Goal: Information Seeking & Learning: Learn about a topic

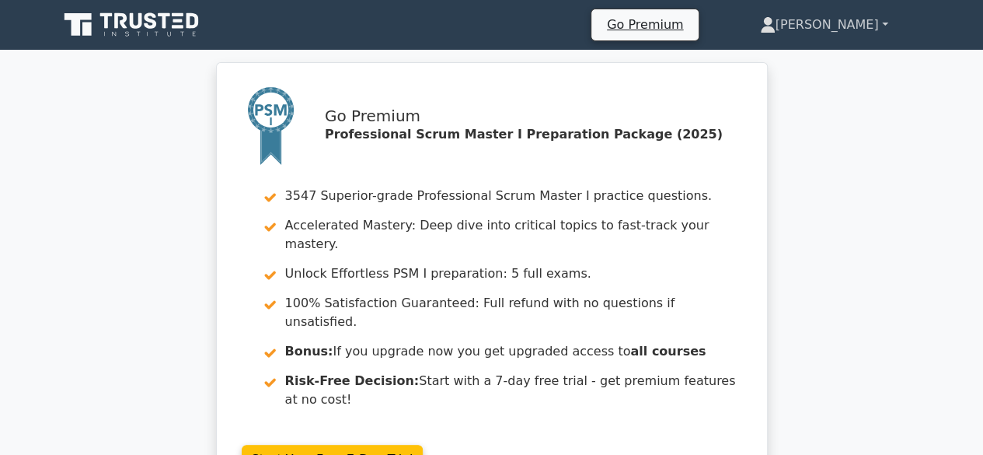
click at [871, 26] on link "[PERSON_NAME]" at bounding box center [824, 24] width 203 height 31
click at [826, 58] on link "Profile" at bounding box center [785, 61] width 123 height 25
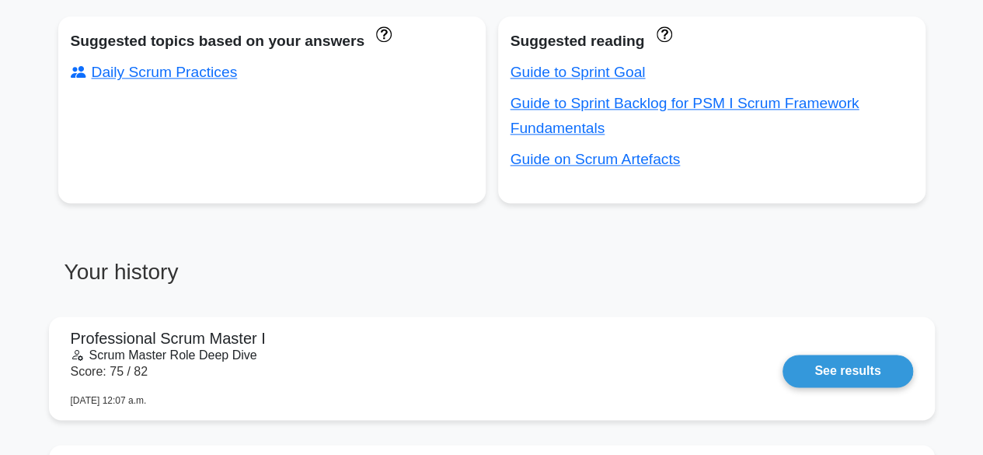
scroll to position [1011, 0]
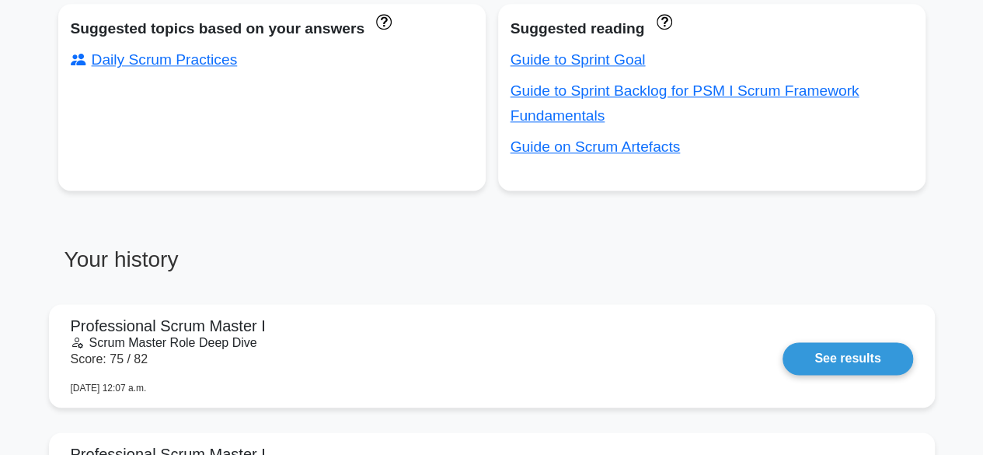
click at [106, 222] on div "Suggested topics based on your answers Daily Scrum Practices Suggested reading …" at bounding box center [492, 116] width 880 height 224
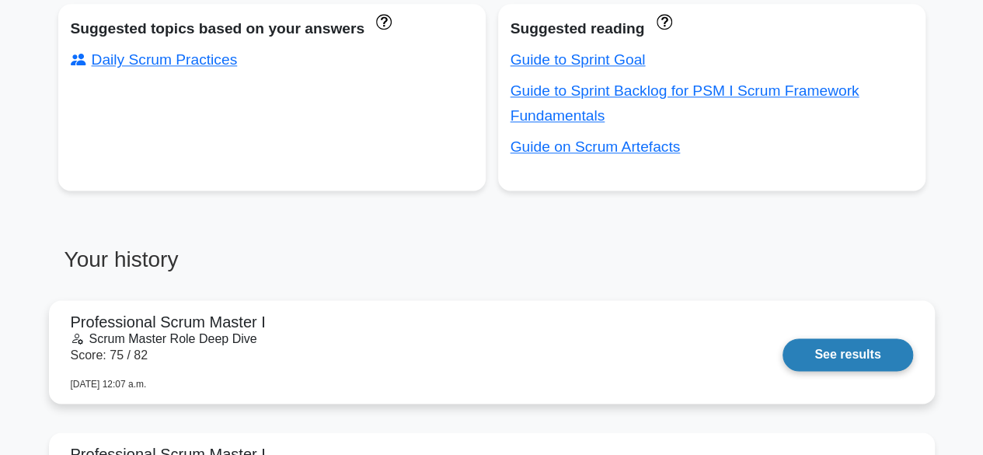
click at [858, 355] on link "See results" at bounding box center [848, 354] width 130 height 33
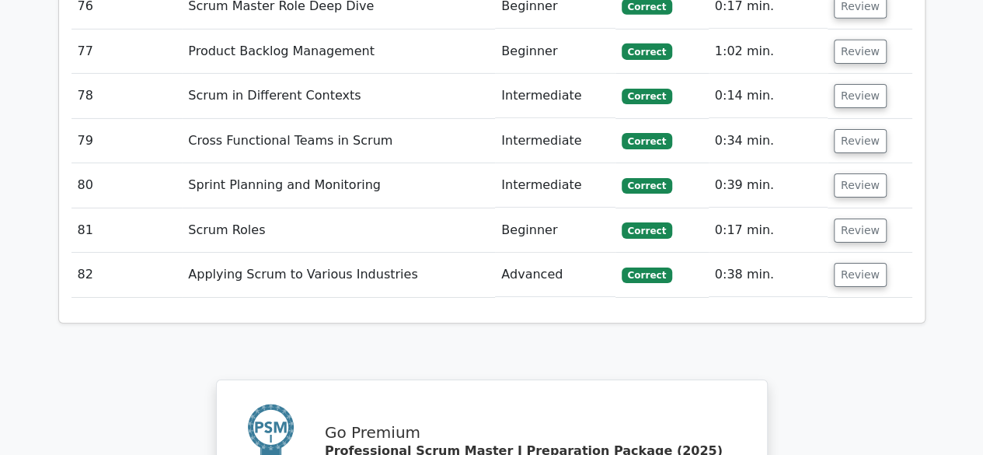
scroll to position [5941, 0]
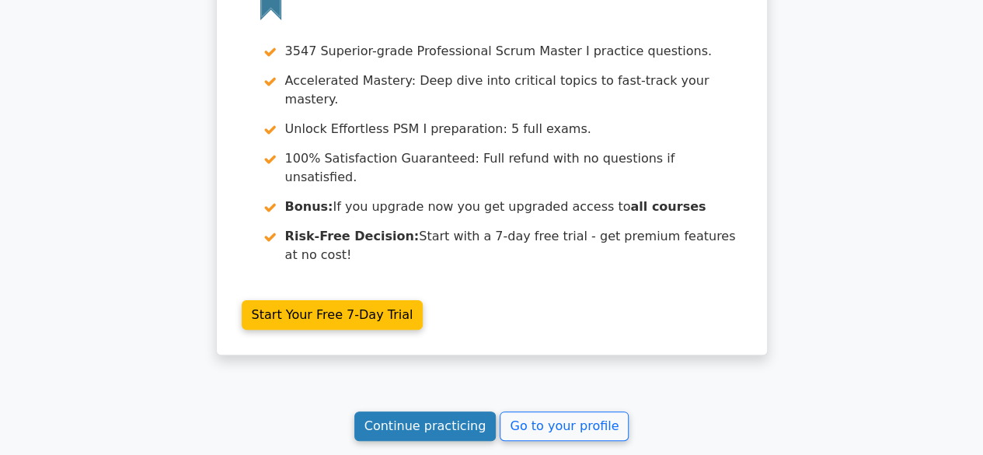
click at [424, 411] on link "Continue practicing" at bounding box center [425, 426] width 142 height 30
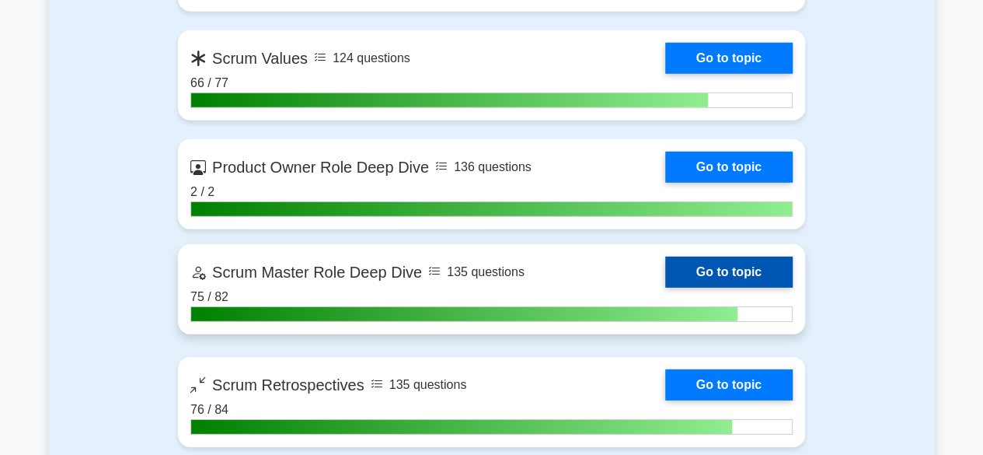
scroll to position [2254, 0]
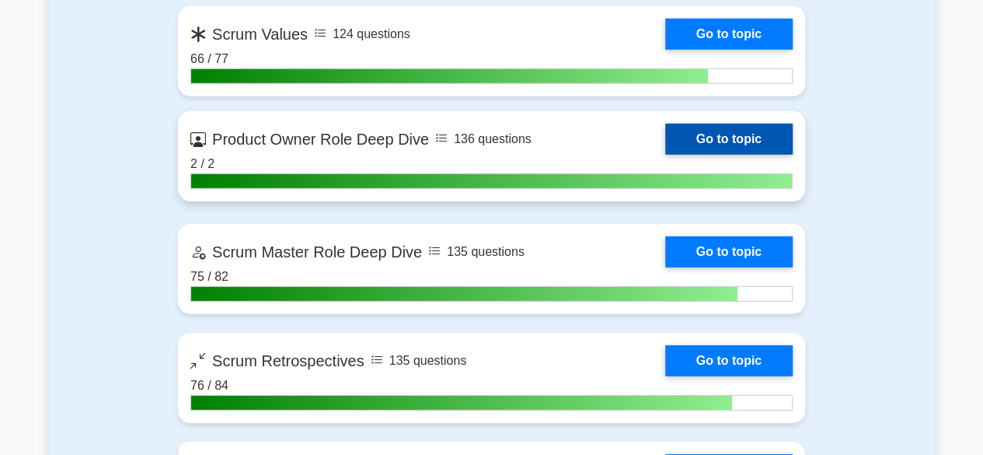
click at [753, 141] on link "Go to topic" at bounding box center [728, 139] width 127 height 31
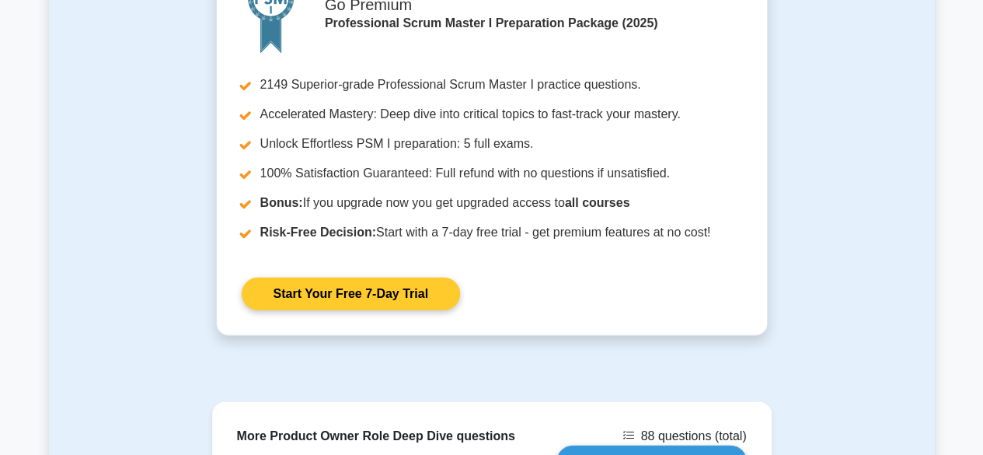
scroll to position [2310, 0]
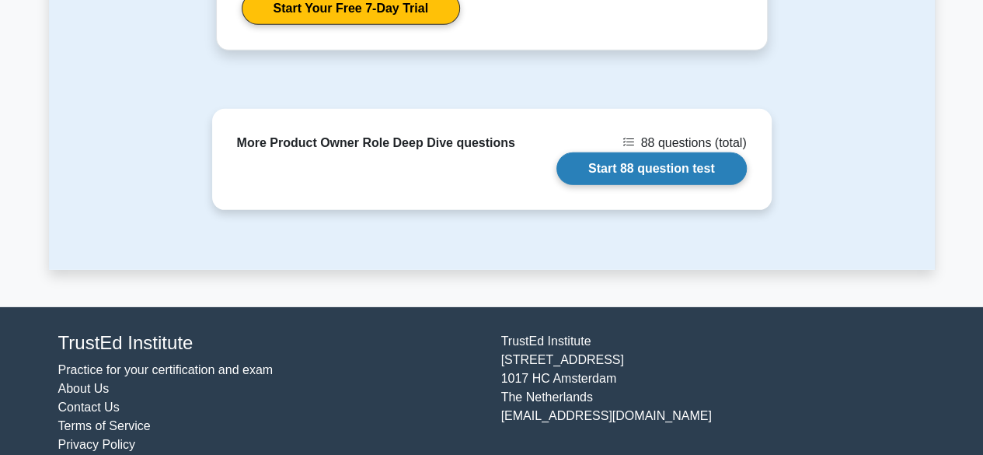
click at [630, 152] on link "Start 88 question test" at bounding box center [652, 168] width 190 height 33
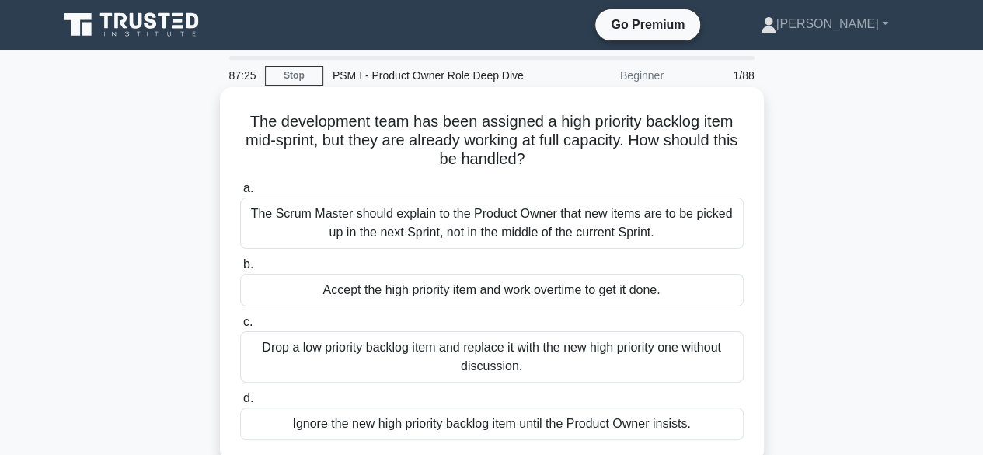
click at [518, 218] on div "The Scrum Master should explain to the Product Owner that new items are to be p…" at bounding box center [492, 222] width 504 height 51
click at [240, 194] on input "a. The Scrum Master should explain to the Product Owner that new items are to b…" at bounding box center [240, 188] width 0 height 10
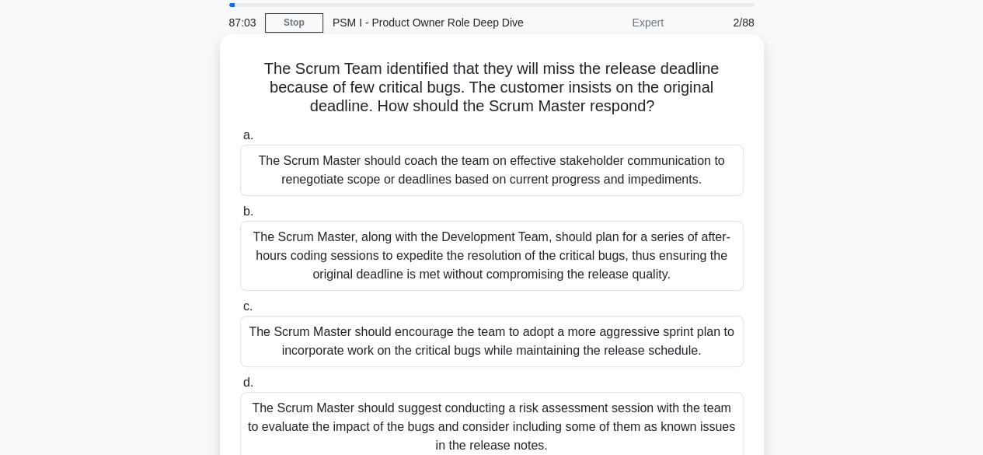
scroll to position [78, 0]
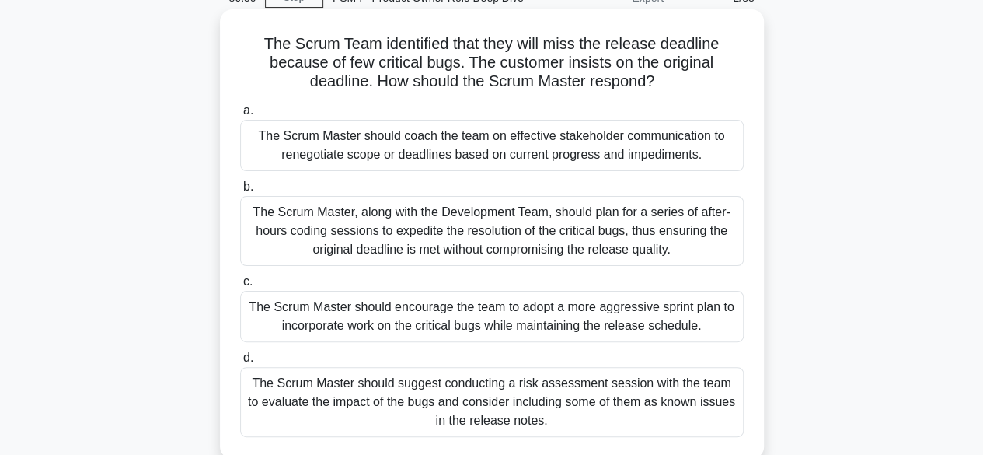
click at [540, 147] on div "The Scrum Master should coach the team on effective stakeholder communication t…" at bounding box center [492, 145] width 504 height 51
click at [240, 116] on input "a. The Scrum Master should coach the team on effective stakeholder communicatio…" at bounding box center [240, 111] width 0 height 10
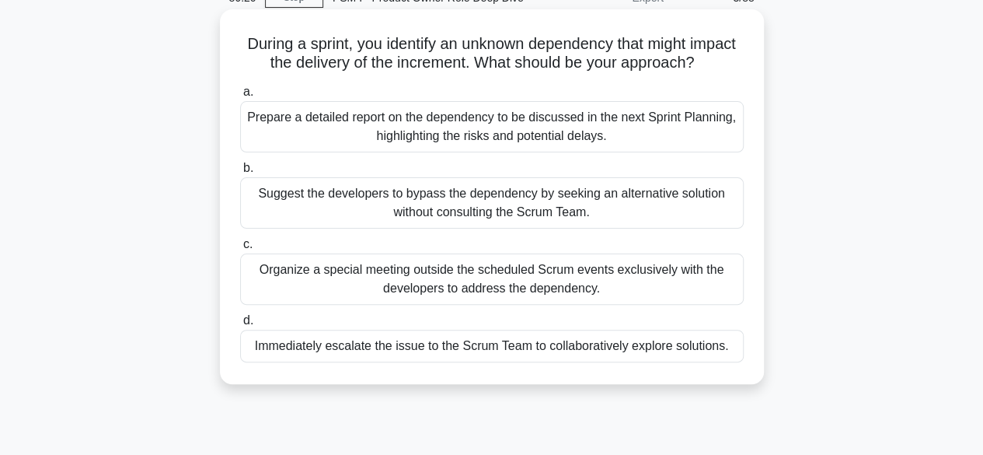
click at [501, 143] on div "Prepare a detailed report on the dependency to be discussed in the next Sprint …" at bounding box center [492, 126] width 504 height 51
click at [240, 97] on input "a. Prepare a detailed report on the dependency to be discussed in the next Spri…" at bounding box center [240, 92] width 0 height 10
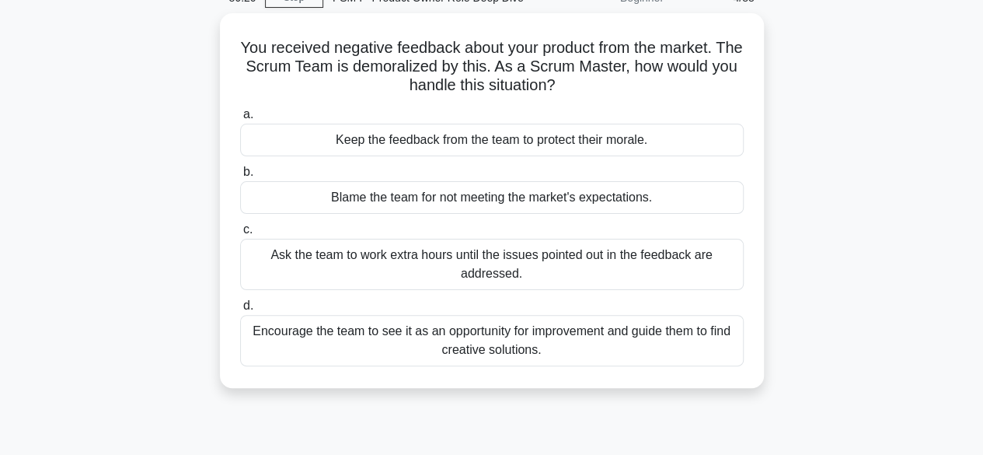
scroll to position [0, 0]
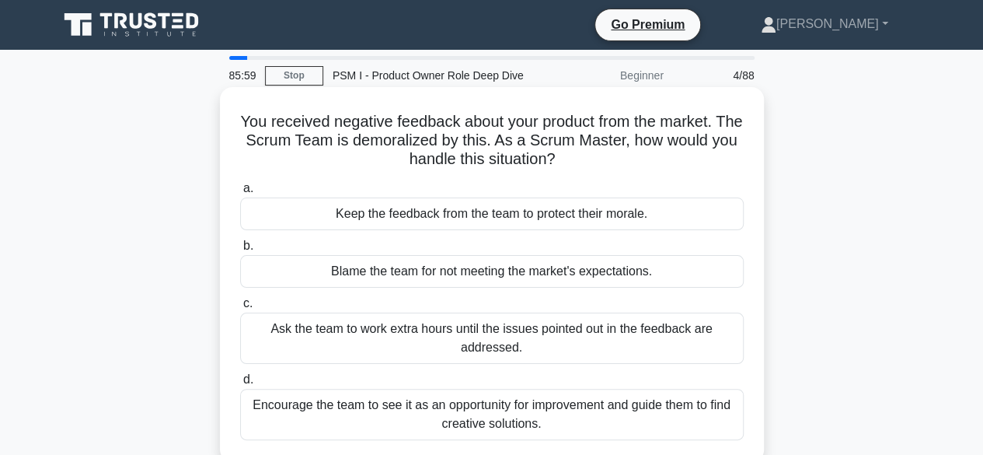
click at [503, 407] on div "Encourage the team to see it as an opportunity for improvement and guide them t…" at bounding box center [492, 414] width 504 height 51
click at [240, 385] on input "d. Encourage the team to see it as an opportunity for improvement and guide the…" at bounding box center [240, 380] width 0 height 10
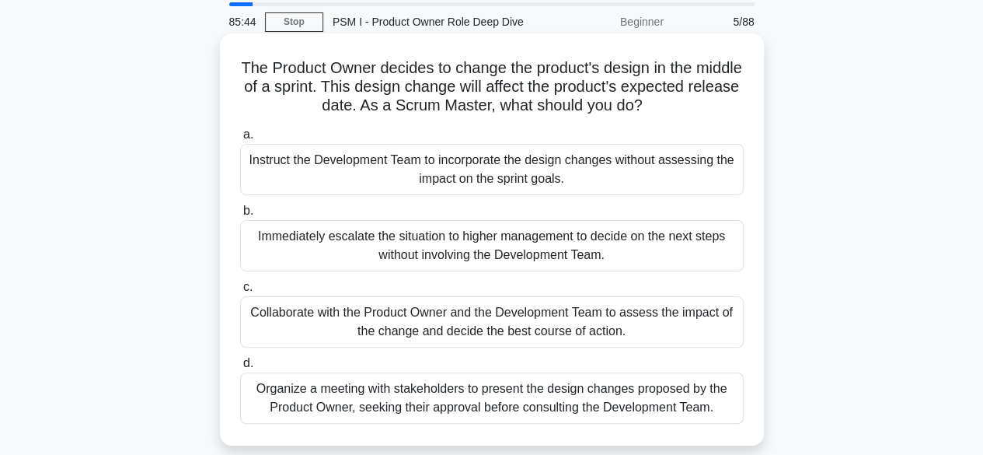
scroll to position [78, 0]
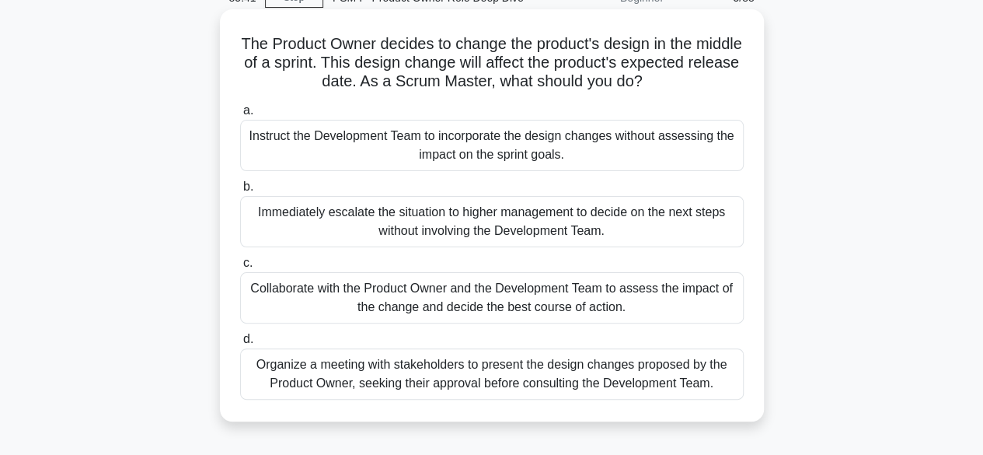
click at [535, 286] on div "Collaborate with the Product Owner and the Development Team to assess the impac…" at bounding box center [492, 297] width 504 height 51
click at [240, 268] on input "c. Collaborate with the Product Owner and the Development Team to assess the im…" at bounding box center [240, 263] width 0 height 10
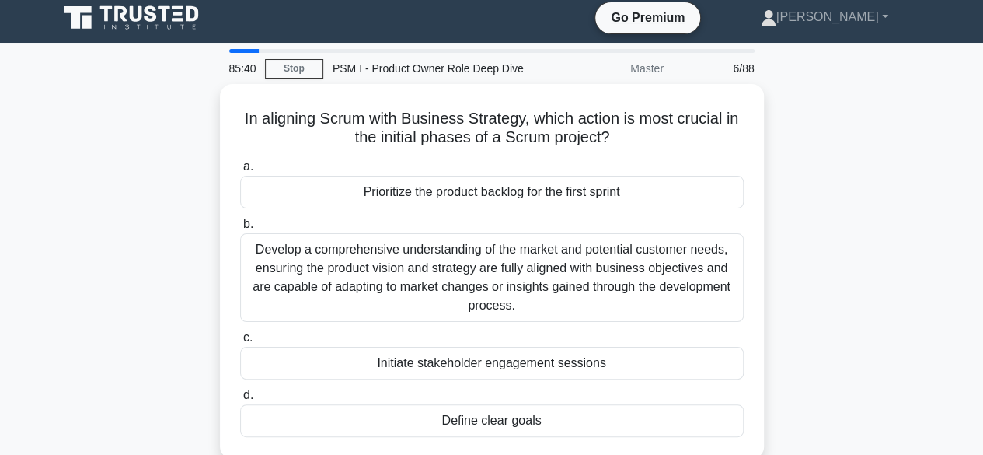
scroll to position [0, 0]
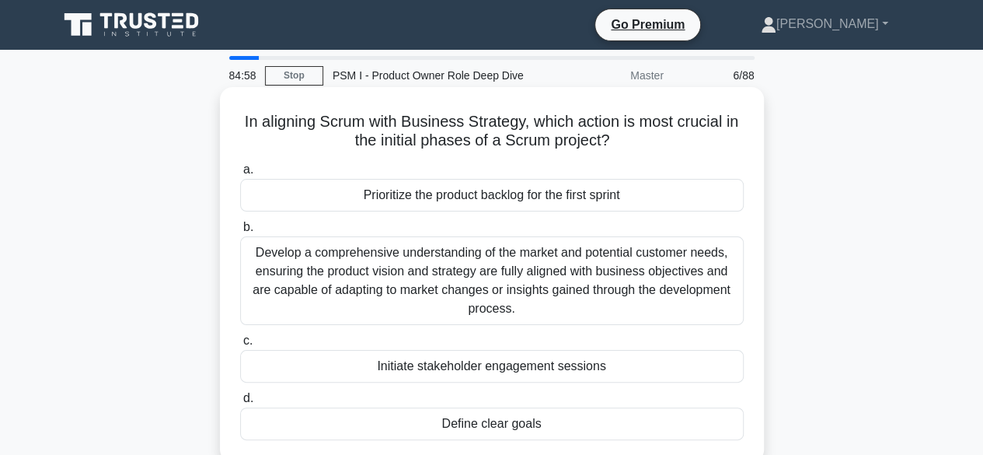
click at [568, 278] on div "Develop a comprehensive understanding of the market and potential customer need…" at bounding box center [492, 280] width 504 height 89
click at [240, 232] on input "b. Develop a comprehensive understanding of the market and potential customer n…" at bounding box center [240, 227] width 0 height 10
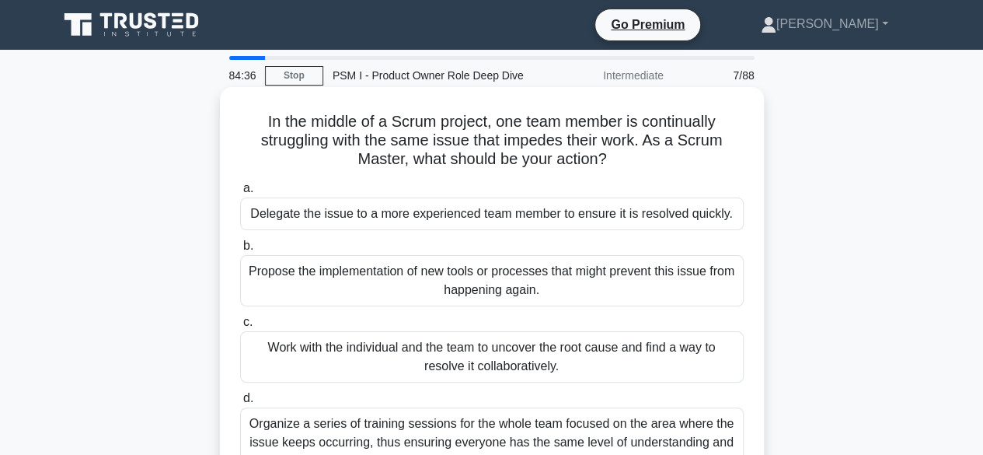
scroll to position [78, 0]
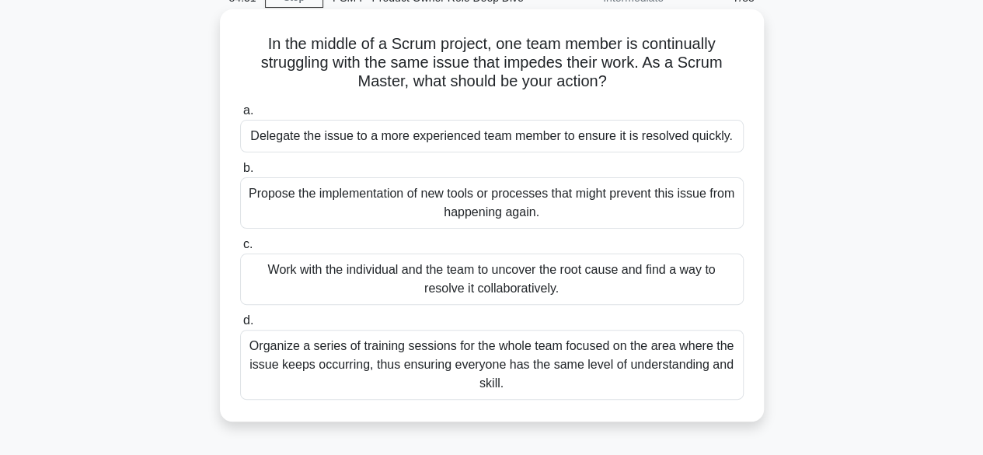
click at [552, 279] on div "Work with the individual and the team to uncover the root cause and find a way …" at bounding box center [492, 278] width 504 height 51
click at [240, 250] on input "c. Work with the individual and the team to uncover the root cause and find a w…" at bounding box center [240, 244] width 0 height 10
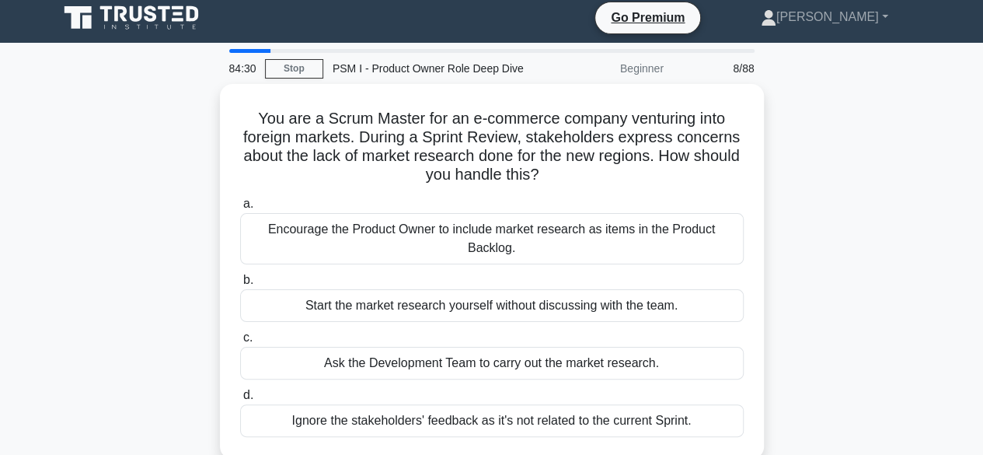
scroll to position [0, 0]
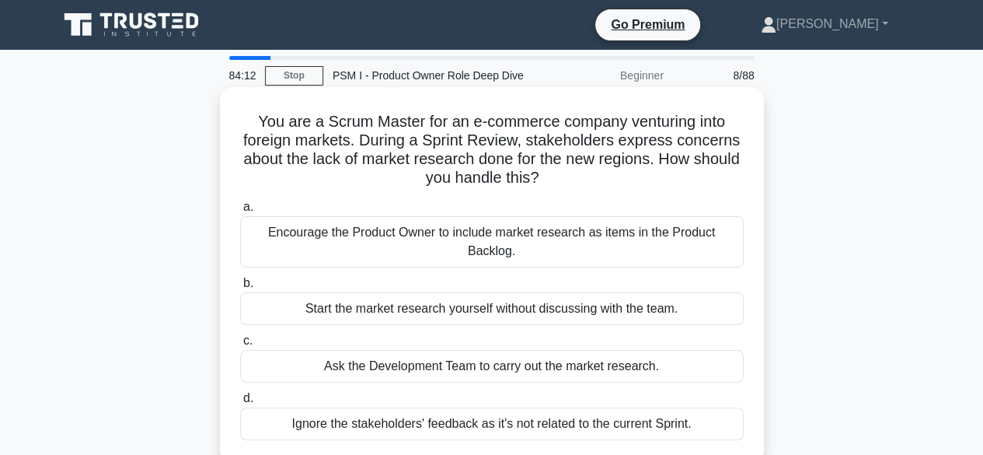
click at [522, 242] on div "Encourage the Product Owner to include market research as items in the Product …" at bounding box center [492, 241] width 504 height 51
click at [240, 212] on input "a. Encourage the Product Owner to include market research as items in the Produ…" at bounding box center [240, 207] width 0 height 10
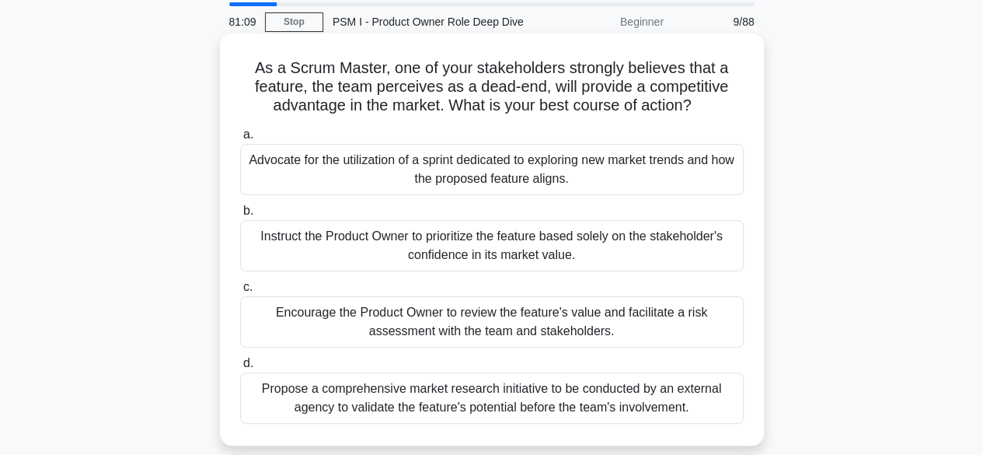
scroll to position [78, 0]
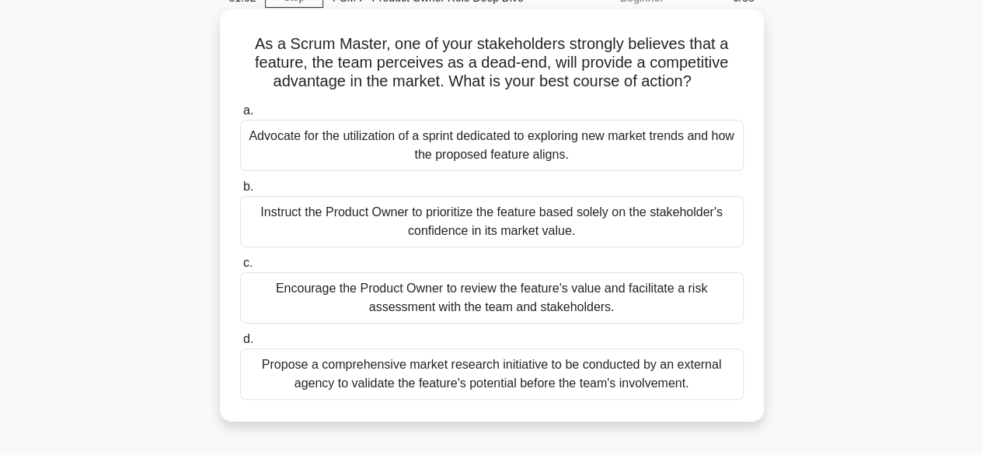
click at [506, 285] on div "Encourage the Product Owner to review the feature's value and facilitate a risk…" at bounding box center [492, 297] width 504 height 51
click at [240, 268] on input "c. Encourage the Product Owner to review the feature's value and facilitate a r…" at bounding box center [240, 263] width 0 height 10
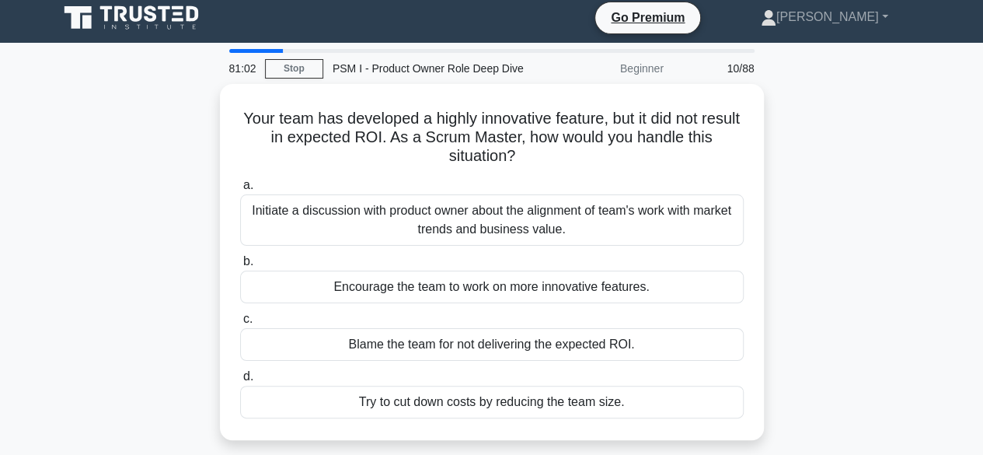
scroll to position [0, 0]
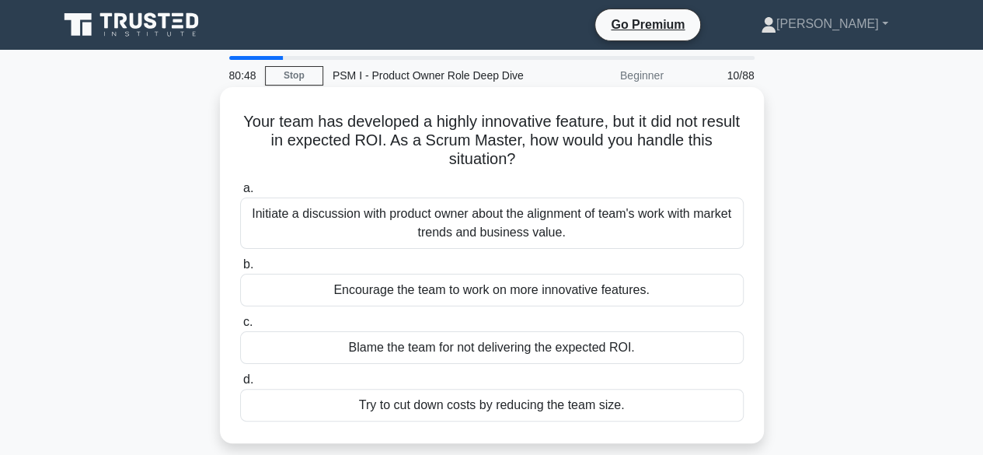
click at [443, 222] on div "Initiate a discussion with product owner about the alignment of team's work wit…" at bounding box center [492, 222] width 504 height 51
click at [240, 194] on input "a. Initiate a discussion with product owner about the alignment of team's work …" at bounding box center [240, 188] width 0 height 10
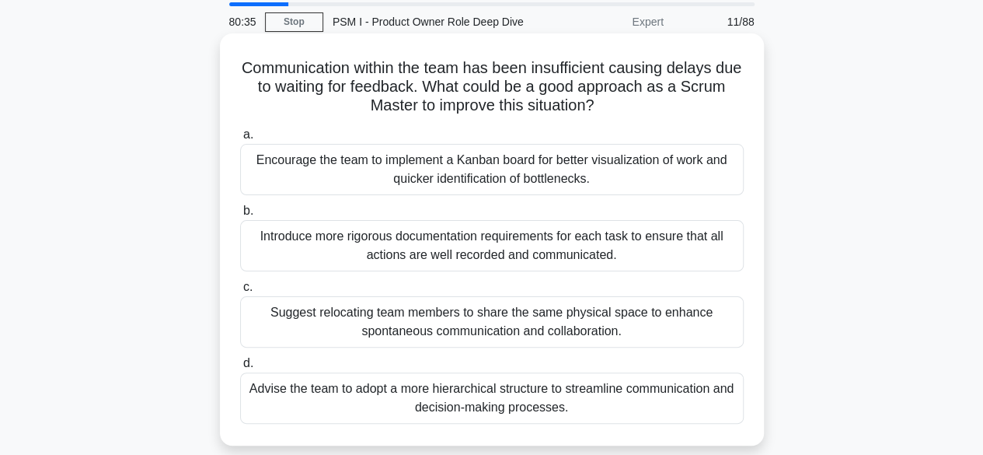
scroll to position [78, 0]
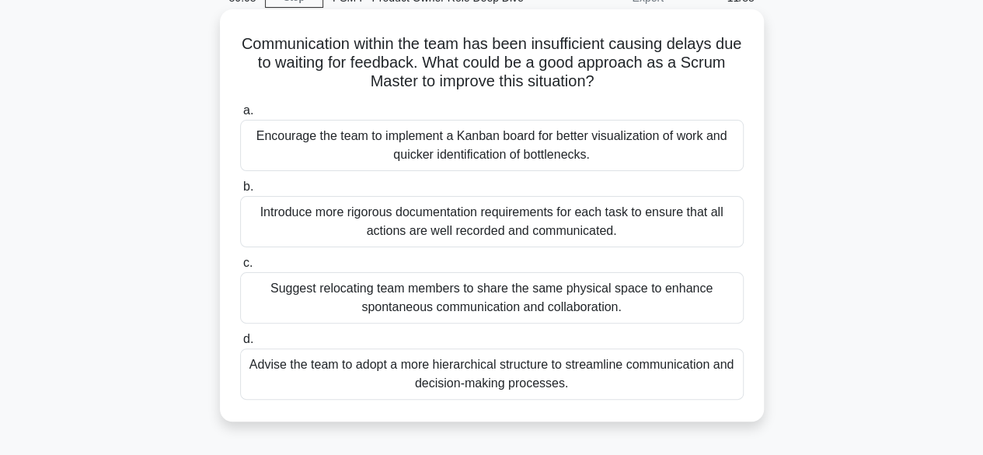
click at [457, 139] on div "Encourage the team to implement a Kanban board for better visualization of work…" at bounding box center [492, 145] width 504 height 51
click at [240, 116] on input "a. Encourage the team to implement a Kanban board for better visualization of w…" at bounding box center [240, 111] width 0 height 10
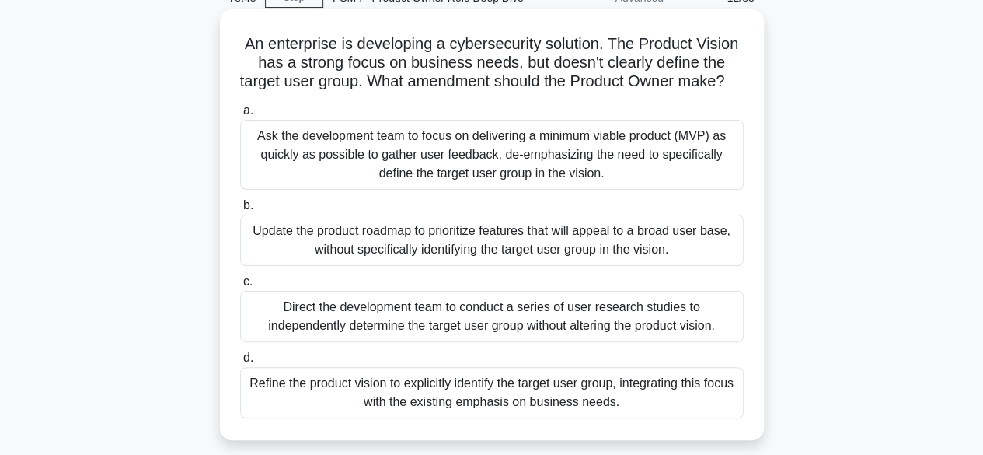
click at [510, 410] on div "Refine the product vision to explicitly identify the target user group, integra…" at bounding box center [492, 392] width 504 height 51
click at [240, 363] on input "d. Refine the product vision to explicitly identify the target user group, inte…" at bounding box center [240, 358] width 0 height 10
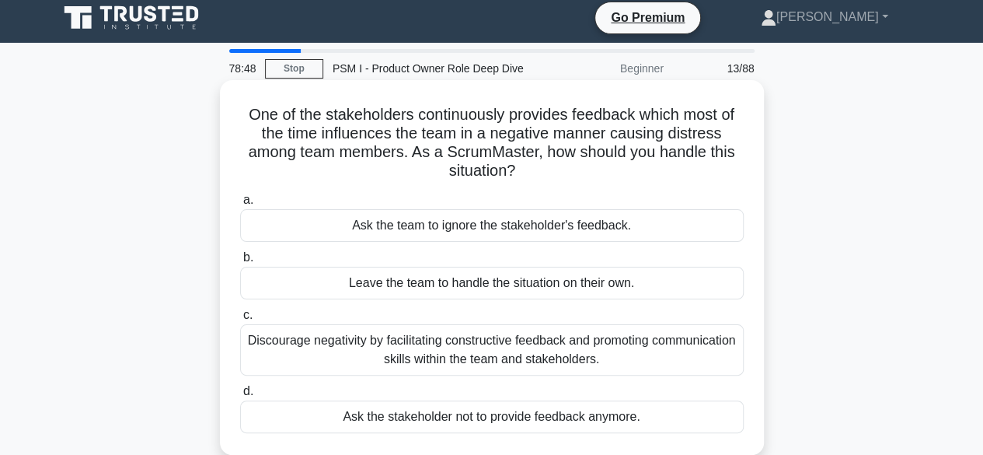
scroll to position [0, 0]
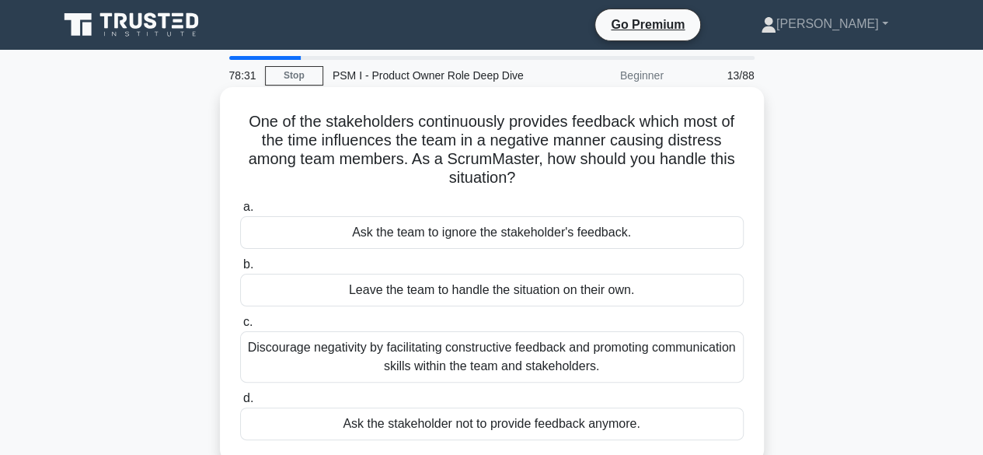
click at [521, 346] on div "Discourage negativity by facilitating constructive feedback and promoting commu…" at bounding box center [492, 356] width 504 height 51
click at [240, 327] on input "c. Discourage negativity by facilitating constructive feedback and promoting co…" at bounding box center [240, 322] width 0 height 10
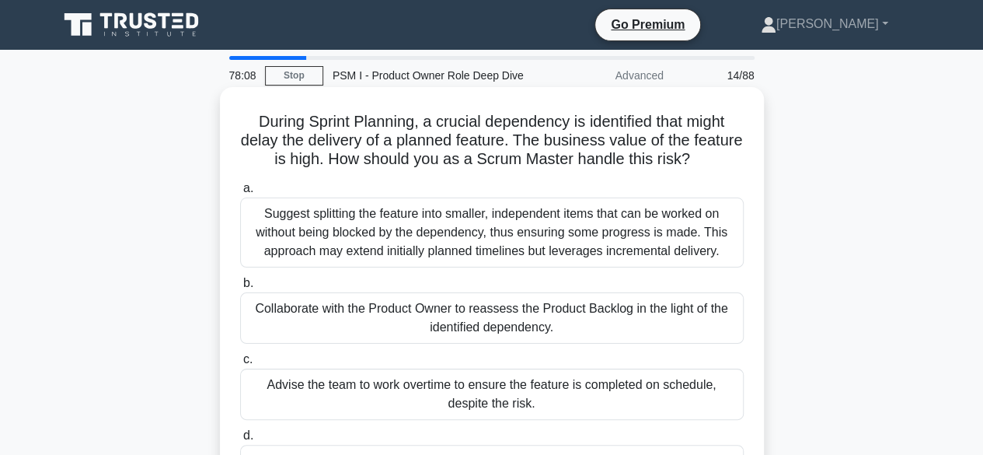
scroll to position [78, 0]
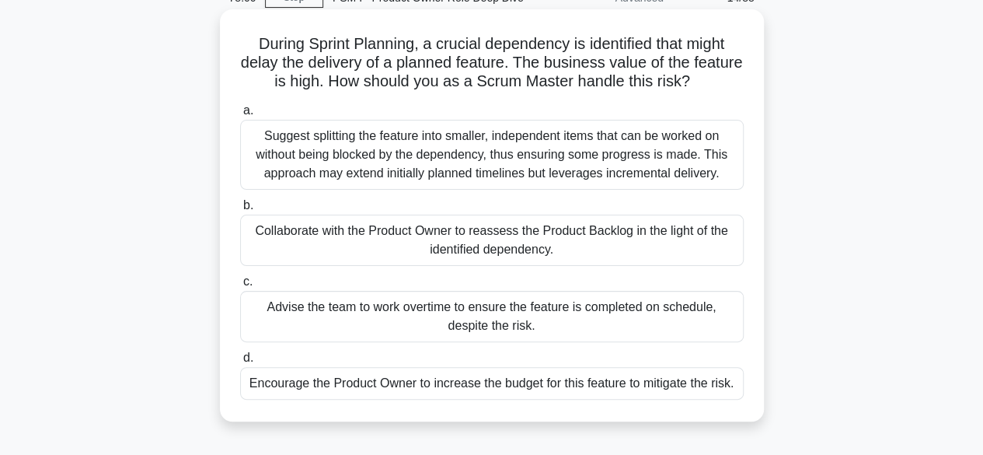
click at [493, 228] on div "Collaborate with the Product Owner to reassess the Product Backlog in the light…" at bounding box center [492, 240] width 504 height 51
click at [240, 211] on input "b. Collaborate with the Product Owner to reassess the Product Backlog in the li…" at bounding box center [240, 206] width 0 height 10
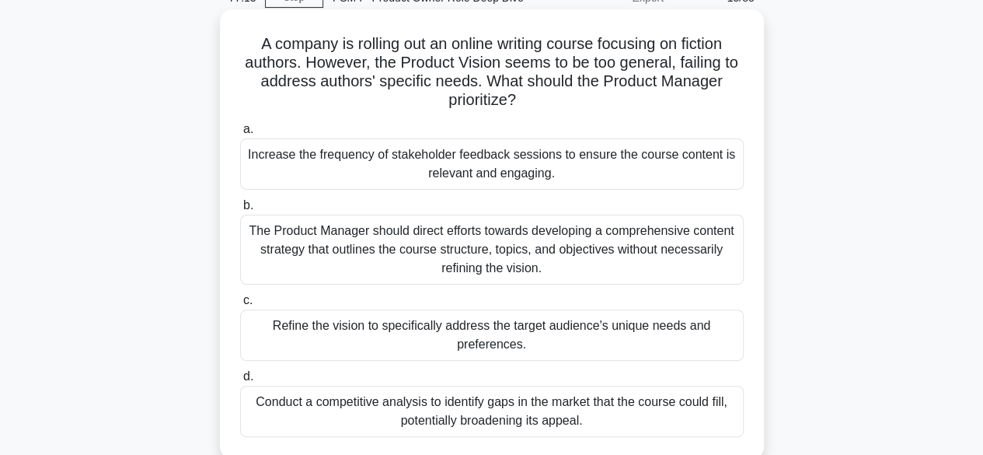
click at [528, 334] on div "Refine the vision to specifically address the target audience's unique needs an…" at bounding box center [492, 334] width 504 height 51
click at [240, 306] on input "c. Refine the vision to specifically address the target audience's unique needs…" at bounding box center [240, 300] width 0 height 10
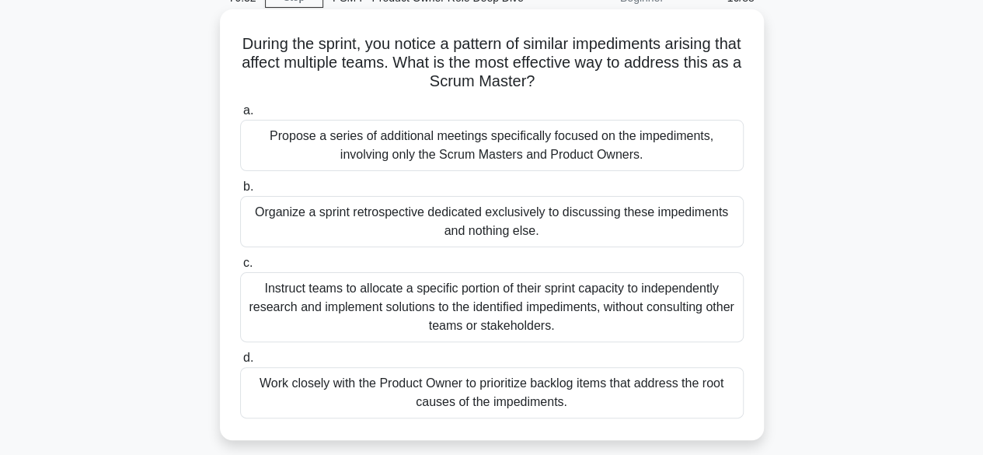
click at [585, 389] on div "Work closely with the Product Owner to prioritize backlog items that address th…" at bounding box center [492, 392] width 504 height 51
click at [240, 363] on input "d. Work closely with the Product Owner to prioritize backlog items that address…" at bounding box center [240, 358] width 0 height 10
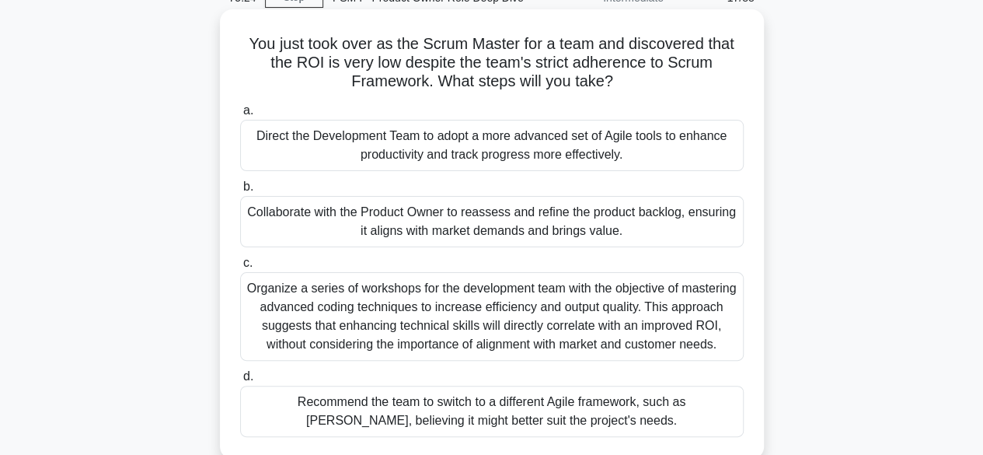
click at [491, 212] on div "Collaborate with the Product Owner to reassess and refine the product backlog, …" at bounding box center [492, 221] width 504 height 51
click at [240, 192] on input "b. Collaborate with the Product Owner to reassess and refine the product backlo…" at bounding box center [240, 187] width 0 height 10
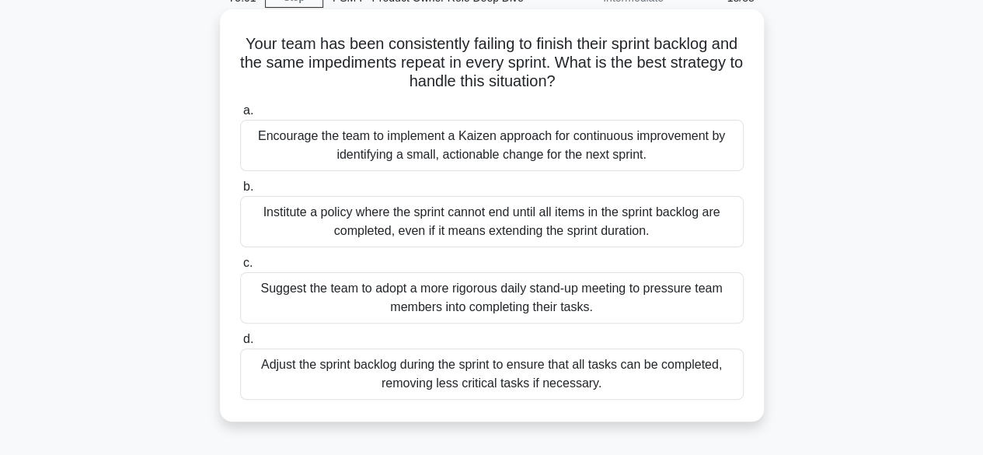
click at [511, 141] on div "Encourage the team to implement a Kaizen approach for continuous improvement by…" at bounding box center [492, 145] width 504 height 51
click at [240, 116] on input "a. Encourage the team to implement a Kaizen approach for continuous improvement…" at bounding box center [240, 111] width 0 height 10
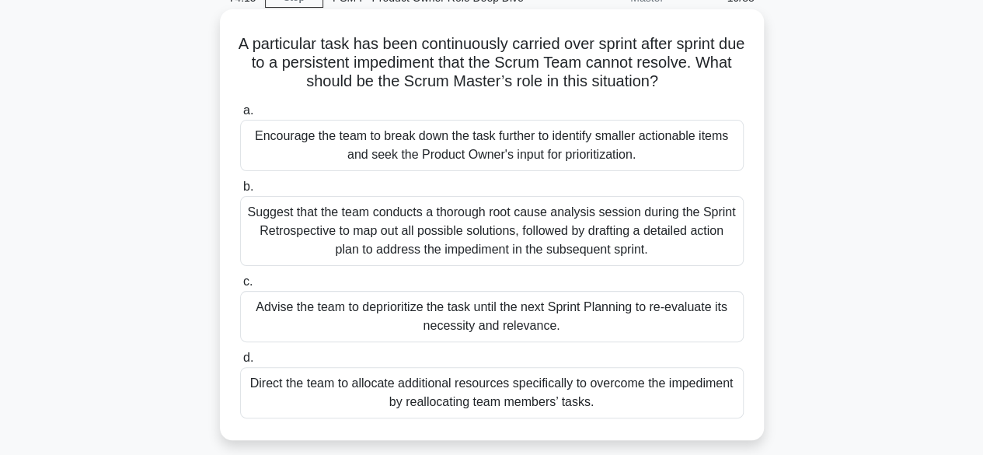
click at [575, 222] on div "Suggest that the team conducts a thorough root cause analysis session during th…" at bounding box center [492, 231] width 504 height 70
click at [240, 192] on input "b. Suggest that the team conducts a thorough root cause analysis session during…" at bounding box center [240, 187] width 0 height 10
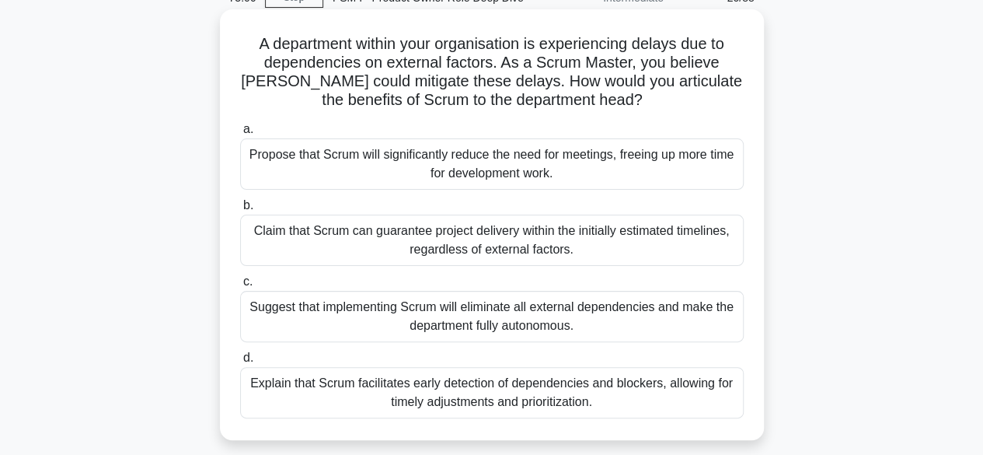
click at [529, 391] on div "Explain that Scrum facilitates early detection of dependencies and blockers, al…" at bounding box center [492, 392] width 504 height 51
click at [240, 363] on input "d. Explain that Scrum facilitates early detection of dependencies and blockers,…" at bounding box center [240, 358] width 0 height 10
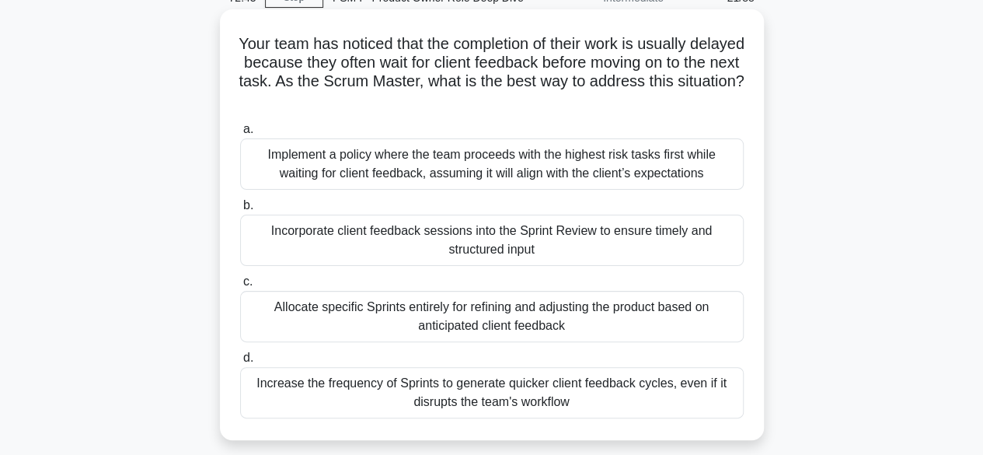
click at [487, 239] on div "Incorporate client feedback sessions into the Sprint Review to ensure timely an…" at bounding box center [492, 240] width 504 height 51
click at [240, 211] on input "b. Incorporate client feedback sessions into the Sprint Review to ensure timely…" at bounding box center [240, 206] width 0 height 10
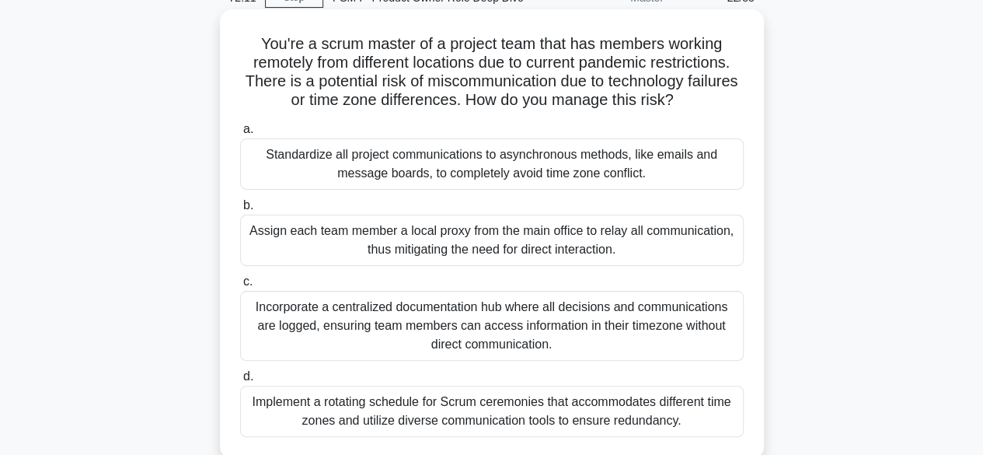
scroll to position [155, 0]
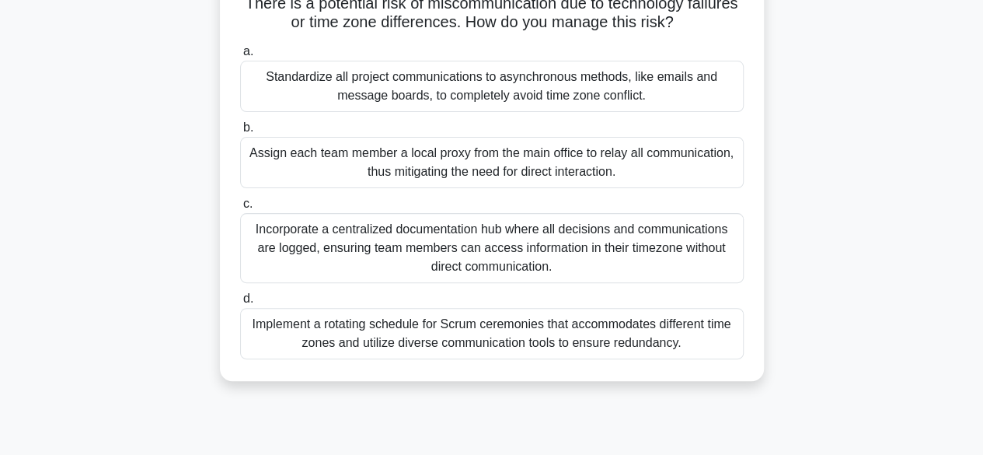
click at [575, 341] on div "Implement a rotating schedule for Scrum ceremonies that accommodates different …" at bounding box center [492, 333] width 504 height 51
click at [240, 304] on input "d. Implement a rotating schedule for Scrum ceremonies that accommodates differe…" at bounding box center [240, 299] width 0 height 10
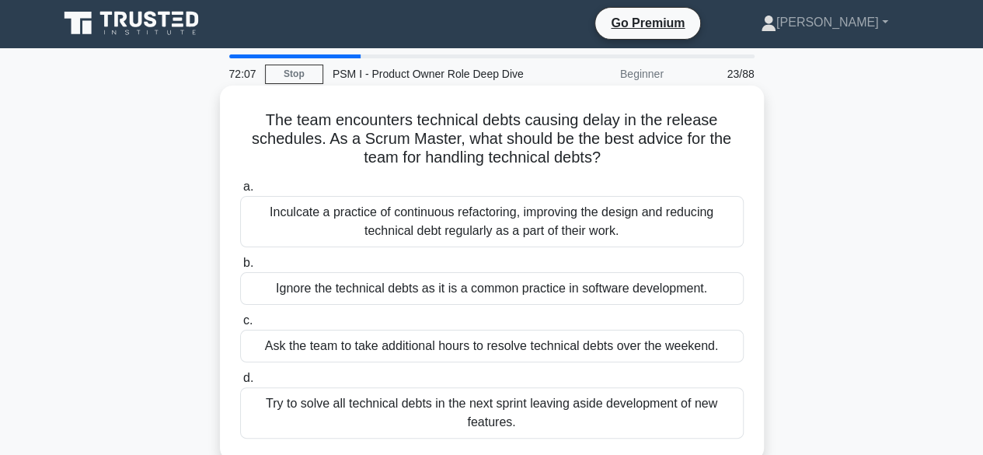
scroll to position [0, 0]
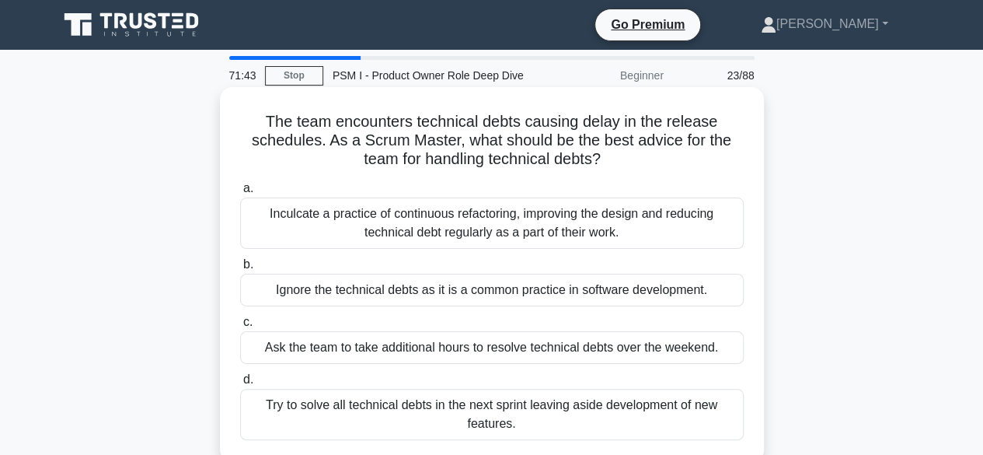
click at [480, 228] on div "Inculcate a practice of continuous refactoring, improving the design and reduci…" at bounding box center [492, 222] width 504 height 51
click at [240, 194] on input "a. Inculcate a practice of continuous refactoring, improving the design and red…" at bounding box center [240, 188] width 0 height 10
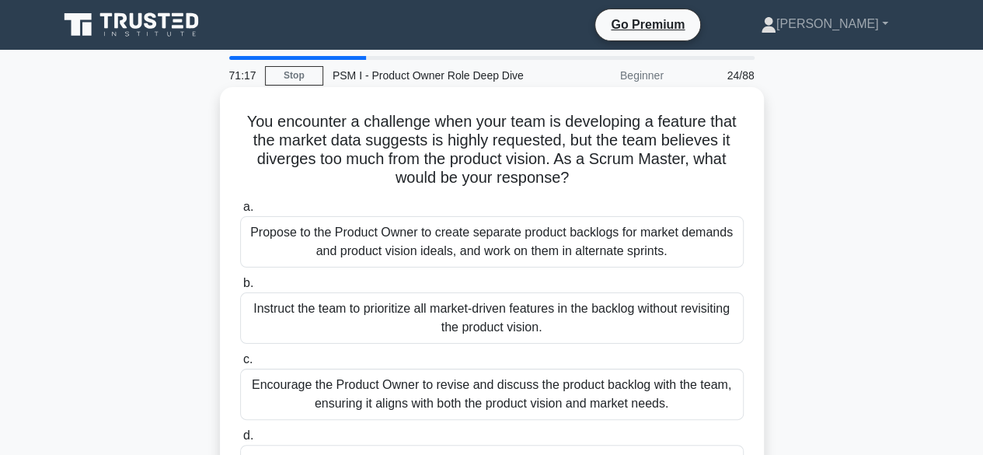
scroll to position [78, 0]
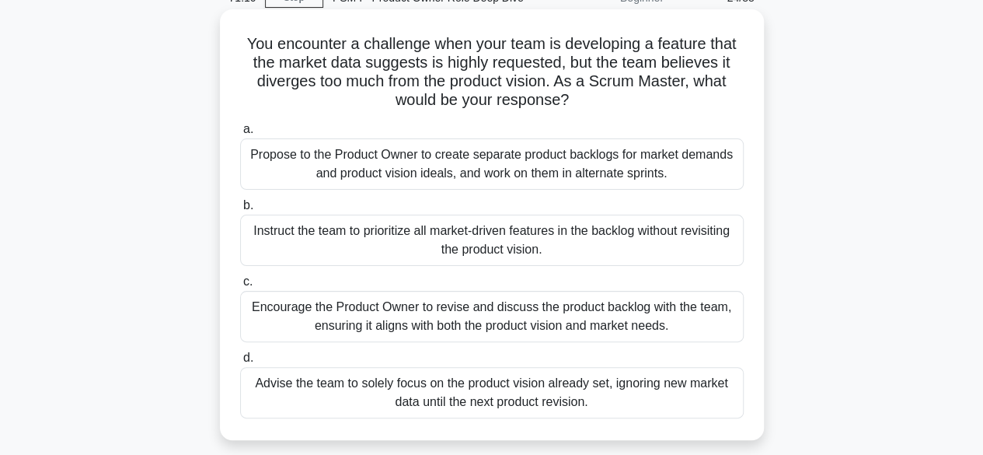
click at [457, 312] on div "Encourage the Product Owner to revise and discuss the product backlog with the …" at bounding box center [492, 316] width 504 height 51
click at [240, 287] on input "c. Encourage the Product Owner to revise and discuss the product backlog with t…" at bounding box center [240, 282] width 0 height 10
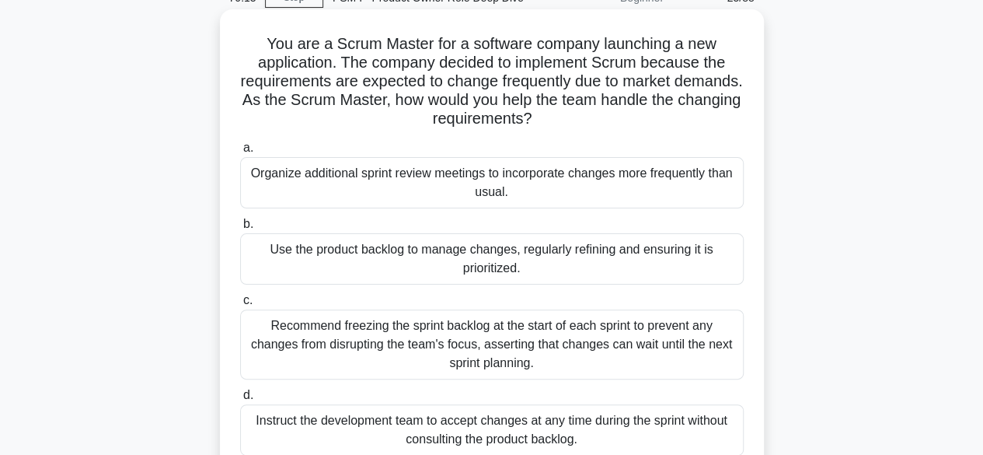
click at [523, 264] on div "Use the product backlog to manage changes, regularly refining and ensuring it i…" at bounding box center [492, 258] width 504 height 51
click at [240, 229] on input "b. Use the product backlog to manage changes, regularly refining and ensuring i…" at bounding box center [240, 224] width 0 height 10
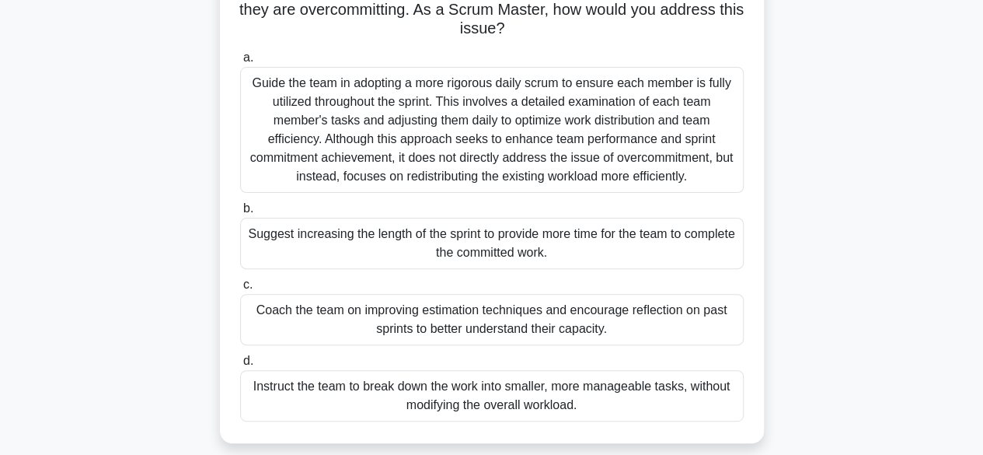
scroll to position [155, 0]
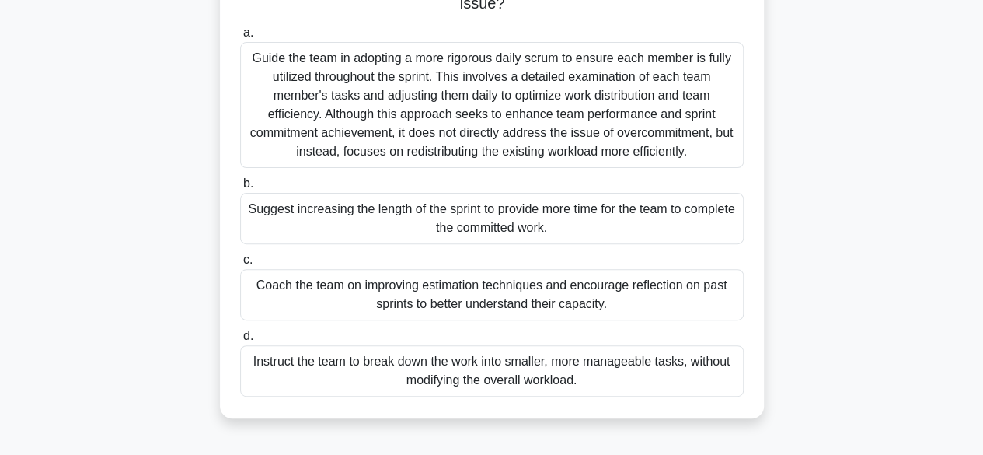
click at [503, 290] on div "Coach the team on improving estimation techniques and encourage reflection on p…" at bounding box center [492, 294] width 504 height 51
click at [240, 265] on input "c. Coach the team on improving estimation techniques and encourage reflection o…" at bounding box center [240, 260] width 0 height 10
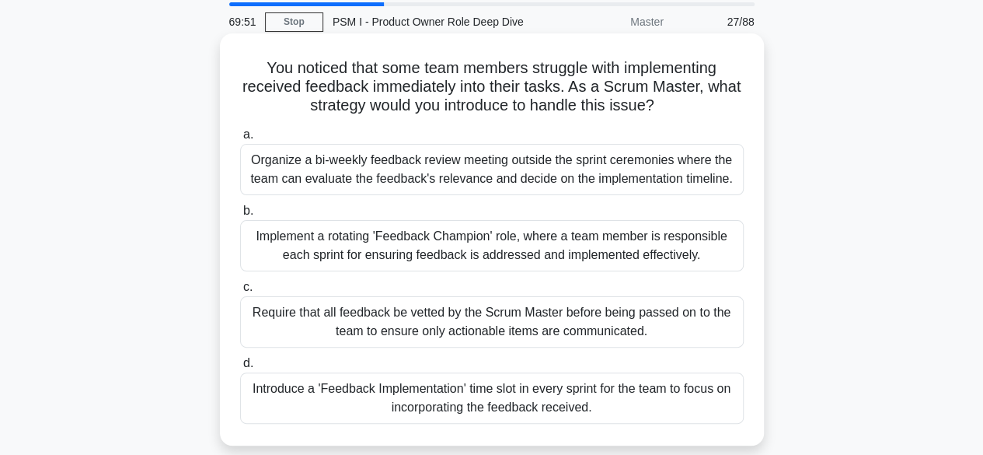
scroll to position [78, 0]
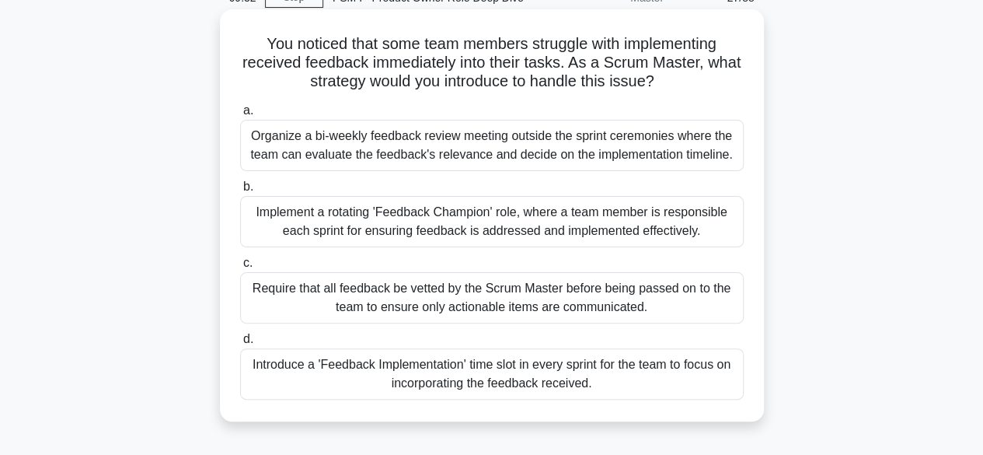
click at [536, 374] on div "Introduce a 'Feedback Implementation' time slot in every sprint for the team to…" at bounding box center [492, 373] width 504 height 51
click at [240, 344] on input "d. Introduce a 'Feedback Implementation' time slot in every sprint for the team…" at bounding box center [240, 339] width 0 height 10
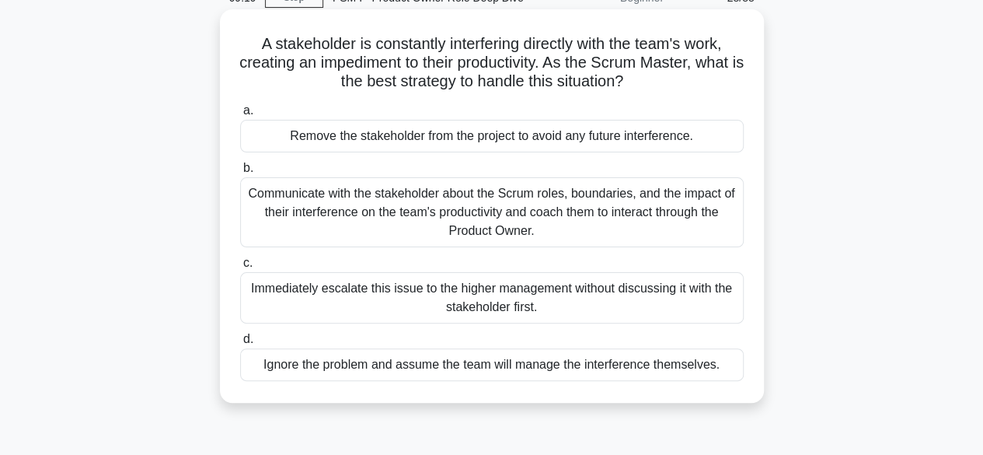
click at [550, 206] on div "Communicate with the stakeholder about the Scrum roles, boundaries, and the imp…" at bounding box center [492, 212] width 504 height 70
click at [240, 173] on input "b. Communicate with the stakeholder about the Scrum roles, boundaries, and the …" at bounding box center [240, 168] width 0 height 10
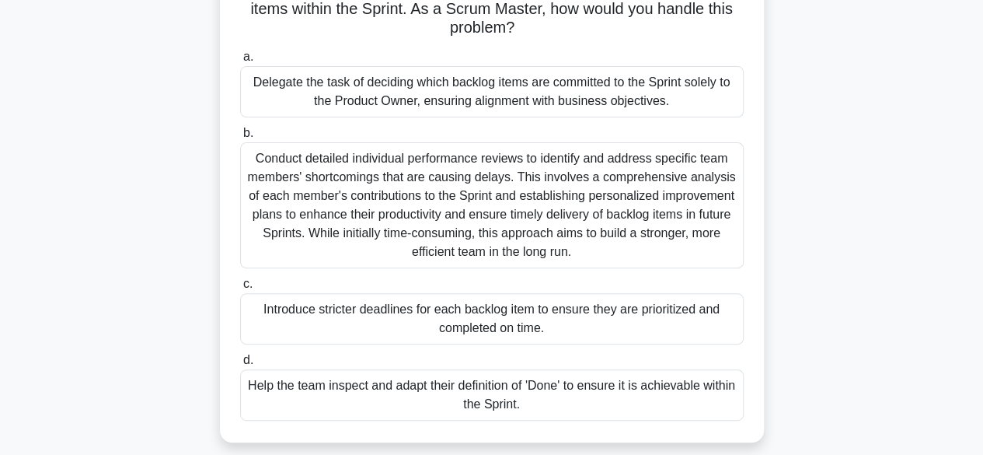
scroll to position [155, 0]
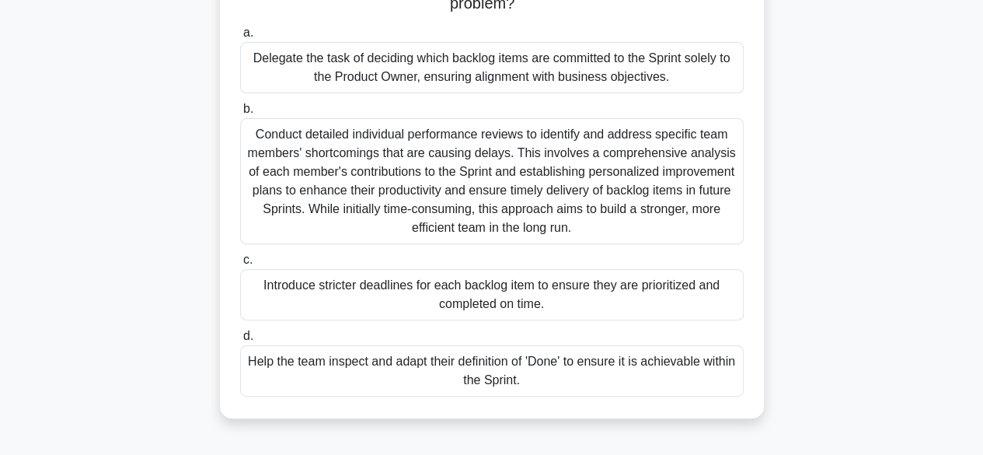
click at [554, 366] on div "Help the team inspect and adapt their definition of 'Done' to ensure it is achi…" at bounding box center [492, 370] width 504 height 51
click at [240, 341] on input "d. Help the team inspect and adapt their definition of 'Done' to ensure it is a…" at bounding box center [240, 336] width 0 height 10
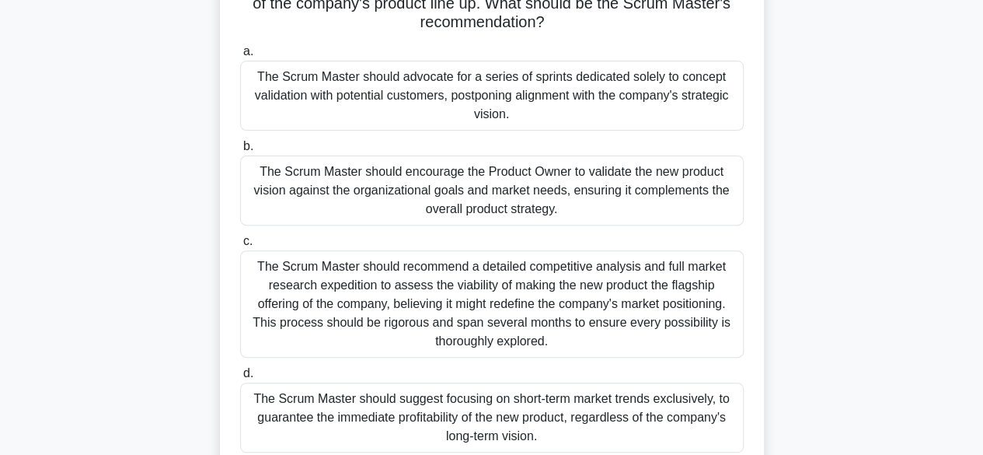
click at [531, 188] on div "The Scrum Master should encourage the Product Owner to validate the new product…" at bounding box center [492, 190] width 504 height 70
click at [240, 152] on input "b. The Scrum Master should encourage the Product Owner to validate the new prod…" at bounding box center [240, 146] width 0 height 10
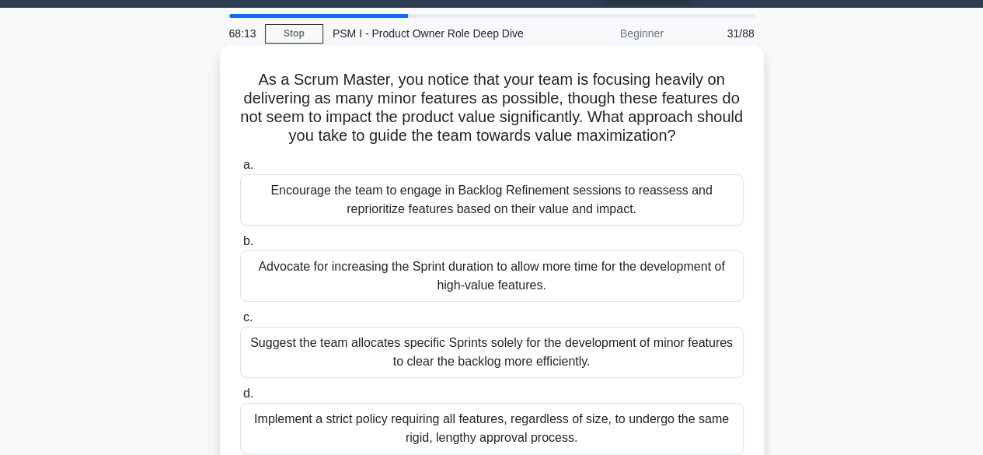
scroll to position [78, 0]
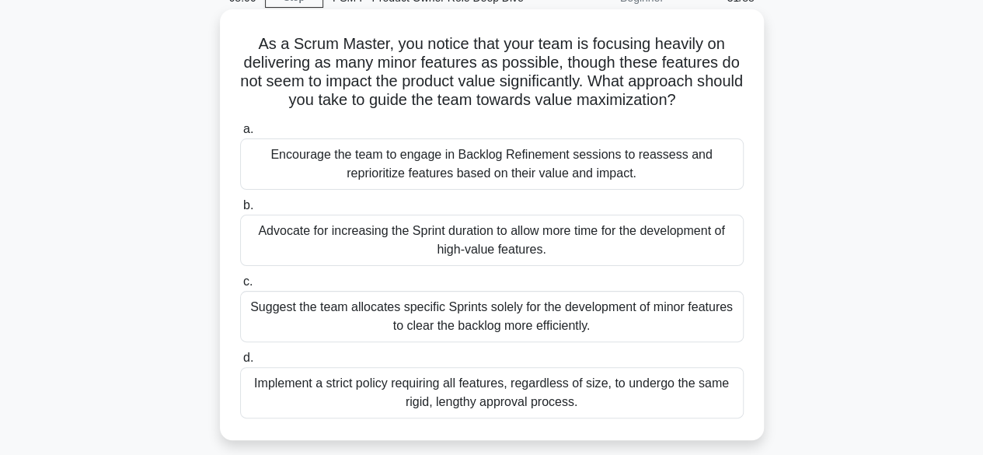
click at [508, 166] on div "Encourage the team to engage in Backlog Refinement sessions to reassess and rep…" at bounding box center [492, 163] width 504 height 51
click at [240, 134] on input "a. Encourage the team to engage in Backlog Refinement sessions to reassess and …" at bounding box center [240, 129] width 0 height 10
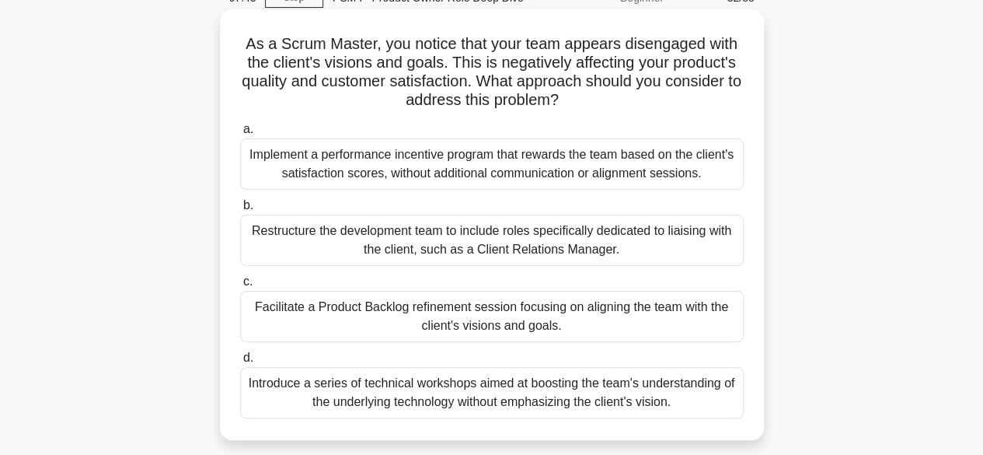
click at [468, 313] on div "Facilitate a Product Backlog refinement session focusing on aligning the team w…" at bounding box center [492, 316] width 504 height 51
click at [240, 287] on input "c. Facilitate a Product Backlog refinement session focusing on aligning the tea…" at bounding box center [240, 282] width 0 height 10
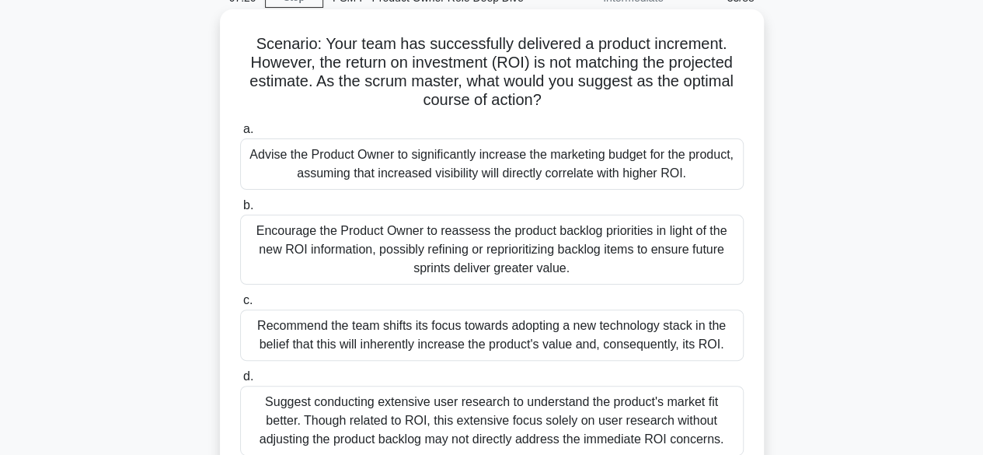
scroll to position [155, 0]
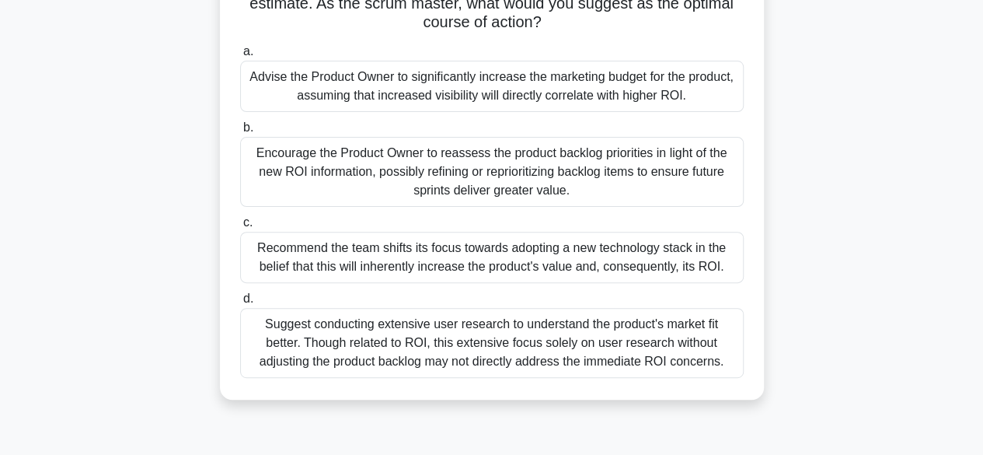
click at [525, 166] on div "Encourage the Product Owner to reassess the product backlog priorities in light…" at bounding box center [492, 172] width 504 height 70
click at [240, 133] on input "b. Encourage the Product Owner to reassess the product backlog priorities in li…" at bounding box center [240, 128] width 0 height 10
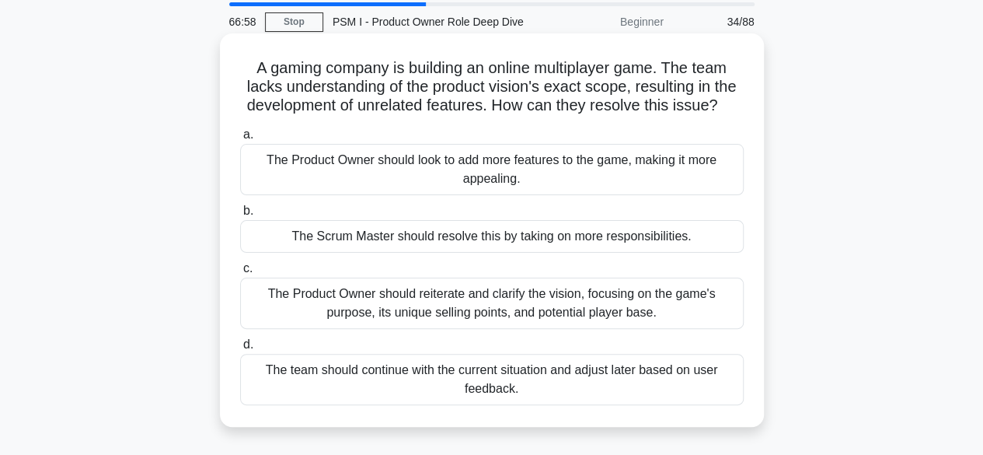
scroll to position [78, 0]
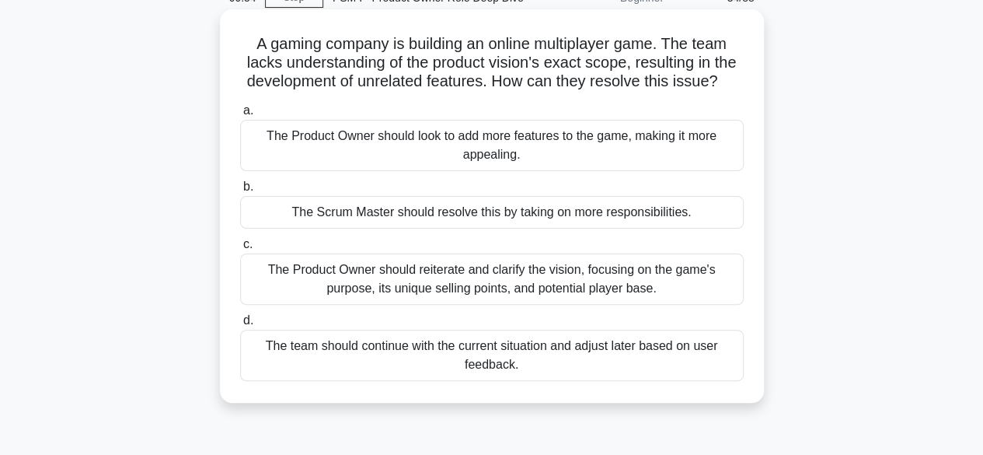
click at [503, 288] on div "The Product Owner should reiterate and clarify the vision, focusing on the game…" at bounding box center [492, 278] width 504 height 51
click at [240, 250] on input "c. The Product Owner should reiterate and clarify the vision, focusing on the g…" at bounding box center [240, 244] width 0 height 10
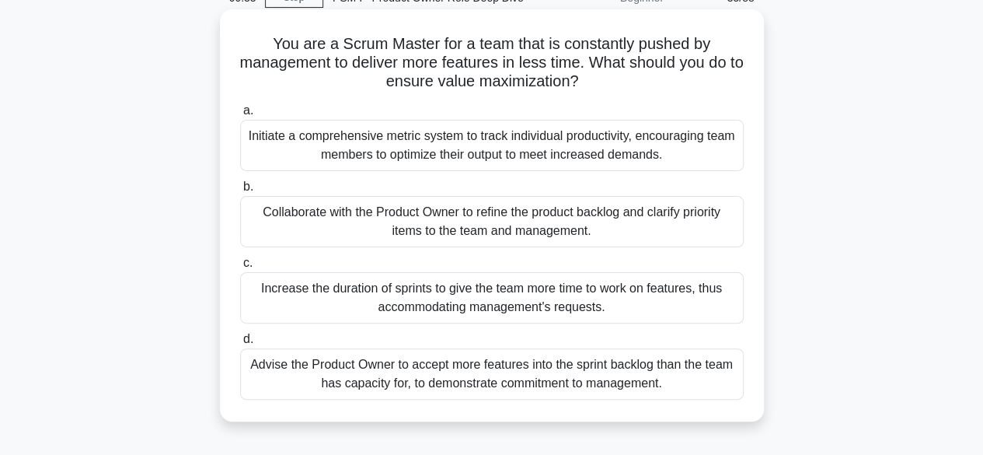
click at [526, 218] on div "Collaborate with the Product Owner to refine the product backlog and clarify pr…" at bounding box center [492, 221] width 504 height 51
click at [240, 192] on input "b. Collaborate with the Product Owner to refine the product backlog and clarify…" at bounding box center [240, 187] width 0 height 10
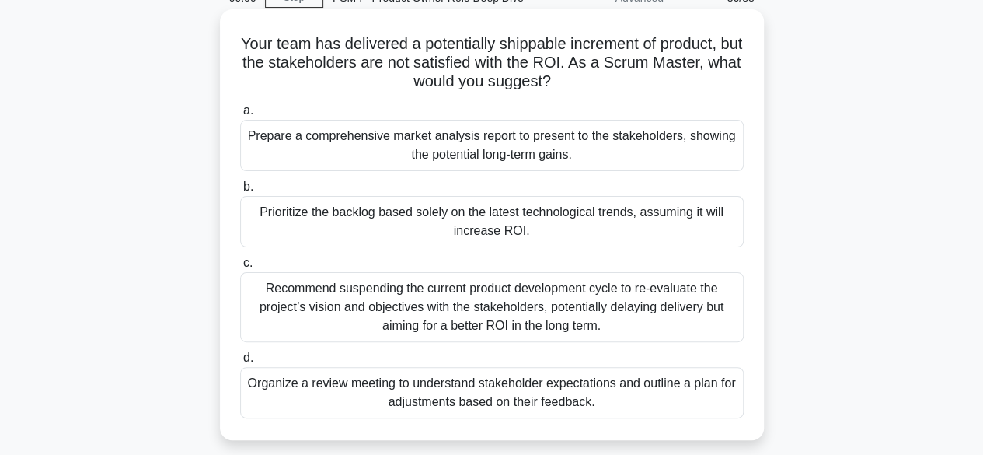
click at [536, 396] on div "Organize a review meeting to understand stakeholder expectations and outline a …" at bounding box center [492, 392] width 504 height 51
click at [240, 363] on input "d. Organize a review meeting to understand stakeholder expectations and outline…" at bounding box center [240, 358] width 0 height 10
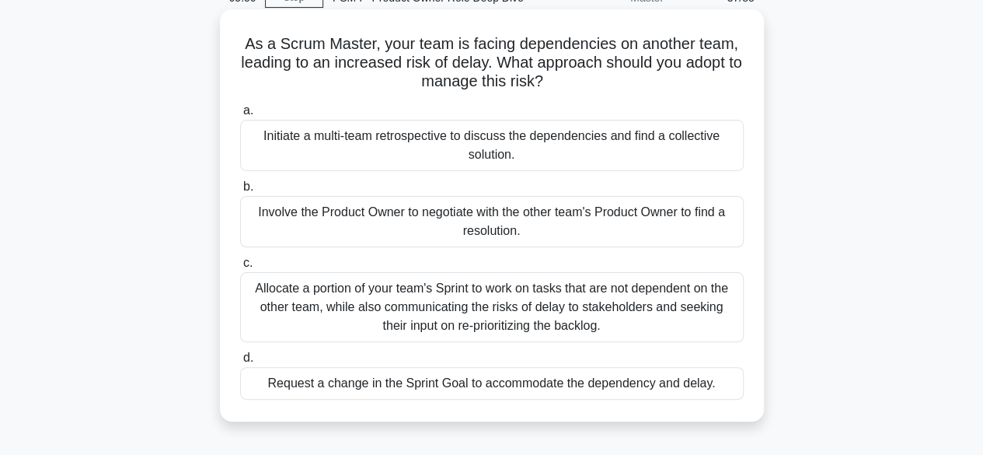
click at [557, 140] on div "Initiate a multi-team retrospective to discuss the dependencies and find a coll…" at bounding box center [492, 145] width 504 height 51
click at [240, 116] on input "a. Initiate a multi-team retrospective to discuss the dependencies and find a c…" at bounding box center [240, 111] width 0 height 10
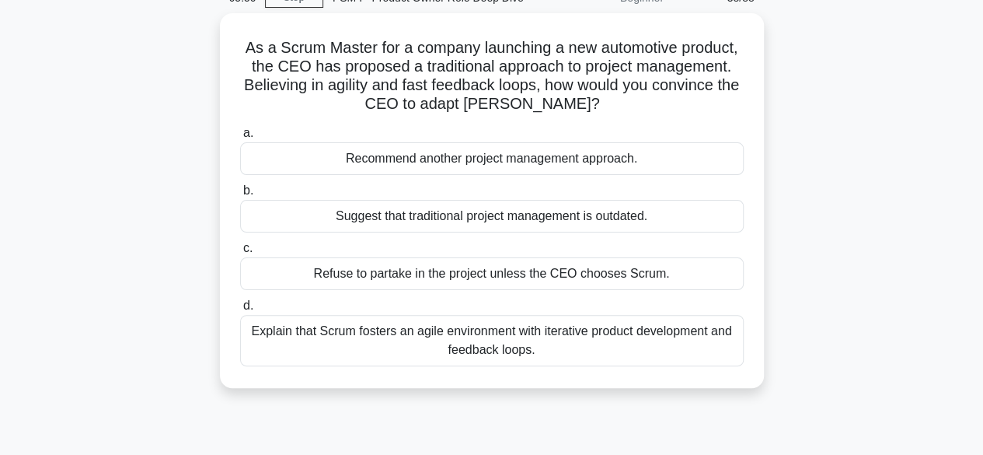
scroll to position [0, 0]
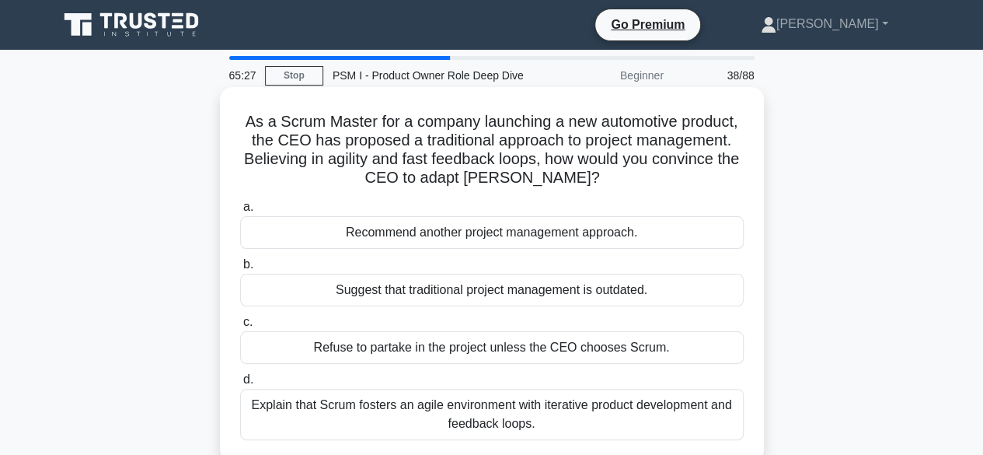
click at [508, 413] on div "Explain that Scrum fosters an agile environment with iterative product developm…" at bounding box center [492, 414] width 504 height 51
click at [240, 385] on input "d. Explain that Scrum fosters an agile environment with iterative product devel…" at bounding box center [240, 380] width 0 height 10
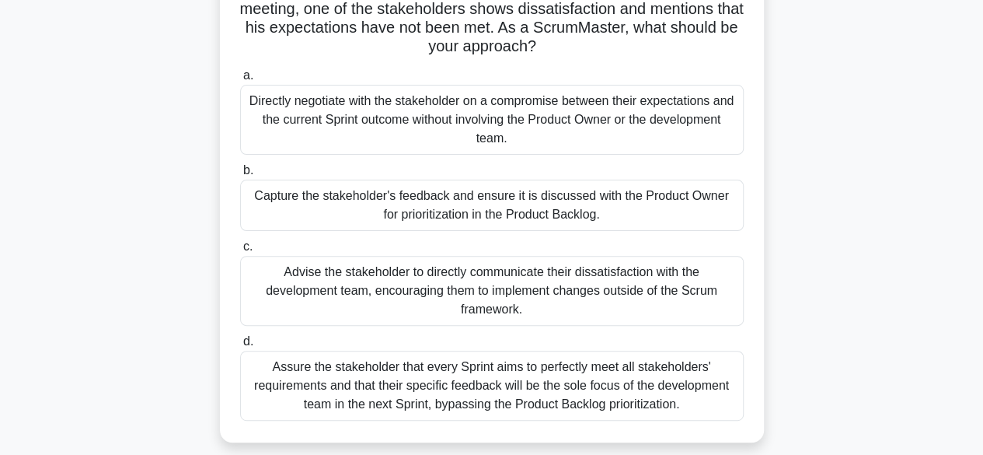
scroll to position [155, 0]
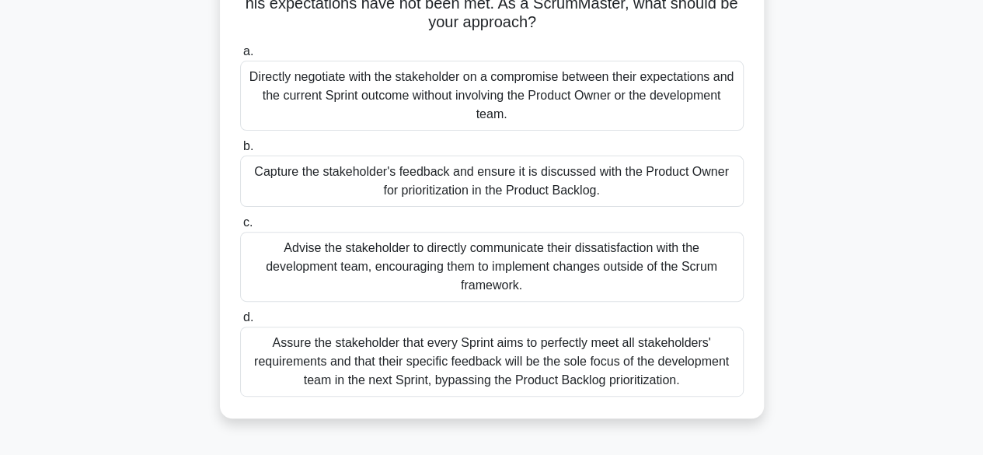
click at [532, 183] on div "Capture the stakeholder's feedback and ensure it is discussed with the Product …" at bounding box center [492, 180] width 504 height 51
click at [240, 152] on input "b. Capture the stakeholder's feedback and ensure it is discussed with the Produ…" at bounding box center [240, 146] width 0 height 10
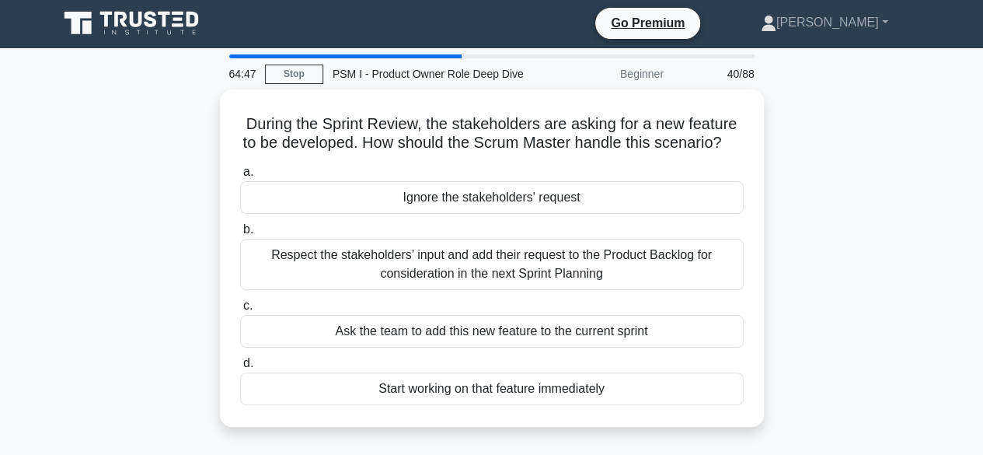
scroll to position [0, 0]
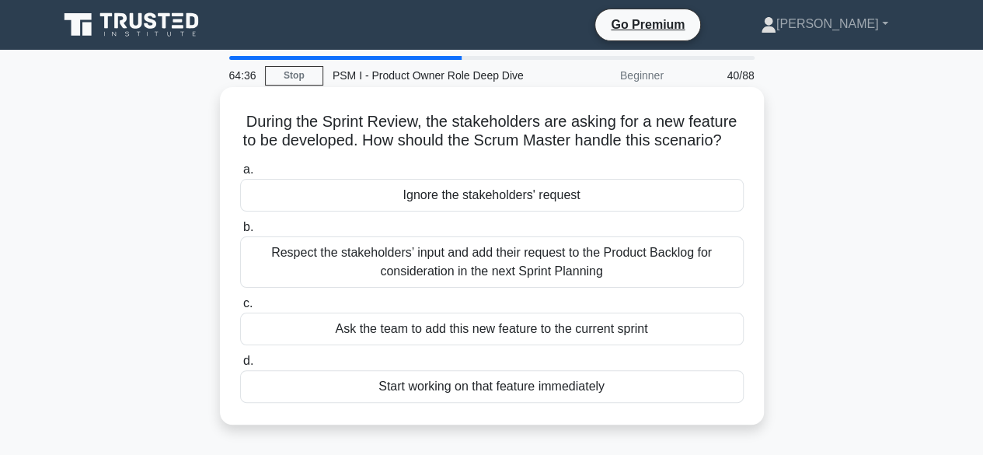
click at [493, 288] on div "Respect the stakeholders’ input and add their request to the Product Backlog fo…" at bounding box center [492, 261] width 504 height 51
click at [240, 232] on input "b. Respect the stakeholders’ input and add their request to the Product Backlog…" at bounding box center [240, 227] width 0 height 10
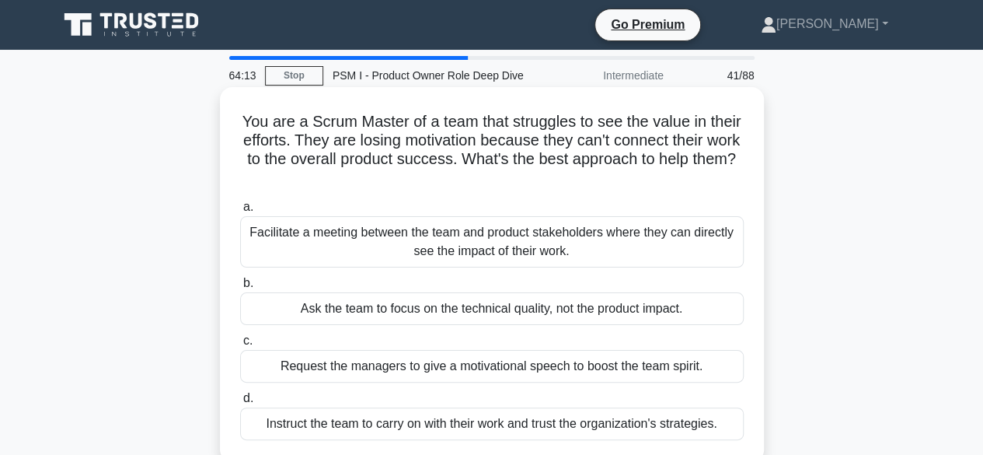
click at [453, 243] on div "Facilitate a meeting between the team and product stakeholders where they can d…" at bounding box center [492, 241] width 504 height 51
click at [240, 212] on input "a. Facilitate a meeting between the team and product stakeholders where they ca…" at bounding box center [240, 207] width 0 height 10
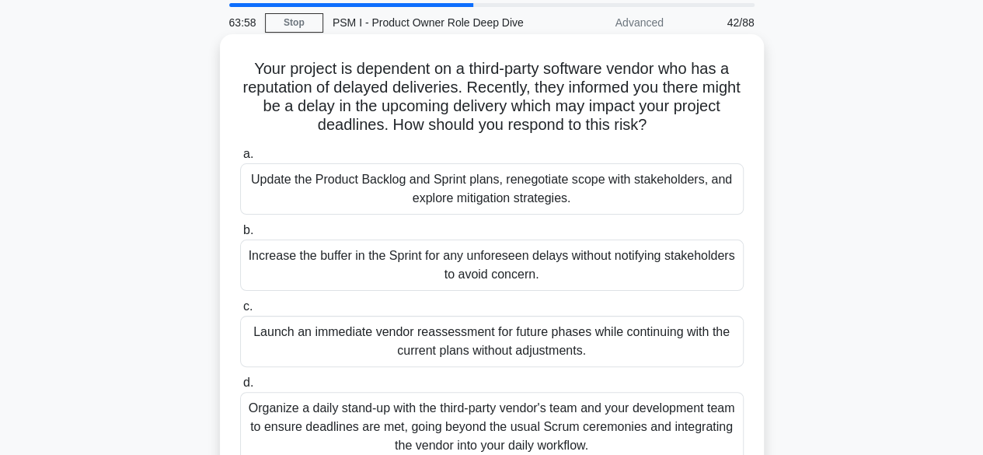
scroll to position [78, 0]
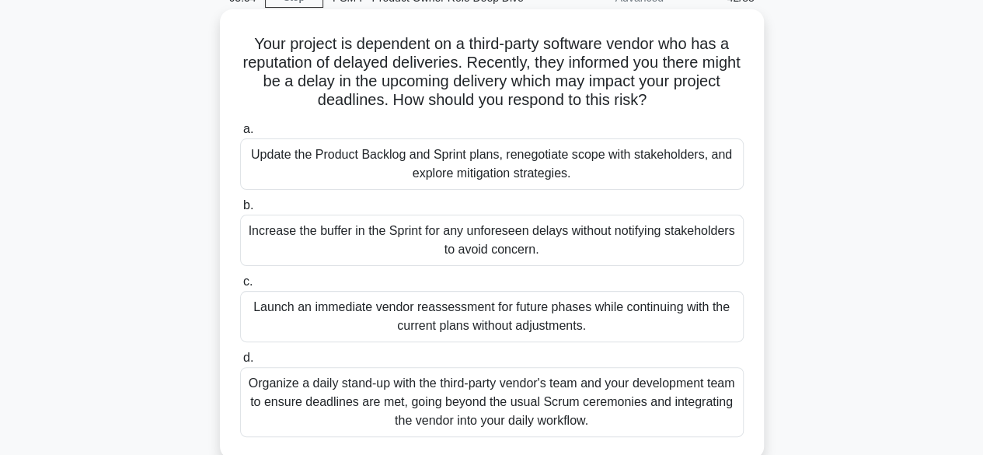
click at [510, 175] on div "Update the Product Backlog and Sprint plans, renegotiate scope with stakeholder…" at bounding box center [492, 163] width 504 height 51
click at [240, 134] on input "a. Update the Product Backlog and Sprint plans, renegotiate scope with stakehol…" at bounding box center [240, 129] width 0 height 10
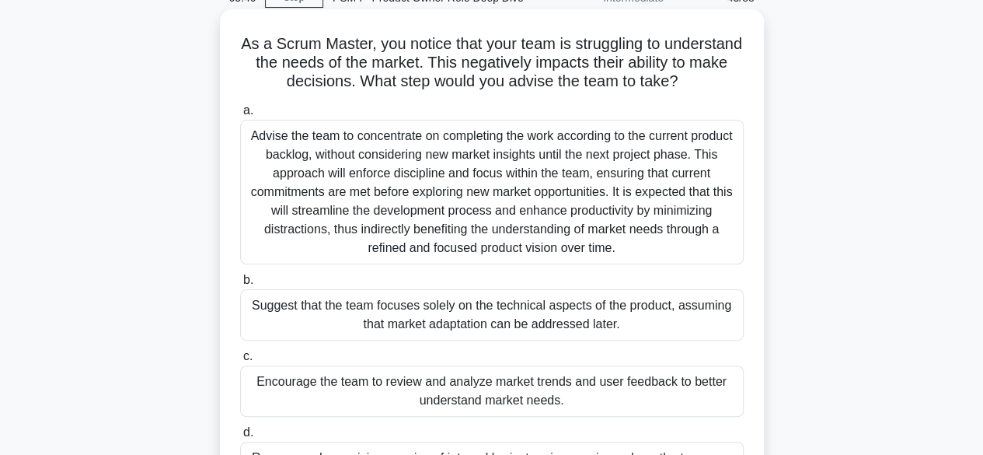
scroll to position [155, 0]
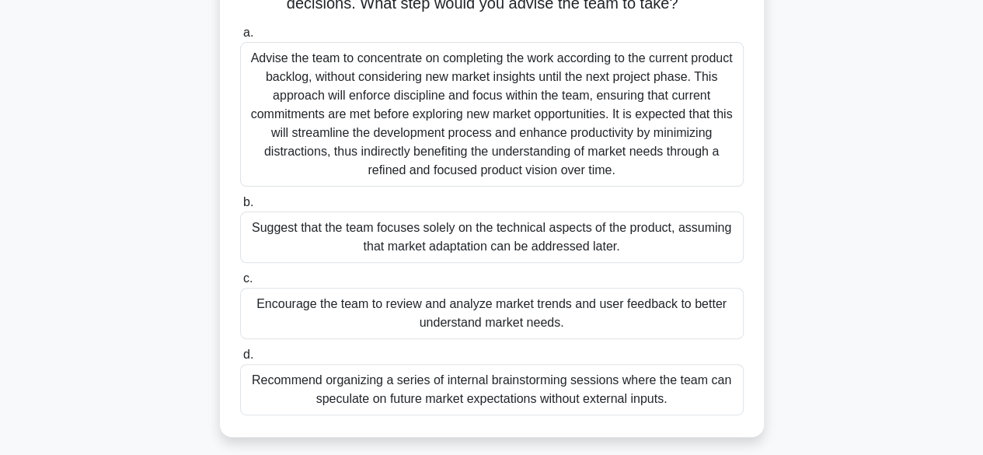
click at [477, 334] on div "Encourage the team to review and analyze market trends and user feedback to bet…" at bounding box center [492, 313] width 504 height 51
click at [240, 284] on input "c. Encourage the team to review and analyze market trends and user feedback to …" at bounding box center [240, 279] width 0 height 10
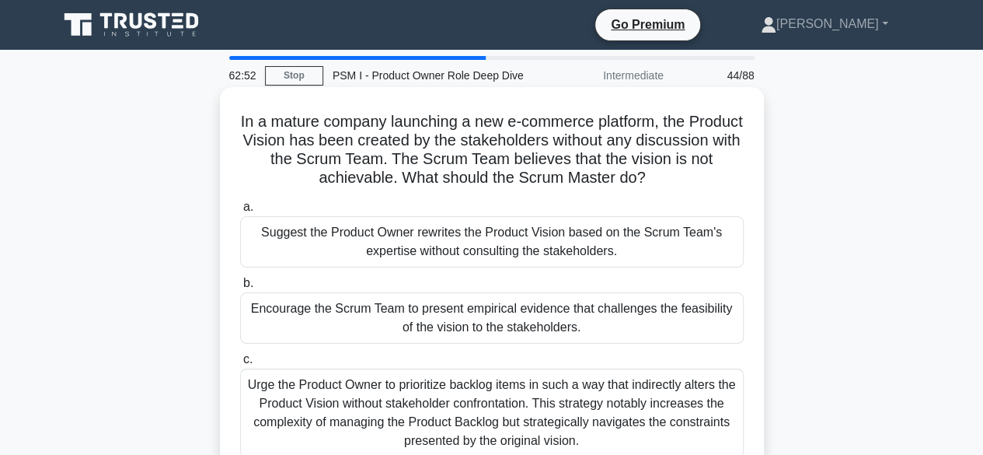
scroll to position [78, 0]
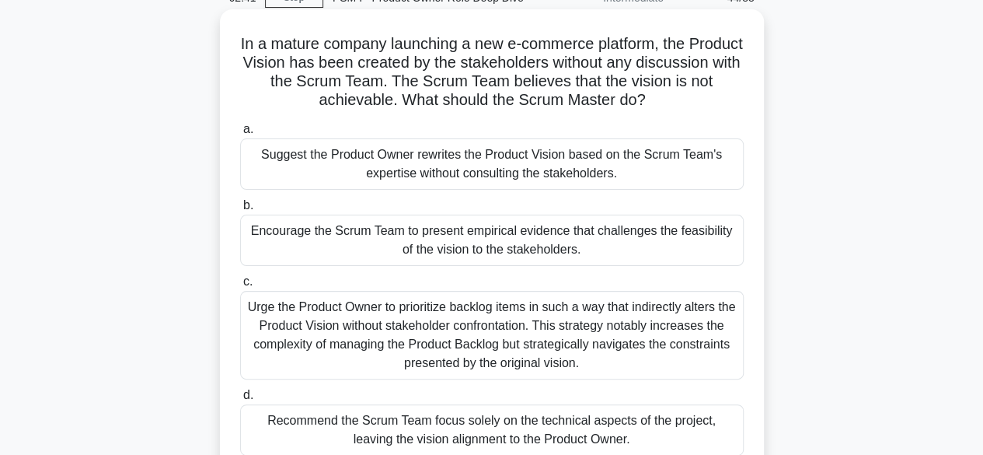
click at [547, 237] on div "Encourage the Scrum Team to present empirical evidence that challenges the feas…" at bounding box center [492, 240] width 504 height 51
click at [240, 211] on input "b. Encourage the Scrum Team to present empirical evidence that challenges the f…" at bounding box center [240, 206] width 0 height 10
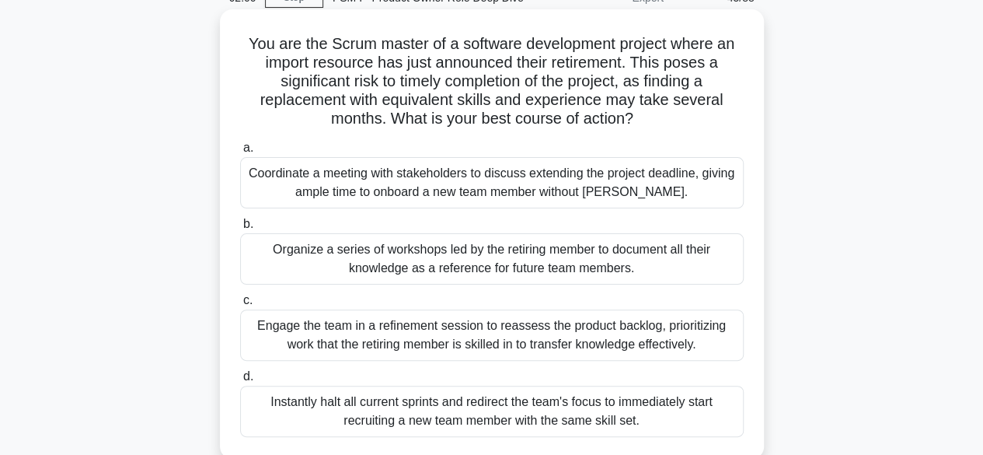
click at [543, 331] on div "Engage the team in a refinement session to reassess the product backlog, priori…" at bounding box center [492, 334] width 504 height 51
click at [240, 306] on input "c. Engage the team in a refinement session to reassess the product backlog, pri…" at bounding box center [240, 300] width 0 height 10
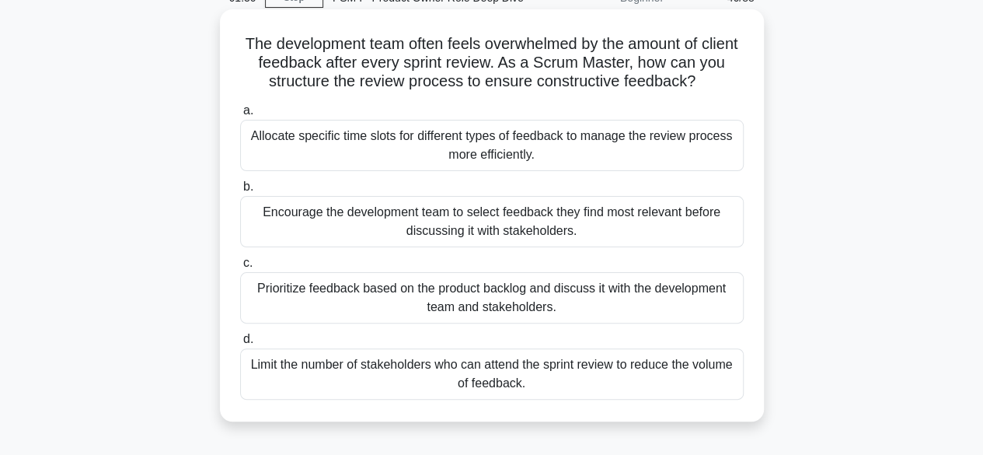
click at [585, 302] on div "Prioritize feedback based on the product backlog and discuss it with the develo…" at bounding box center [492, 297] width 504 height 51
click at [240, 268] on input "c. Prioritize feedback based on the product backlog and discuss it with the dev…" at bounding box center [240, 263] width 0 height 10
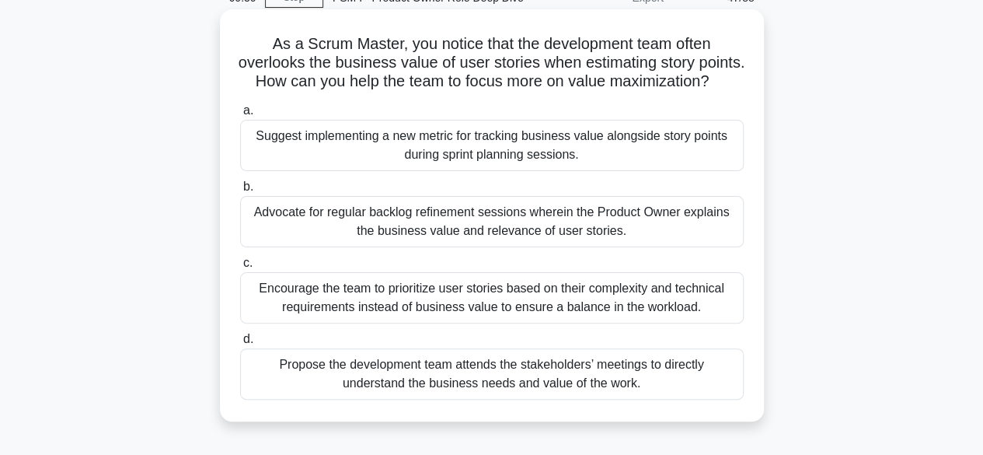
click at [516, 239] on div "Advocate for regular backlog refinement sessions wherein the Product Owner expl…" at bounding box center [492, 221] width 504 height 51
click at [240, 192] on input "b. Advocate for regular backlog refinement sessions wherein the Product Owner e…" at bounding box center [240, 187] width 0 height 10
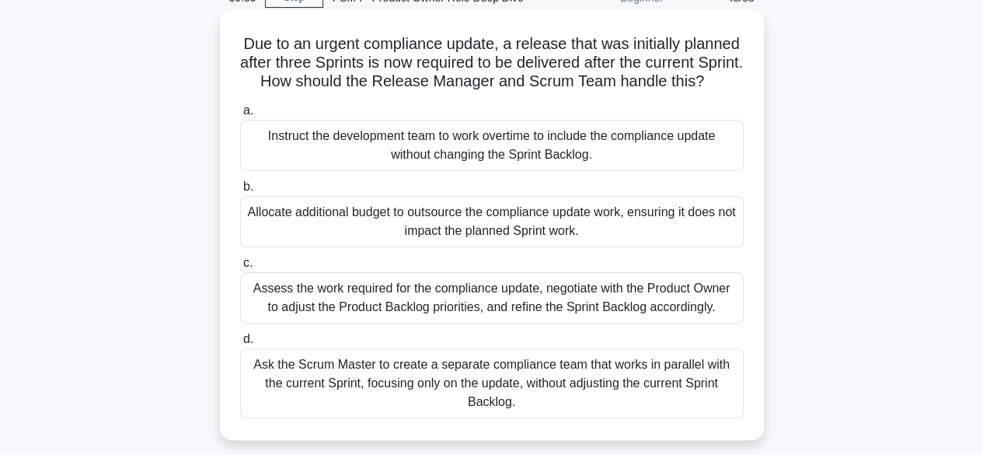
click at [490, 314] on div "Assess the work required for the compliance update, negotiate with the Product …" at bounding box center [492, 297] width 504 height 51
click at [240, 268] on input "c. Assess the work required for the compliance update, negotiate with the Produ…" at bounding box center [240, 263] width 0 height 10
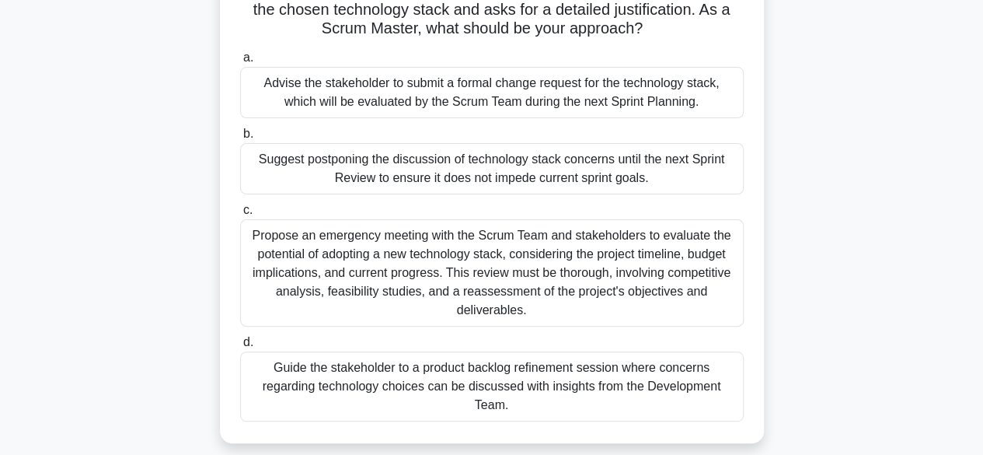
scroll to position [155, 0]
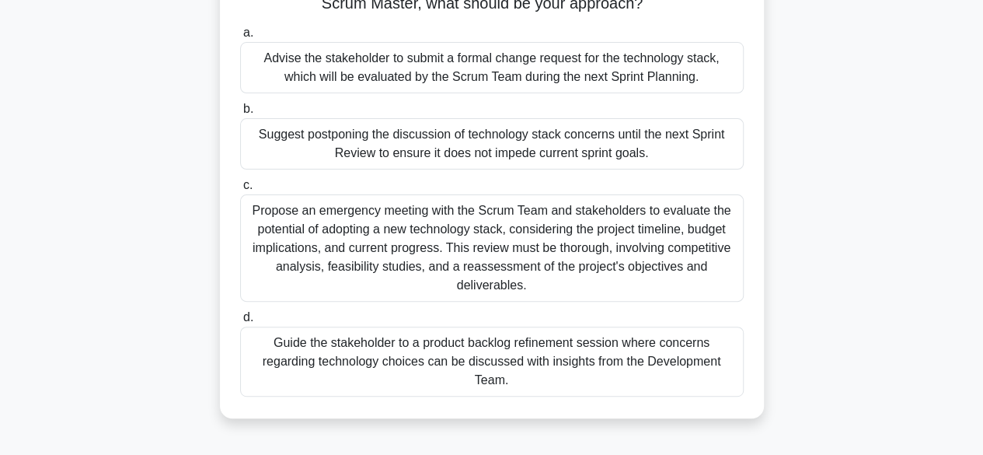
click at [559, 362] on div "Guide the stakeholder to a product backlog refinement session where concerns re…" at bounding box center [492, 362] width 504 height 70
click at [240, 323] on input "d. Guide the stakeholder to a product backlog refinement session where concerns…" at bounding box center [240, 318] width 0 height 10
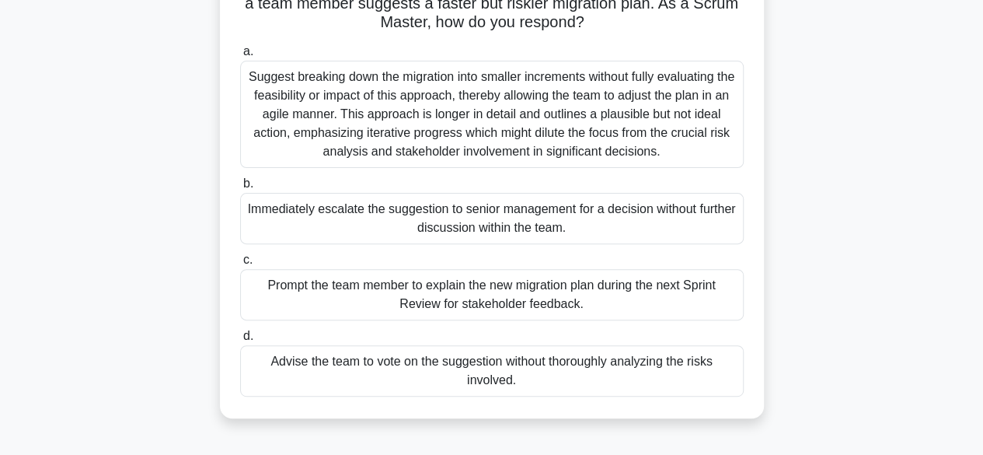
click at [473, 285] on div "Prompt the team member to explain the new migration plan during the next Sprint…" at bounding box center [492, 294] width 504 height 51
click at [240, 265] on input "c. Prompt the team member to explain the new migration plan during the next Spr…" at bounding box center [240, 260] width 0 height 10
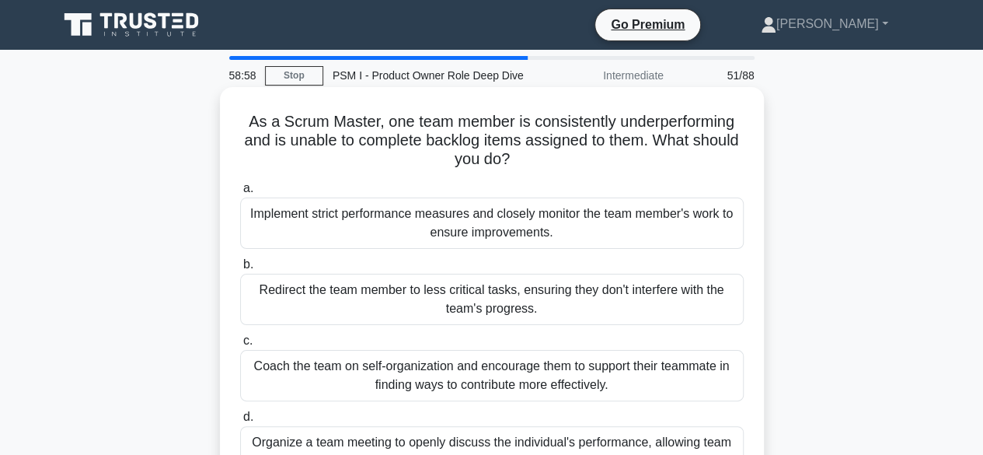
scroll to position [78, 0]
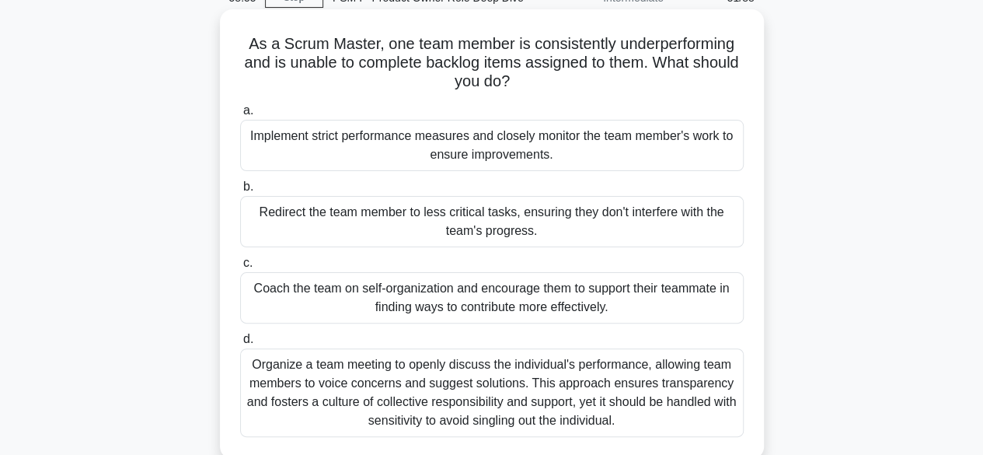
click at [462, 292] on div "Coach the team on self-organization and encourage them to support their teammat…" at bounding box center [492, 297] width 504 height 51
click at [240, 268] on input "c. Coach the team on self-organization and encourage them to support their team…" at bounding box center [240, 263] width 0 height 10
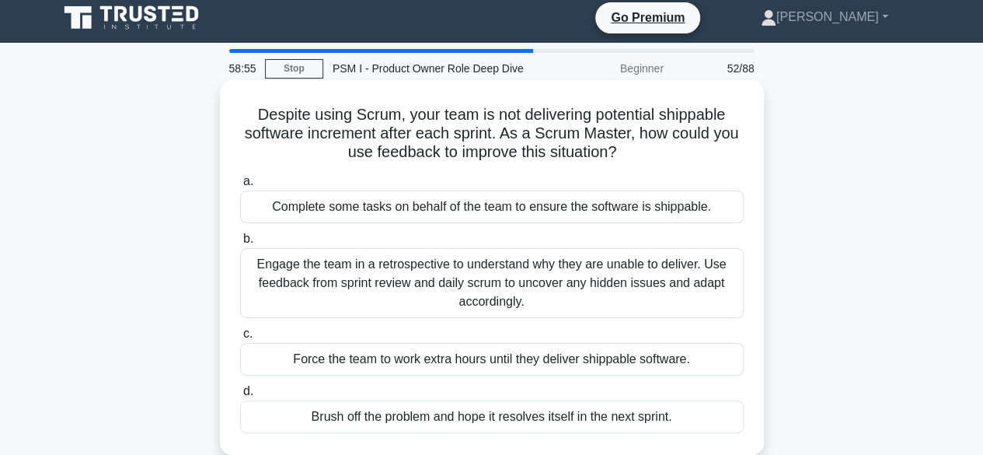
scroll to position [0, 0]
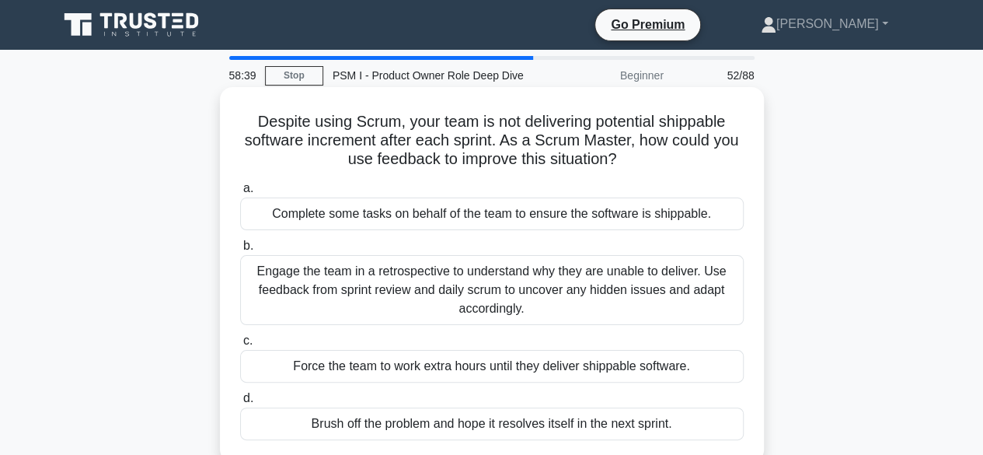
click at [449, 284] on div "Engage the team in a retrospective to understand why they are unable to deliver…" at bounding box center [492, 290] width 504 height 70
click at [240, 251] on input "b. Engage the team in a retrospective to understand why they are unable to deli…" at bounding box center [240, 246] width 0 height 10
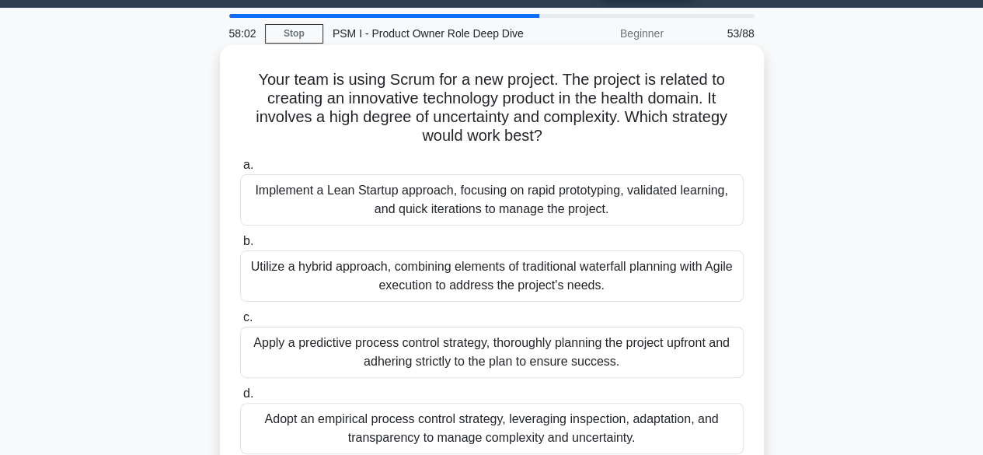
scroll to position [78, 0]
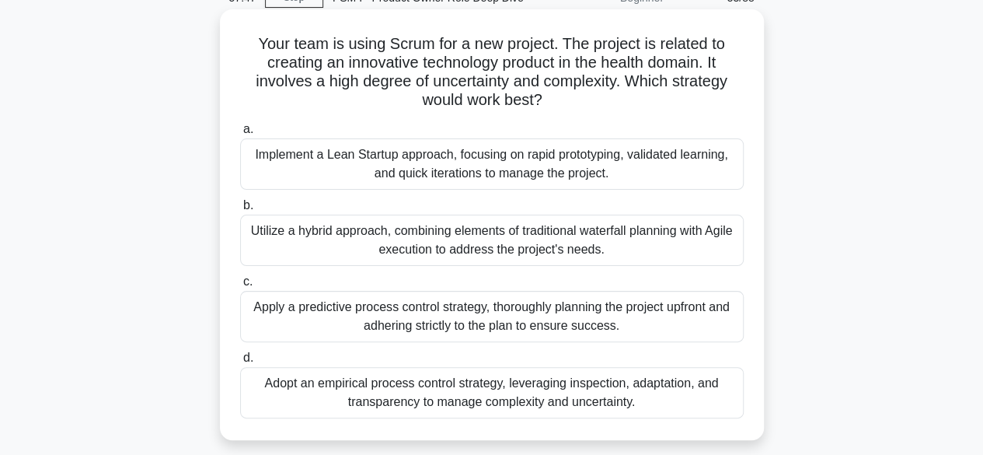
click at [519, 385] on div "Adopt an empirical process control strategy, leveraging inspection, adaptation,…" at bounding box center [492, 392] width 504 height 51
click at [240, 363] on input "d. Adopt an empirical process control strategy, leveraging inspection, adaptati…" at bounding box center [240, 358] width 0 height 10
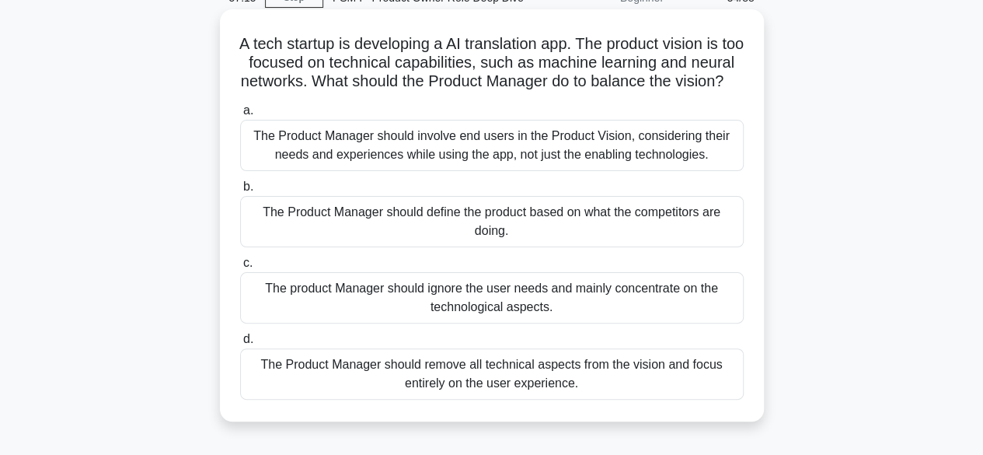
click at [536, 171] on div "The Product Manager should involve end users in the Product Vision, considering…" at bounding box center [492, 145] width 504 height 51
click at [240, 116] on input "a. The Product Manager should involve end users in the Product Vision, consider…" at bounding box center [240, 111] width 0 height 10
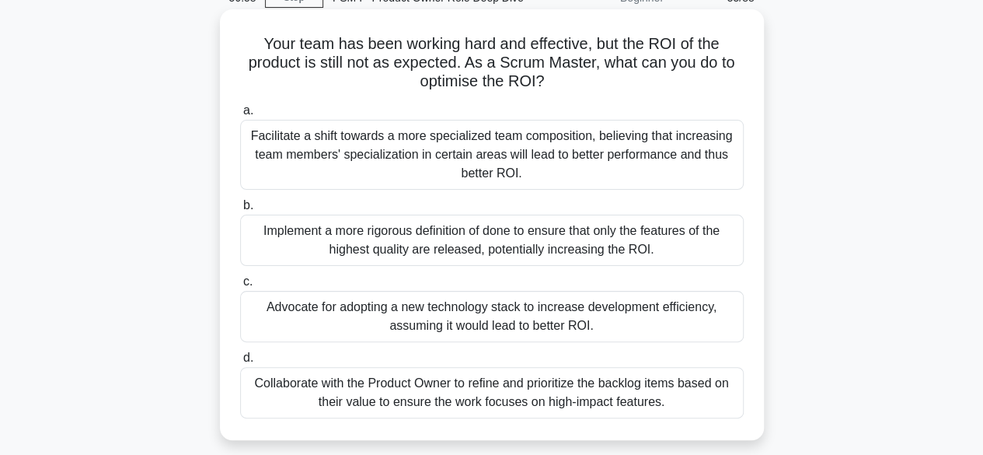
click at [532, 398] on div "Collaborate with the Product Owner to refine and prioritize the backlog items b…" at bounding box center [492, 392] width 504 height 51
click at [240, 363] on input "d. Collaborate with the Product Owner to refine and prioritize the backlog item…" at bounding box center [240, 358] width 0 height 10
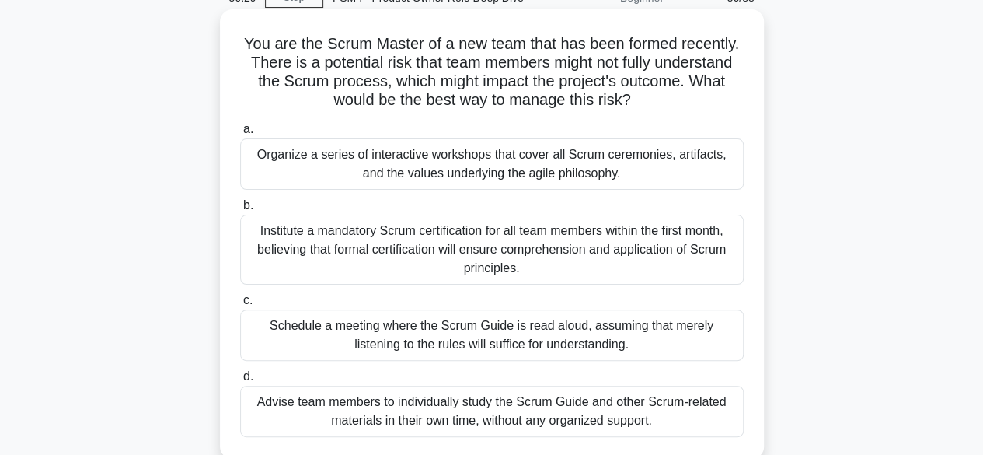
click at [534, 168] on div "Organize a series of interactive workshops that cover all Scrum ceremonies, art…" at bounding box center [492, 163] width 504 height 51
click at [240, 134] on input "a. Organize a series of interactive workshops that cover all Scrum ceremonies, …" at bounding box center [240, 129] width 0 height 10
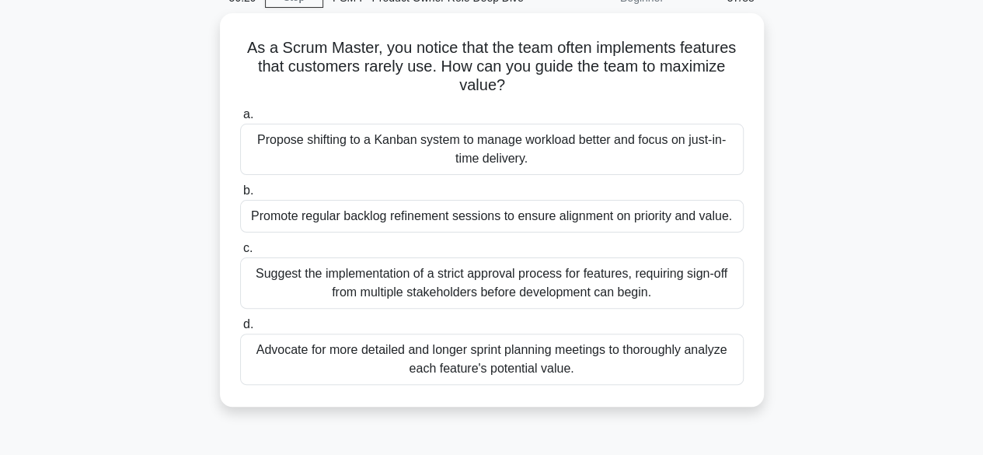
scroll to position [0, 0]
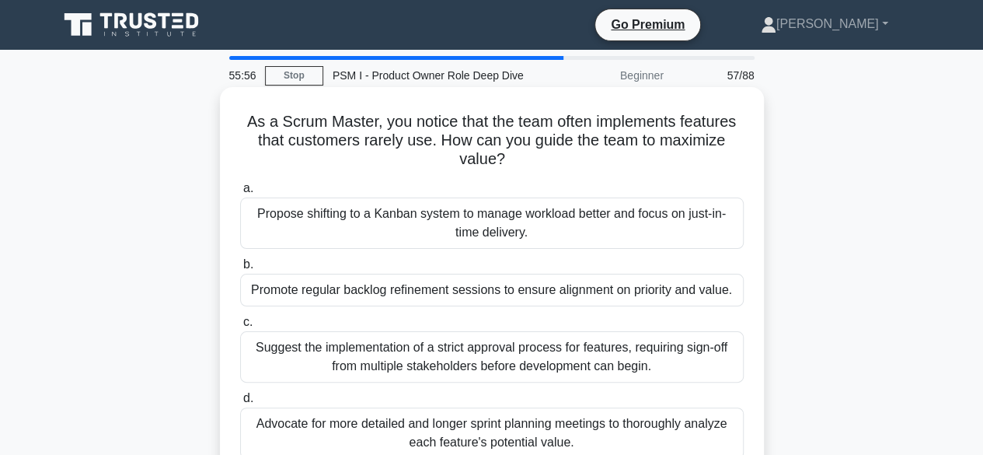
click at [489, 291] on div "Promote regular backlog refinement sessions to ensure alignment on priority and…" at bounding box center [492, 290] width 504 height 33
click at [240, 270] on input "b. Promote regular backlog refinement sessions to ensure alignment on priority …" at bounding box center [240, 265] width 0 height 10
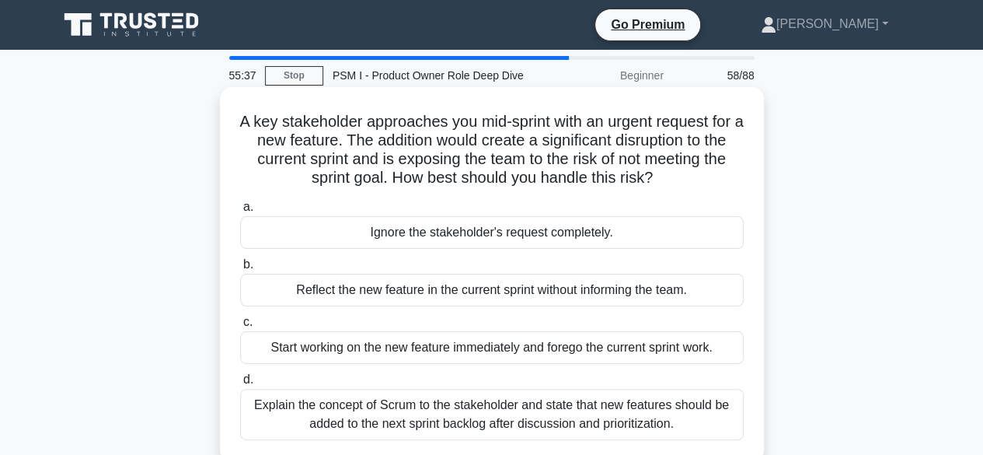
click at [535, 414] on div "Explain the concept of Scrum to the stakeholder and state that new features sho…" at bounding box center [492, 414] width 504 height 51
click at [240, 385] on input "d. Explain the concept of Scrum to the stakeholder and state that new features …" at bounding box center [240, 380] width 0 height 10
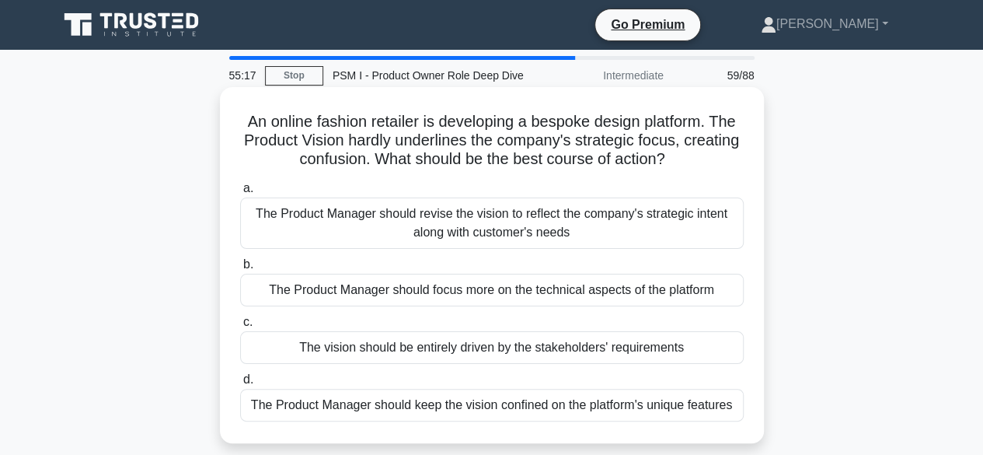
click at [500, 224] on div "The Product Manager should revise the vision to reflect the company's strategic…" at bounding box center [492, 222] width 504 height 51
click at [240, 194] on input "a. The Product Manager should revise the vision to reflect the company's strate…" at bounding box center [240, 188] width 0 height 10
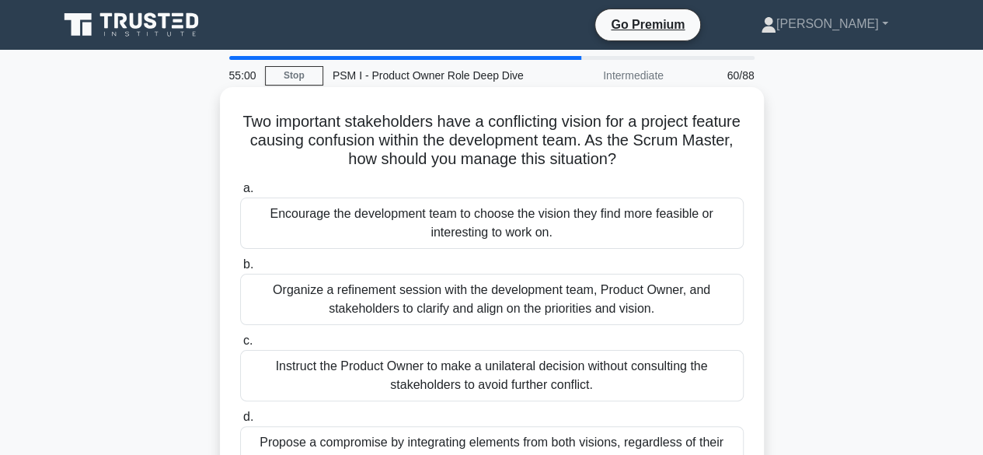
scroll to position [78, 0]
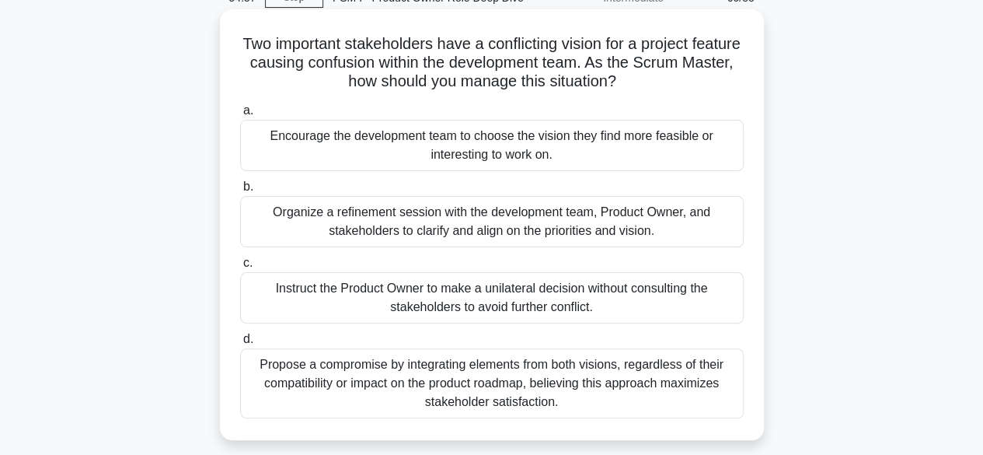
click at [521, 228] on div "Organize a refinement session with the development team, Product Owner, and sta…" at bounding box center [492, 221] width 504 height 51
click at [240, 192] on input "b. Organize a refinement session with the development team, Product Owner, and …" at bounding box center [240, 187] width 0 height 10
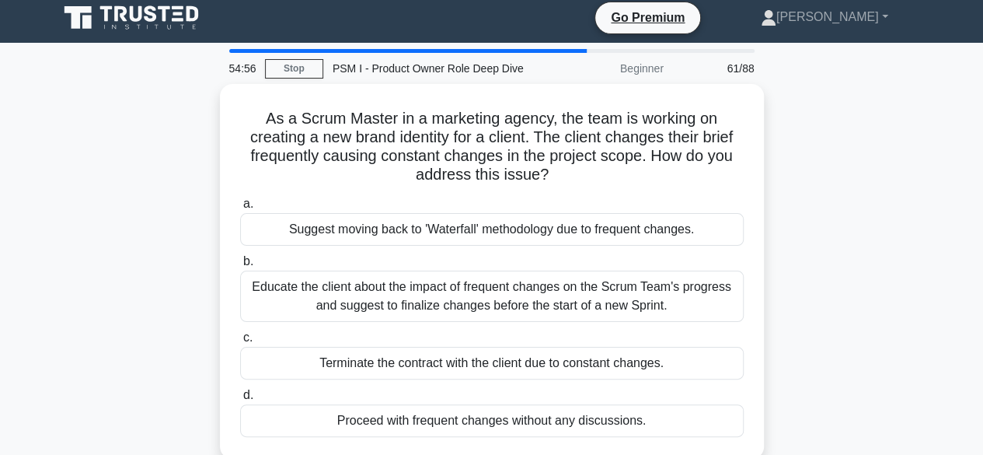
scroll to position [0, 0]
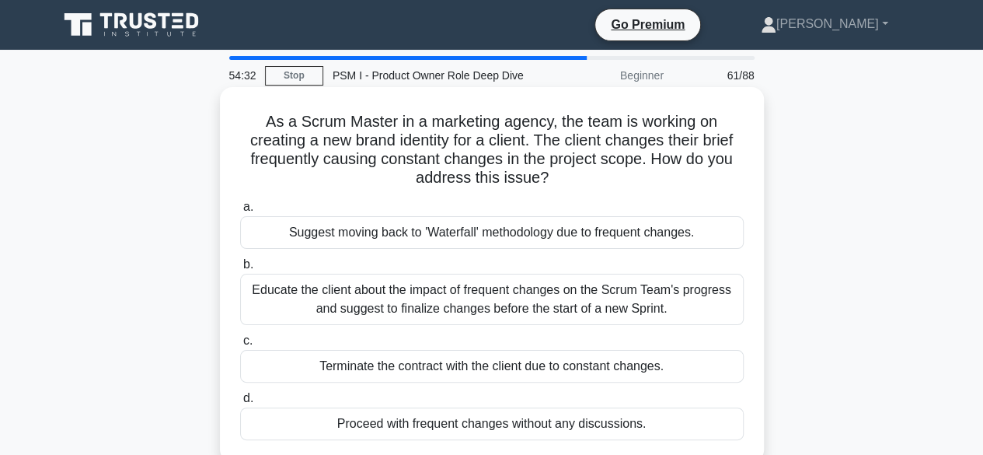
click at [480, 294] on div "Educate the client about the impact of frequent changes on the Scrum Team's pro…" at bounding box center [492, 299] width 504 height 51
click at [240, 270] on input "b. Educate the client about the impact of frequent changes on the Scrum Team's …" at bounding box center [240, 265] width 0 height 10
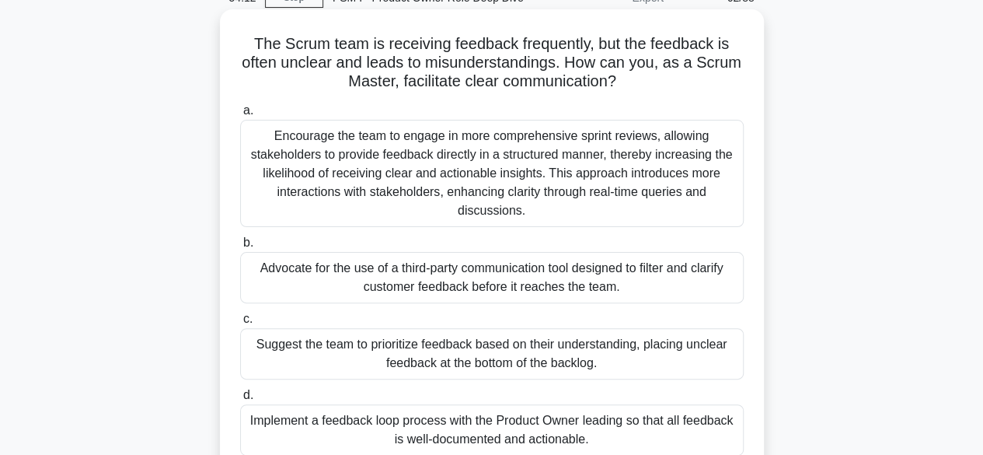
scroll to position [155, 0]
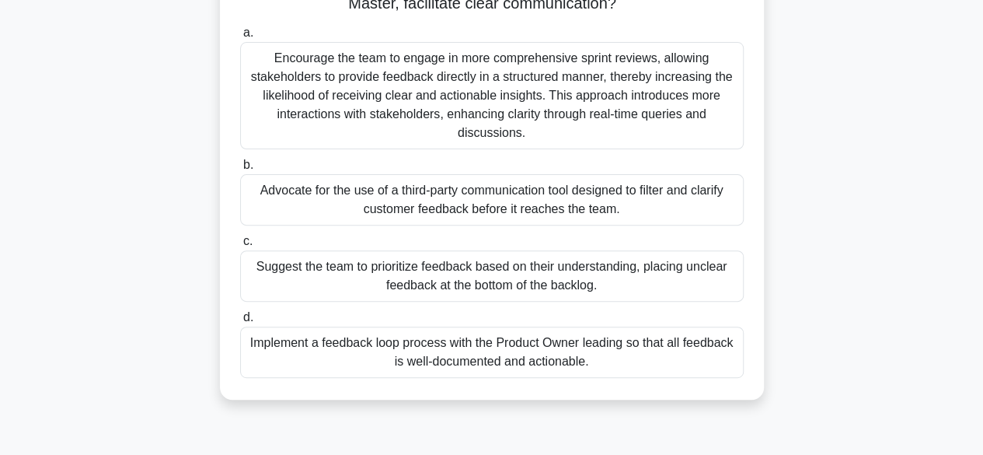
click at [532, 344] on div "Implement a feedback loop process with the Product Owner leading so that all fe…" at bounding box center [492, 352] width 504 height 51
click at [240, 323] on input "d. Implement a feedback loop process with the Product Owner leading so that all…" at bounding box center [240, 318] width 0 height 10
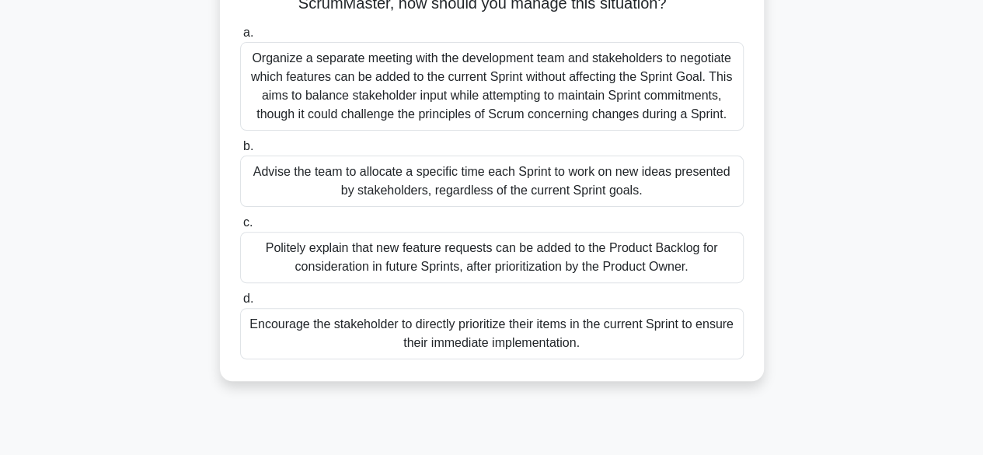
click at [489, 260] on div "Politely explain that new feature requests can be added to the Product Backlog …" at bounding box center [492, 257] width 504 height 51
click at [240, 228] on input "c. Politely explain that new feature requests can be added to the Product Backl…" at bounding box center [240, 223] width 0 height 10
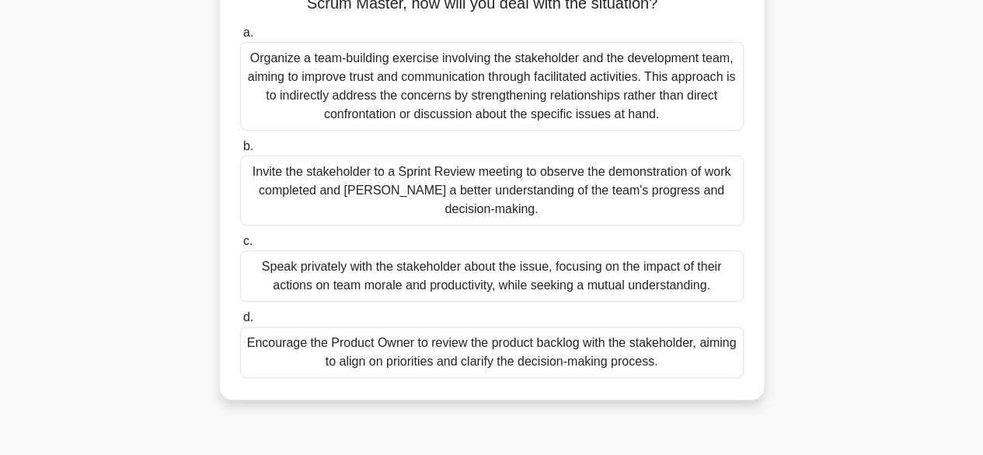
click at [566, 288] on div "Speak privately with the stakeholder about the issue, focusing on the impact of…" at bounding box center [492, 275] width 504 height 51
click at [240, 246] on input "c. Speak privately with the stakeholder about the issue, focusing on the impact…" at bounding box center [240, 241] width 0 height 10
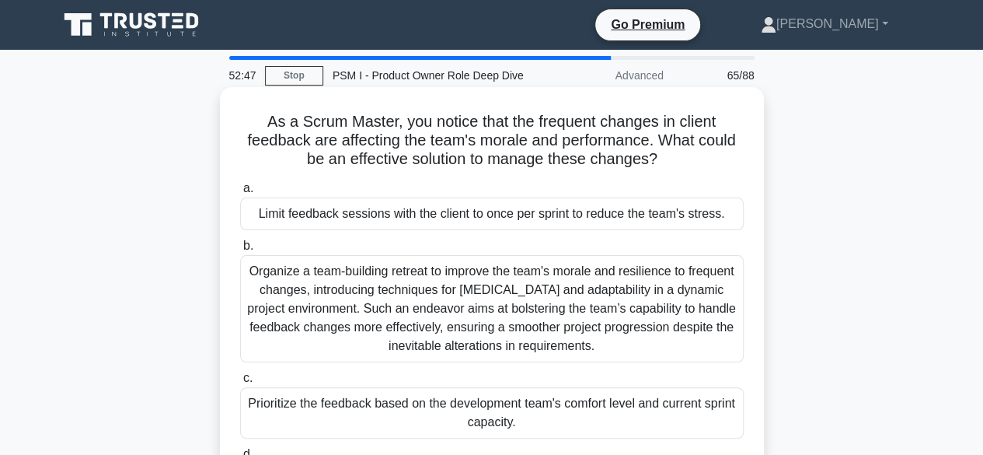
scroll to position [78, 0]
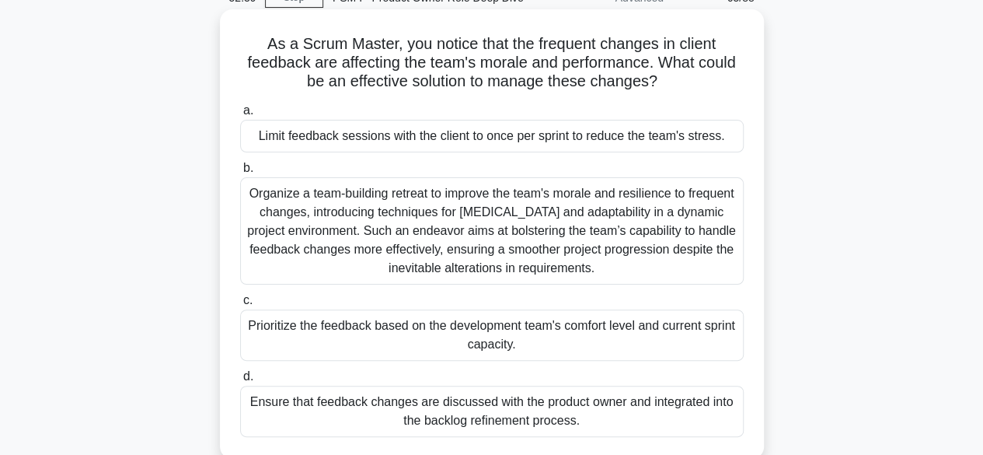
click at [561, 328] on div "Prioritize the feedback based on the development team's comfort level and curre…" at bounding box center [492, 334] width 504 height 51
click at [240, 306] on input "c. Prioritize the feedback based on the development team's comfort level and cu…" at bounding box center [240, 300] width 0 height 10
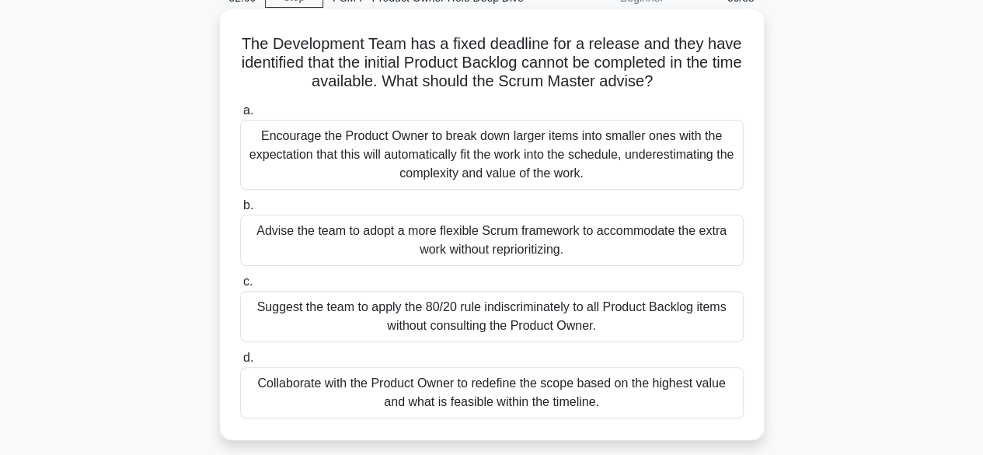
click at [519, 391] on div "Collaborate with the Product Owner to redefine the scope based on the highest v…" at bounding box center [492, 392] width 504 height 51
click at [240, 363] on input "d. Collaborate with the Product Owner to redefine the scope based on the highes…" at bounding box center [240, 358] width 0 height 10
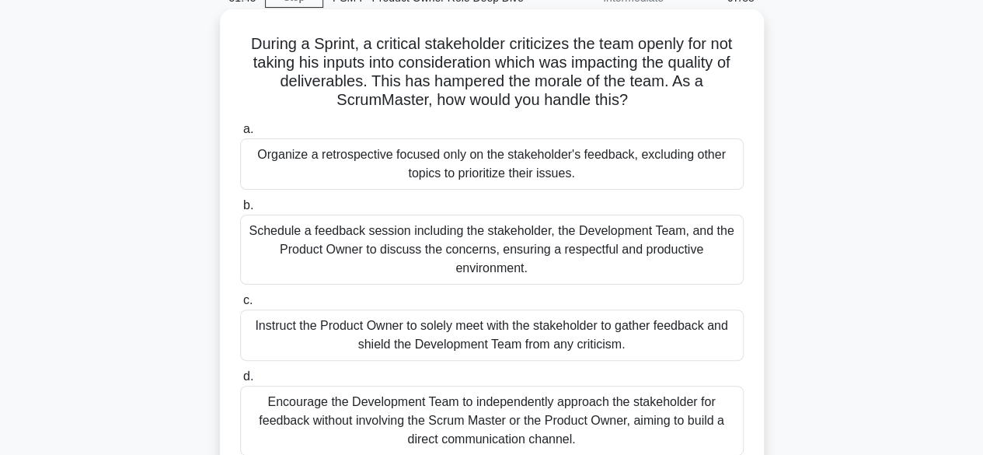
click at [565, 246] on div "Schedule a feedback session including the stakeholder, the Development Team, an…" at bounding box center [492, 250] width 504 height 70
click at [240, 211] on input "b. Schedule a feedback session including the stakeholder, the Development Team,…" at bounding box center [240, 206] width 0 height 10
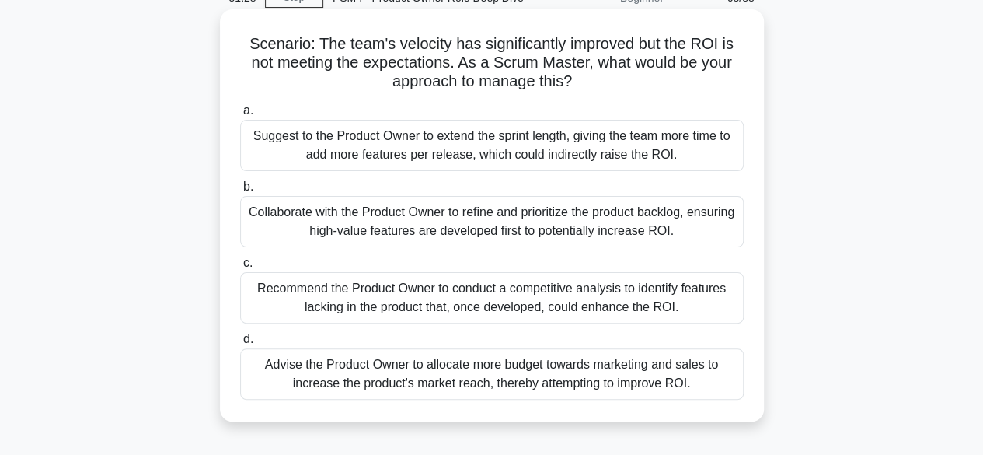
click at [528, 222] on div "Collaborate with the Product Owner to refine and prioritize the product backlog…" at bounding box center [492, 221] width 504 height 51
click at [240, 192] on input "b. Collaborate with the Product Owner to refine and prioritize the product back…" at bounding box center [240, 187] width 0 height 10
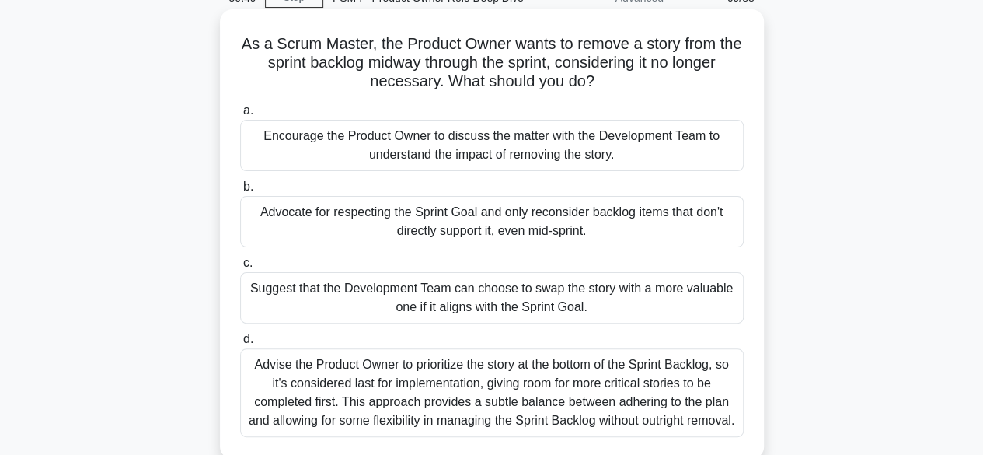
click at [513, 152] on div "Encourage the Product Owner to discuss the matter with the Development Team to …" at bounding box center [492, 145] width 504 height 51
click at [240, 116] on input "a. Encourage the Product Owner to discuss the matter with the Development Team …" at bounding box center [240, 111] width 0 height 10
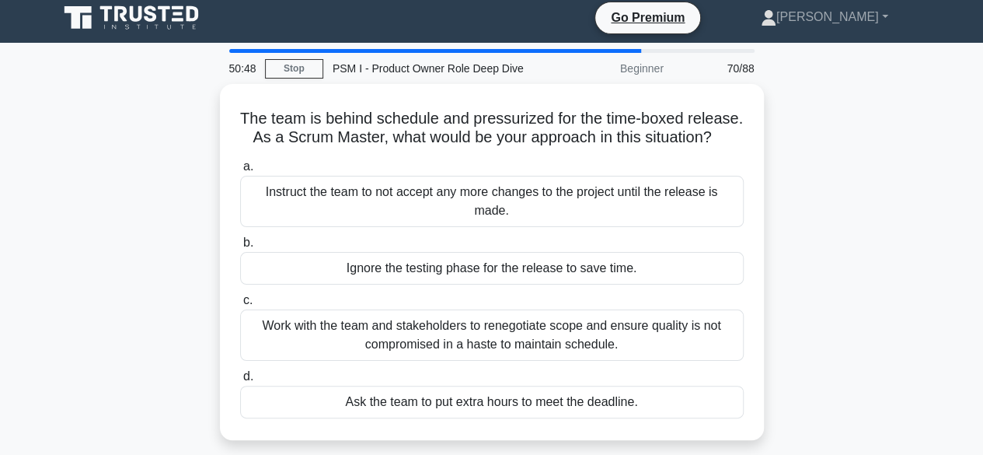
scroll to position [0, 0]
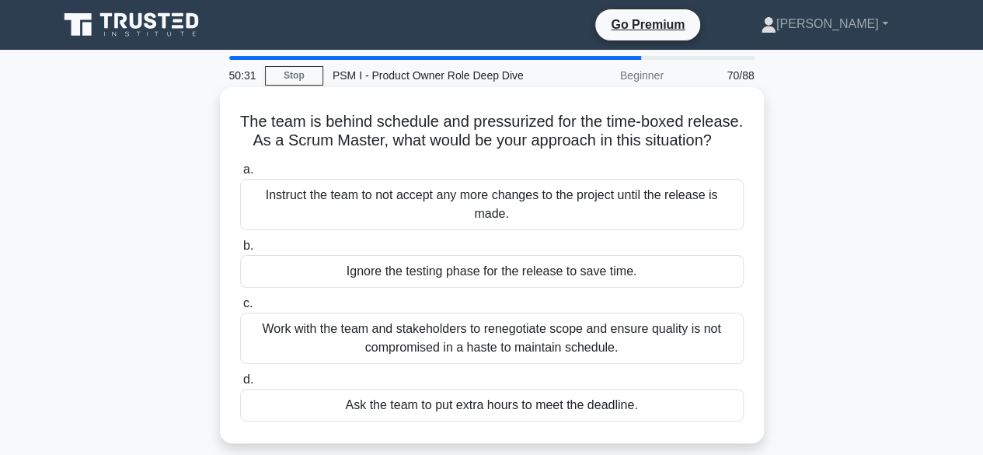
click at [581, 354] on div "Work with the team and stakeholders to renegotiate scope and ensure quality is …" at bounding box center [492, 338] width 504 height 51
click at [240, 309] on input "c. Work with the team and stakeholders to renegotiate scope and ensure quality …" at bounding box center [240, 304] width 0 height 10
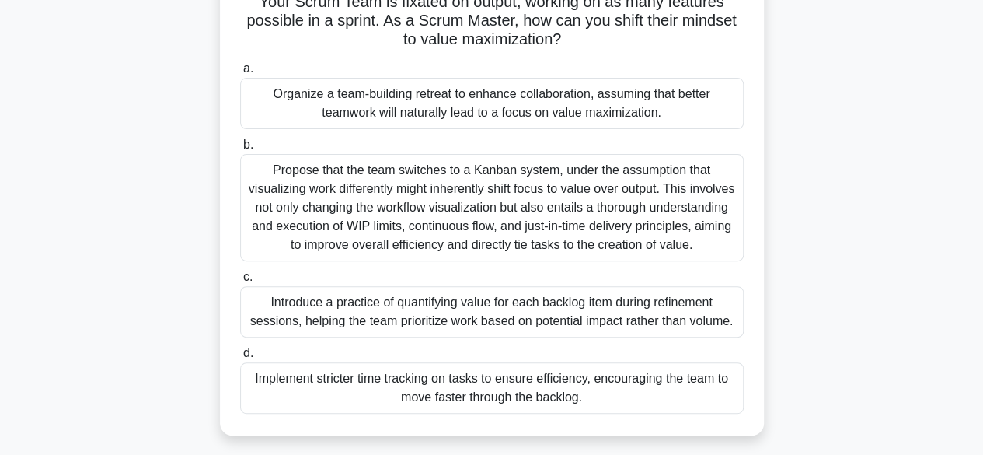
scroll to position [155, 0]
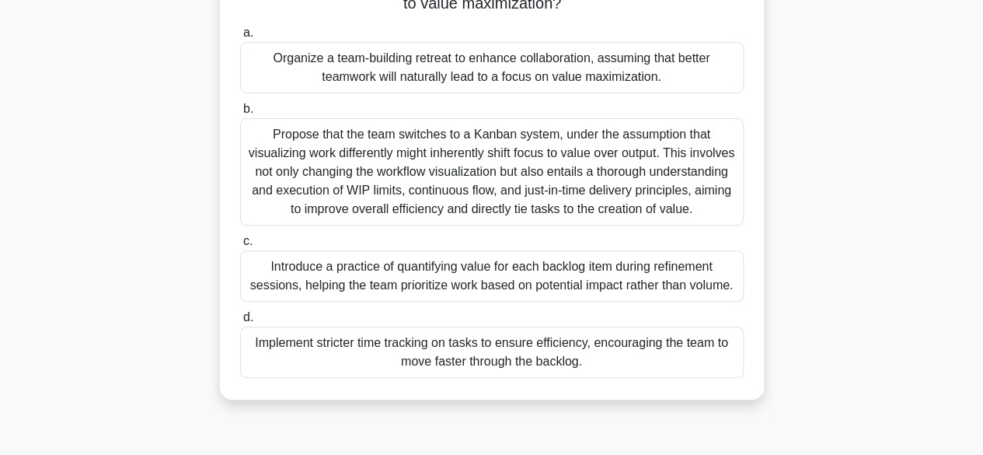
click at [579, 272] on div "Introduce a practice of quantifying value for each backlog item during refineme…" at bounding box center [492, 275] width 504 height 51
click at [240, 246] on input "c. Introduce a practice of quantifying value for each backlog item during refin…" at bounding box center [240, 241] width 0 height 10
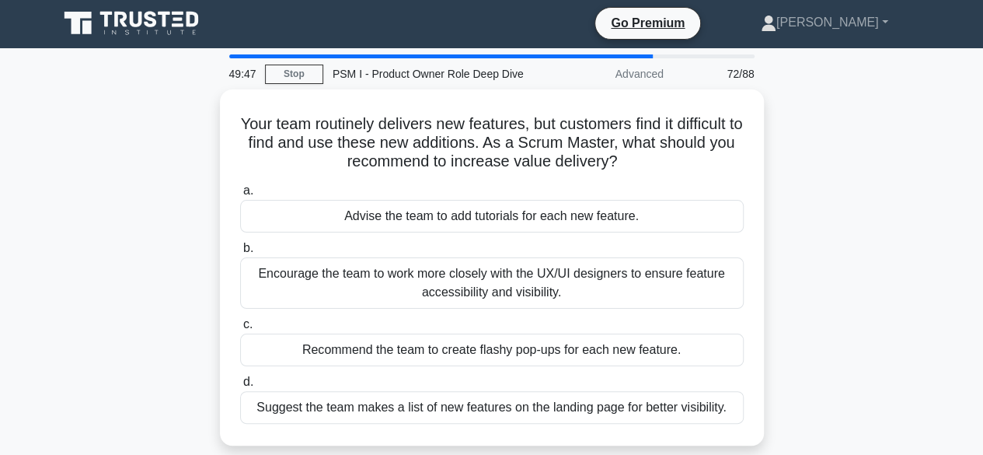
scroll to position [0, 0]
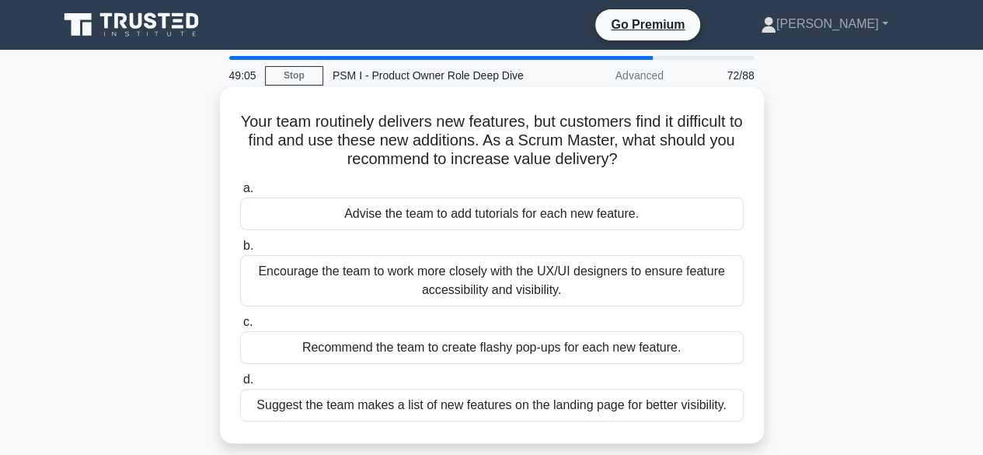
click at [519, 274] on div "Encourage the team to work more closely with the UX/UI designers to ensure feat…" at bounding box center [492, 280] width 504 height 51
click at [240, 251] on input "b. Encourage the team to work more closely with the UX/UI designers to ensure f…" at bounding box center [240, 246] width 0 height 10
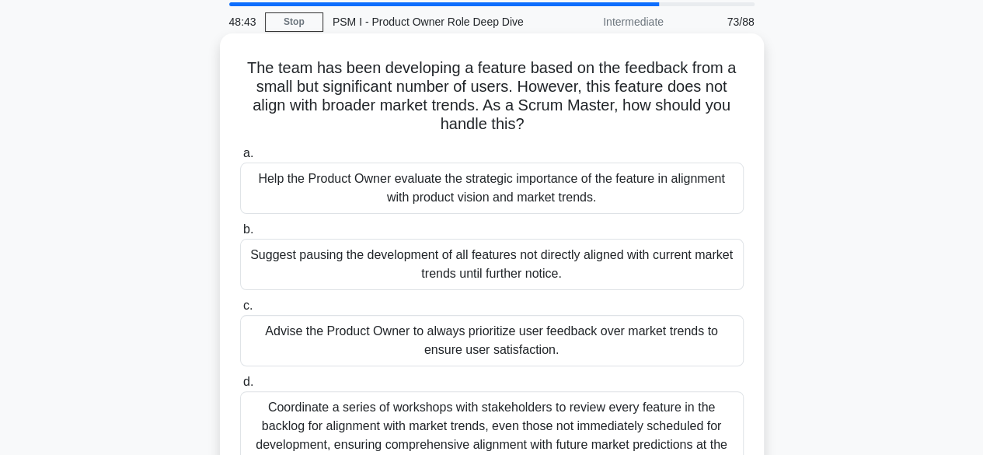
scroll to position [78, 0]
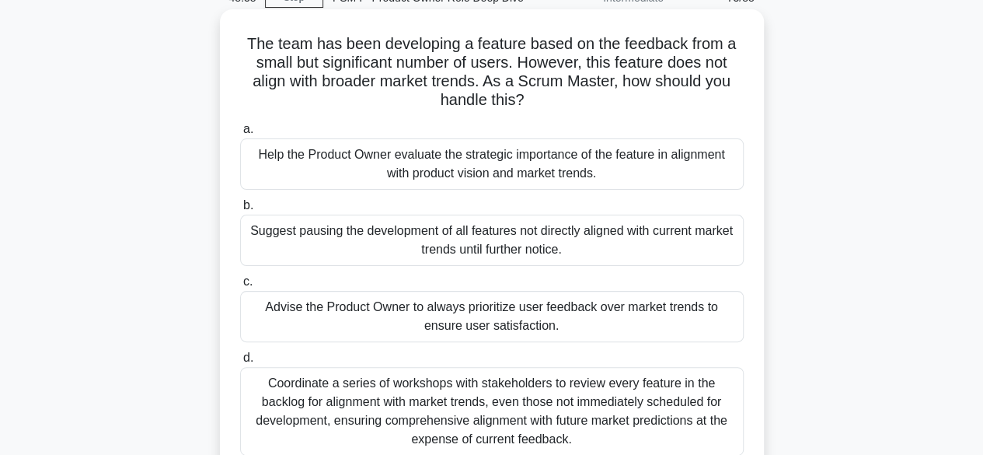
click at [520, 158] on div "Help the Product Owner evaluate the strategic importance of the feature in alig…" at bounding box center [492, 163] width 504 height 51
click at [240, 134] on input "a. Help the Product Owner evaluate the strategic importance of the feature in a…" at bounding box center [240, 129] width 0 height 10
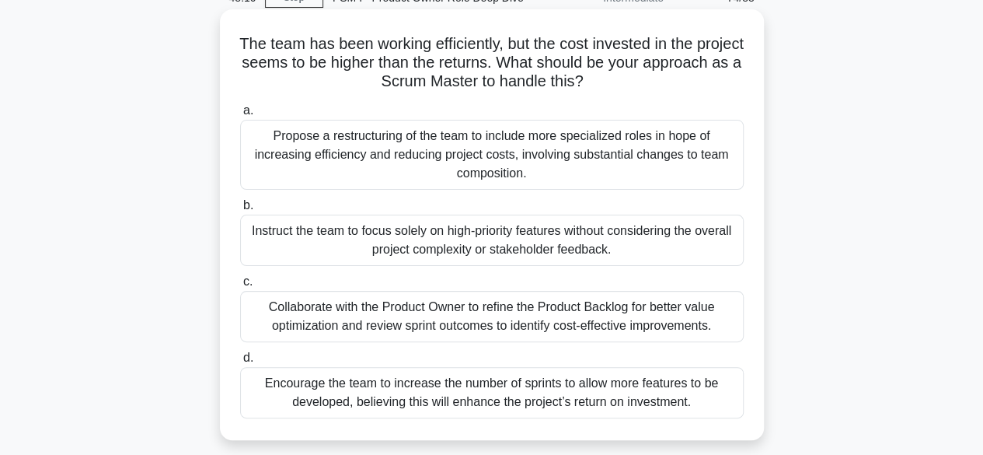
click at [567, 309] on div "Collaborate with the Product Owner to refine the Product Backlog for better val…" at bounding box center [492, 316] width 504 height 51
click at [240, 287] on input "c. Collaborate with the Product Owner to refine the Product Backlog for better …" at bounding box center [240, 282] width 0 height 10
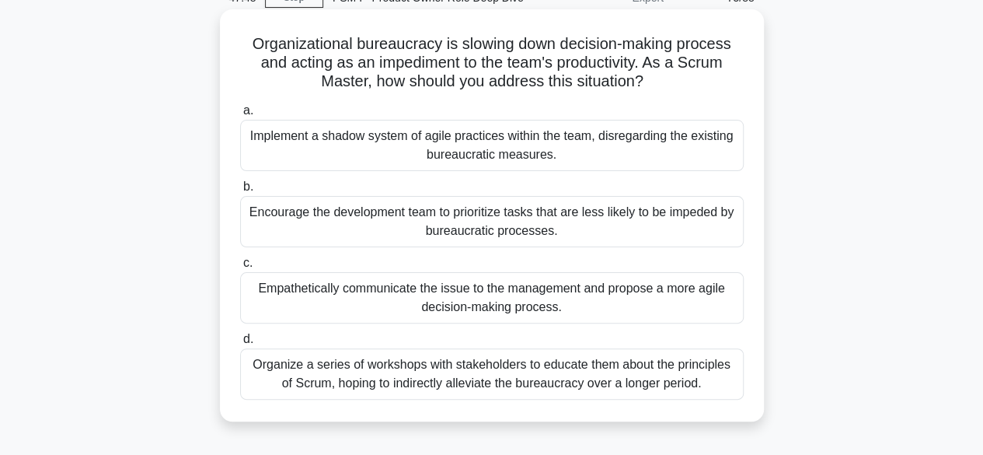
click at [468, 296] on div "Empathetically communicate the issue to the management and propose a more agile…" at bounding box center [492, 297] width 504 height 51
click at [240, 268] on input "c. Empathetically communicate the issue to the management and propose a more ag…" at bounding box center [240, 263] width 0 height 10
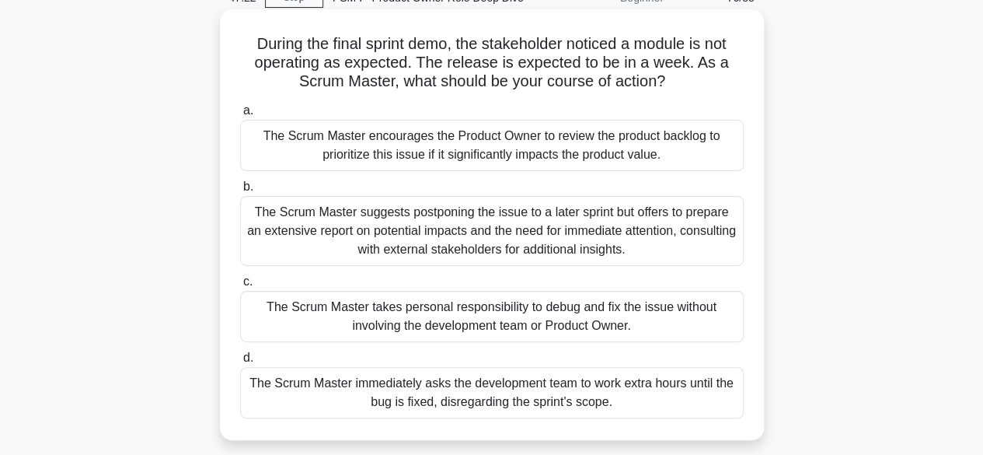
click at [526, 137] on div "The Scrum Master encourages the Product Owner to review the product backlog to …" at bounding box center [492, 145] width 504 height 51
click at [240, 116] on input "a. The Scrum Master encourages the Product Owner to review the product backlog …" at bounding box center [240, 111] width 0 height 10
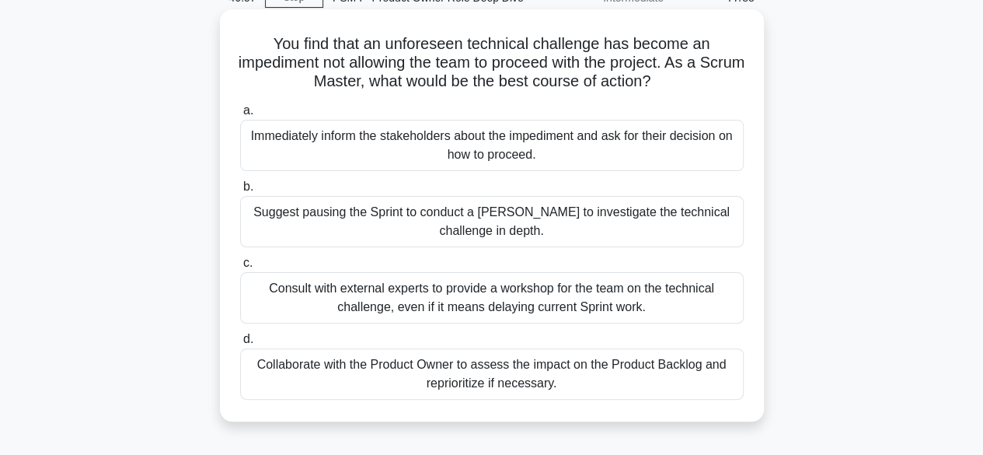
click at [512, 375] on div "Collaborate with the Product Owner to assess the impact on the Product Backlog …" at bounding box center [492, 373] width 504 height 51
click at [240, 344] on input "d. Collaborate with the Product Owner to assess the impact on the Product Backl…" at bounding box center [240, 339] width 0 height 10
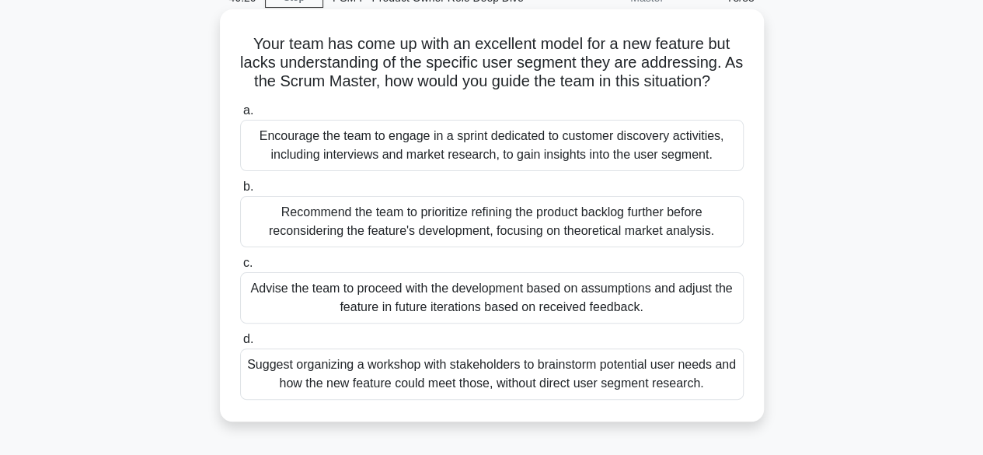
click at [506, 237] on div "Recommend the team to prioritize refining the product backlog further before re…" at bounding box center [492, 221] width 504 height 51
click at [240, 192] on input "b. Recommend the team to prioritize refining the product backlog further before…" at bounding box center [240, 187] width 0 height 10
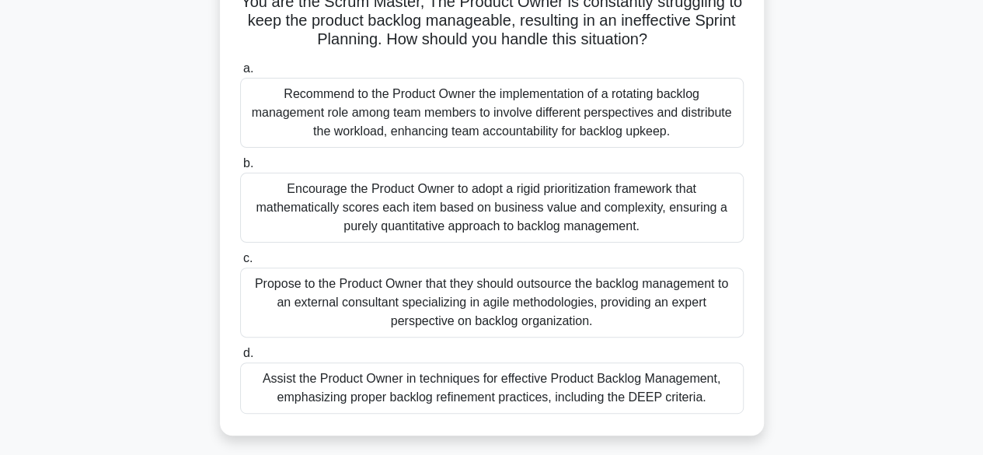
scroll to position [155, 0]
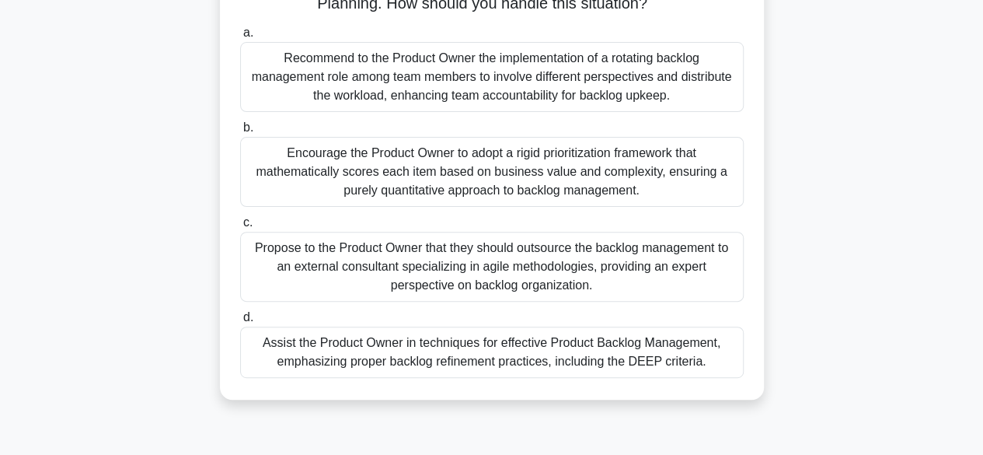
click at [583, 361] on div "Assist the Product Owner in techniques for effective Product Backlog Management…" at bounding box center [492, 352] width 504 height 51
click at [240, 323] on input "d. Assist the Product Owner in techniques for effective Product Backlog Managem…" at bounding box center [240, 318] width 0 height 10
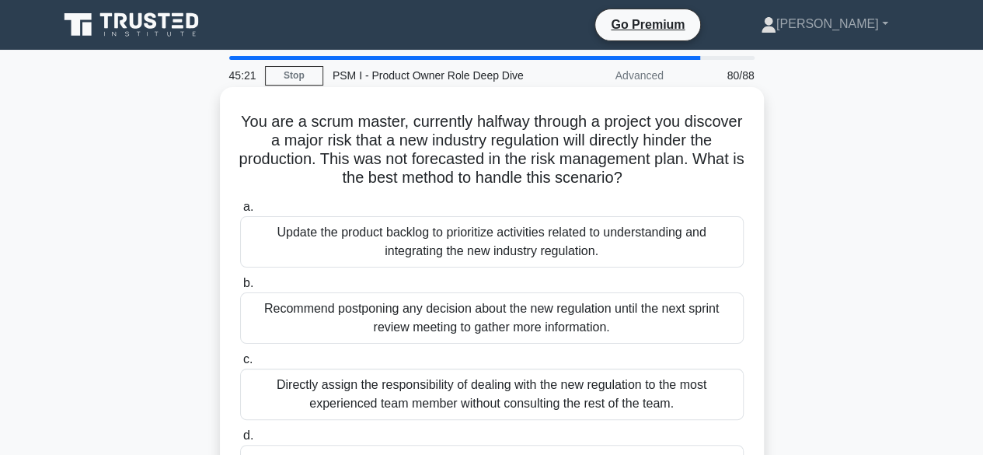
scroll to position [78, 0]
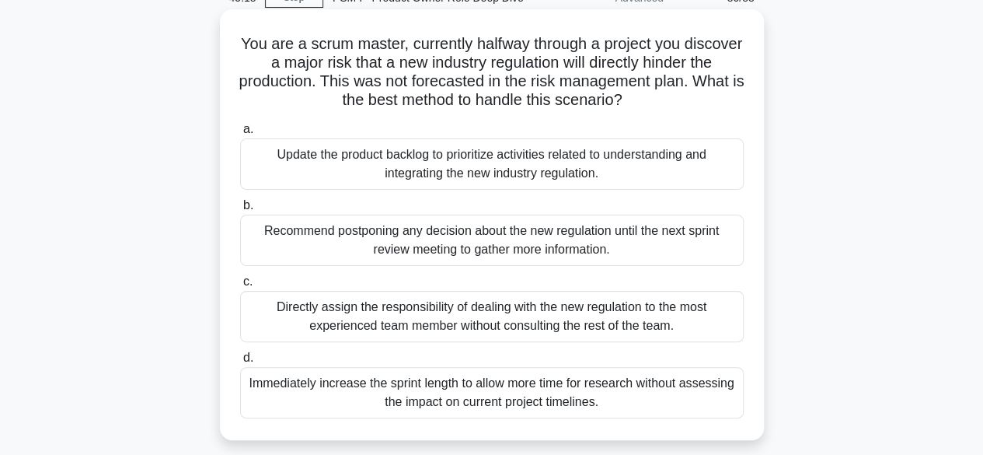
click at [480, 159] on div "Update the product backlog to prioritize activities related to understanding an…" at bounding box center [492, 163] width 504 height 51
click at [240, 134] on input "a. Update the product backlog to prioritize activities related to understanding…" at bounding box center [240, 129] width 0 height 10
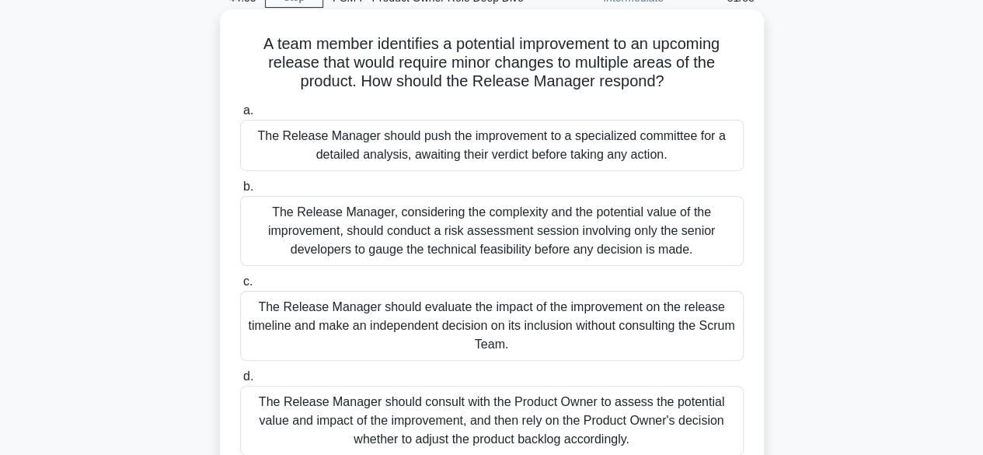
scroll to position [155, 0]
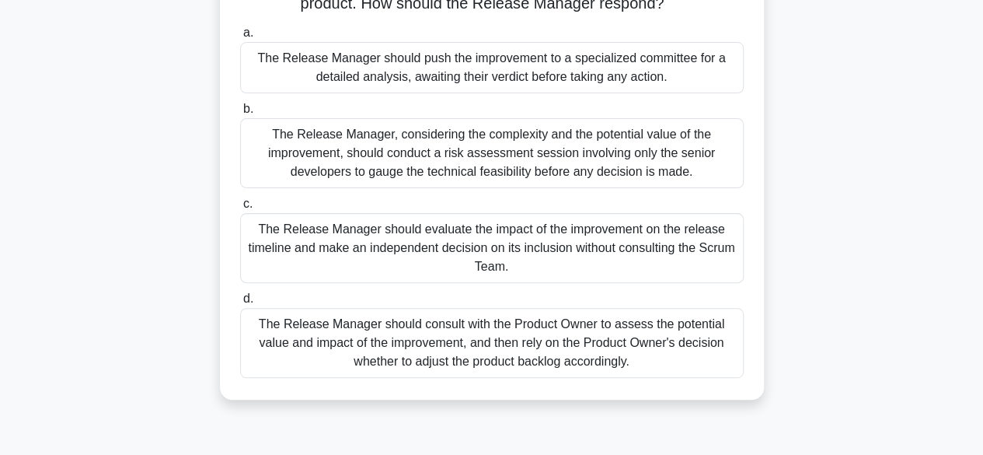
click at [501, 344] on div "The Release Manager should consult with the Product Owner to assess the potenti…" at bounding box center [492, 343] width 504 height 70
click at [240, 304] on input "d. The Release Manager should consult with the Product Owner to assess the pote…" at bounding box center [240, 299] width 0 height 10
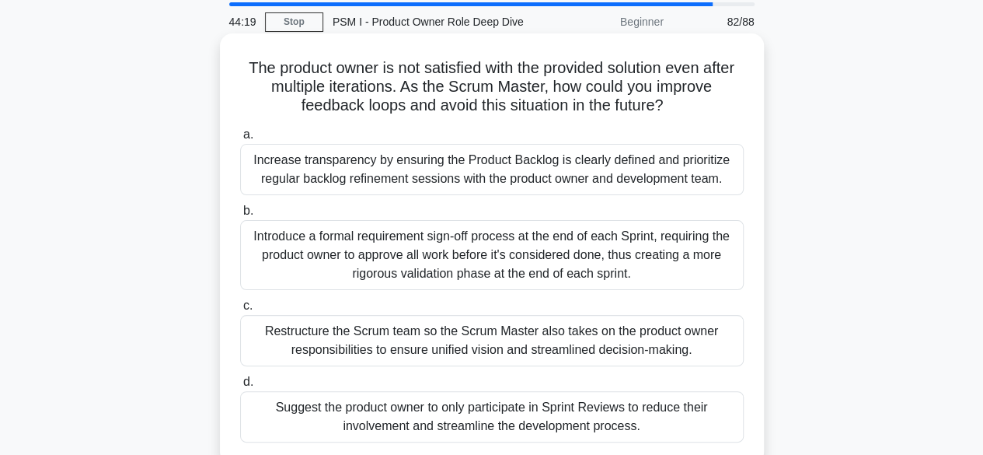
scroll to position [78, 0]
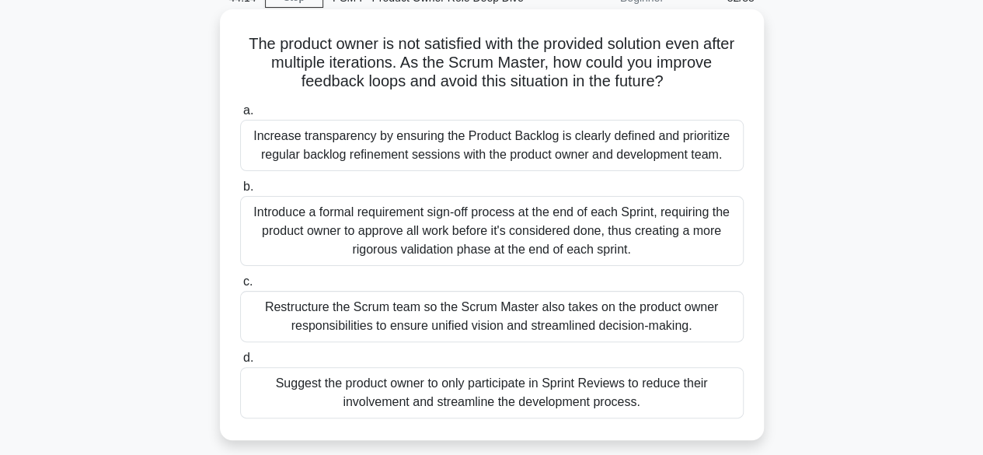
click at [547, 145] on div "Increase transparency by ensuring the Product Backlog is clearly defined and pr…" at bounding box center [492, 145] width 504 height 51
click at [240, 116] on input "a. Increase transparency by ensuring the Product Backlog is clearly defined and…" at bounding box center [240, 111] width 0 height 10
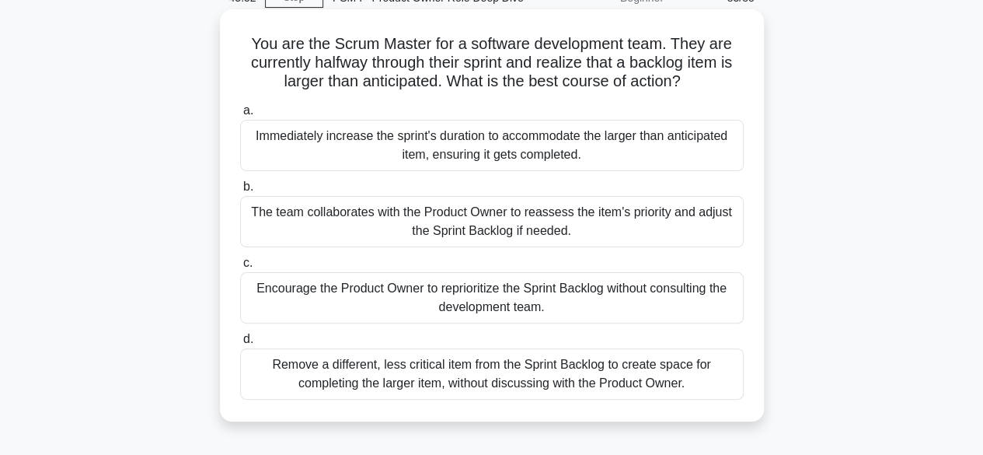
click at [505, 214] on div "The team collaborates with the Product Owner to reassess the item's priority an…" at bounding box center [492, 221] width 504 height 51
click at [240, 192] on input "b. The team collaborates with the Product Owner to reassess the item's priority…" at bounding box center [240, 187] width 0 height 10
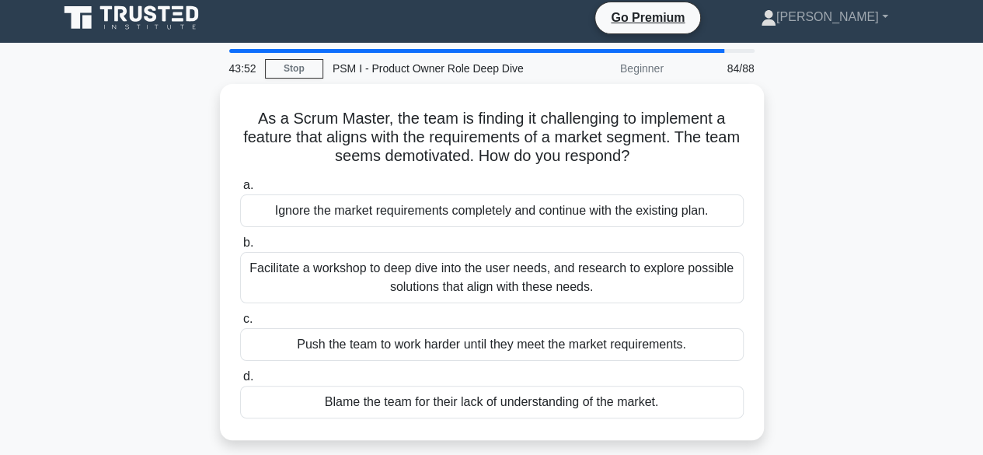
scroll to position [0, 0]
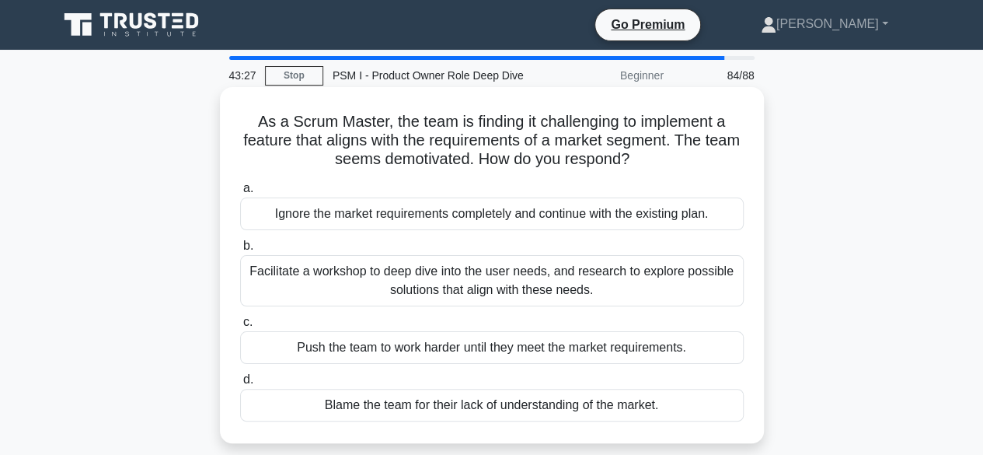
click at [401, 269] on div "Facilitate a workshop to deep dive into the user needs, and research to explore…" at bounding box center [492, 280] width 504 height 51
click at [240, 251] on input "b. Facilitate a workshop to deep dive into the user needs, and research to expl…" at bounding box center [240, 246] width 0 height 10
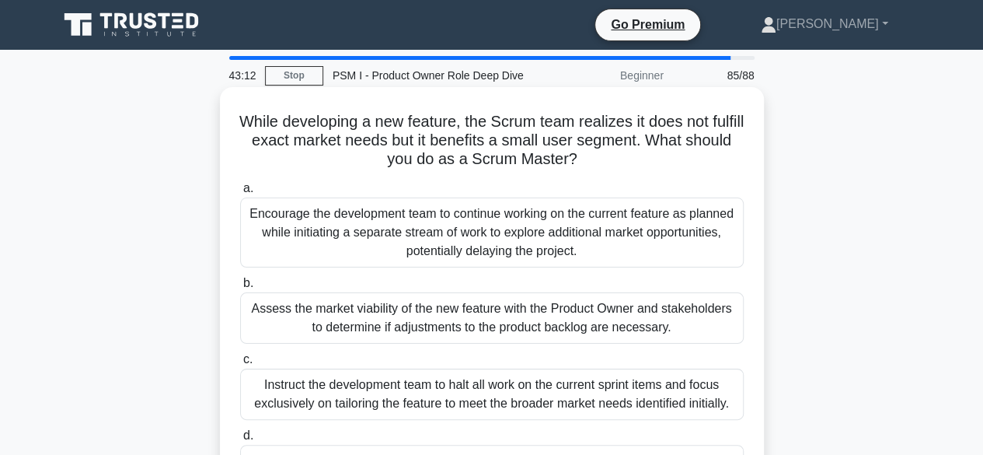
scroll to position [78, 0]
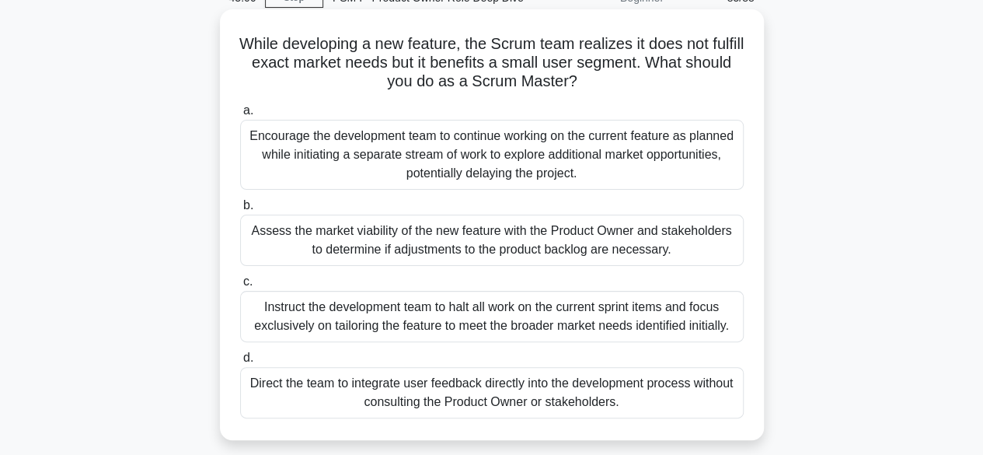
click at [459, 234] on div "Assess the market viability of the new feature with the Product Owner and stake…" at bounding box center [492, 240] width 504 height 51
click at [240, 211] on input "b. Assess the market viability of the new feature with the Product Owner and st…" at bounding box center [240, 206] width 0 height 10
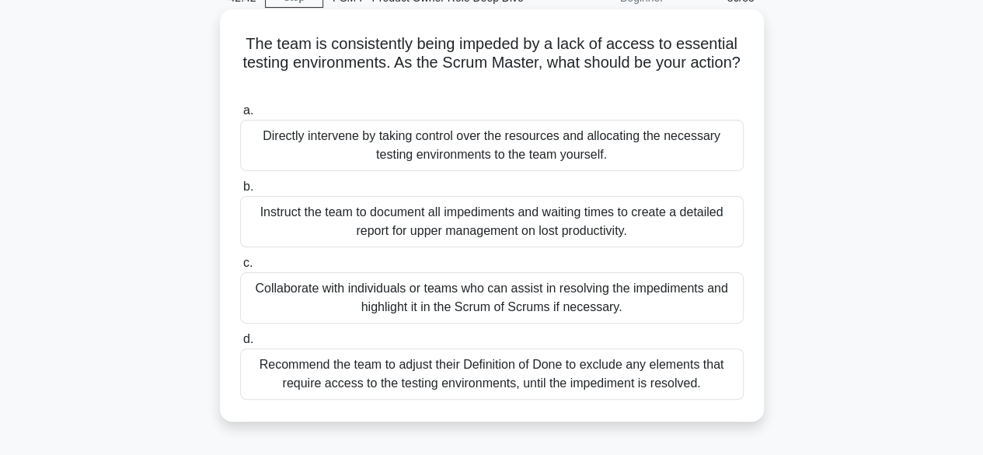
click at [462, 292] on div "Collaborate with individuals or teams who can assist in resolving the impedimen…" at bounding box center [492, 297] width 504 height 51
click at [240, 268] on input "c. Collaborate with individuals or teams who can assist in resolving the impedi…" at bounding box center [240, 263] width 0 height 10
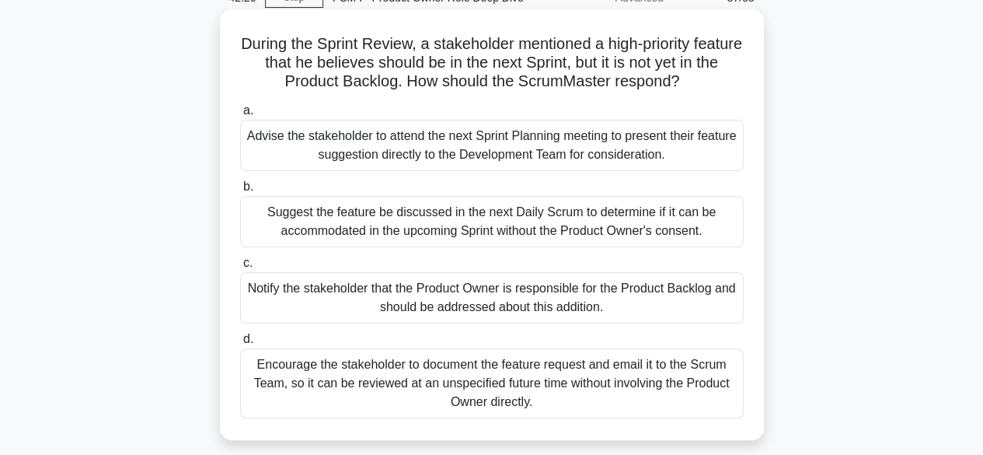
click at [496, 288] on div "Notify the stakeholder that the Product Owner is responsible for the Product Ba…" at bounding box center [492, 297] width 504 height 51
click at [240, 268] on input "c. Notify the stakeholder that the Product Owner is responsible for the Product…" at bounding box center [240, 263] width 0 height 10
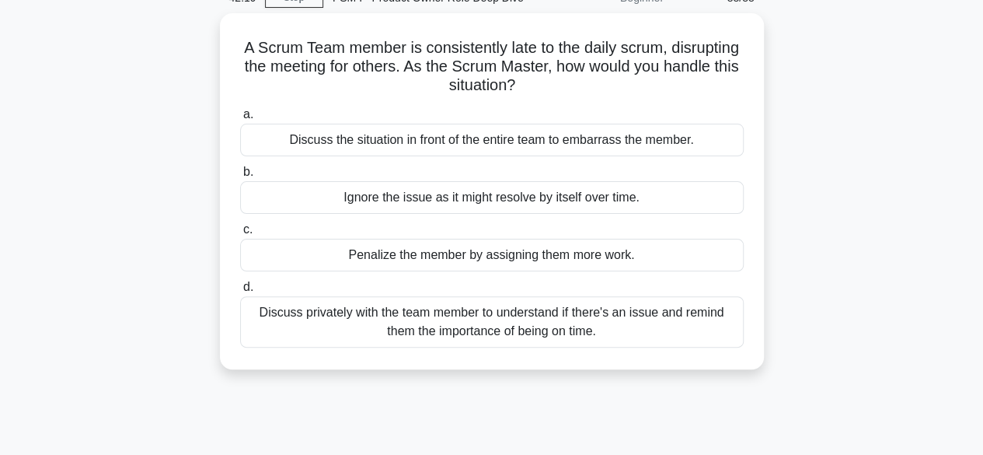
scroll to position [0, 0]
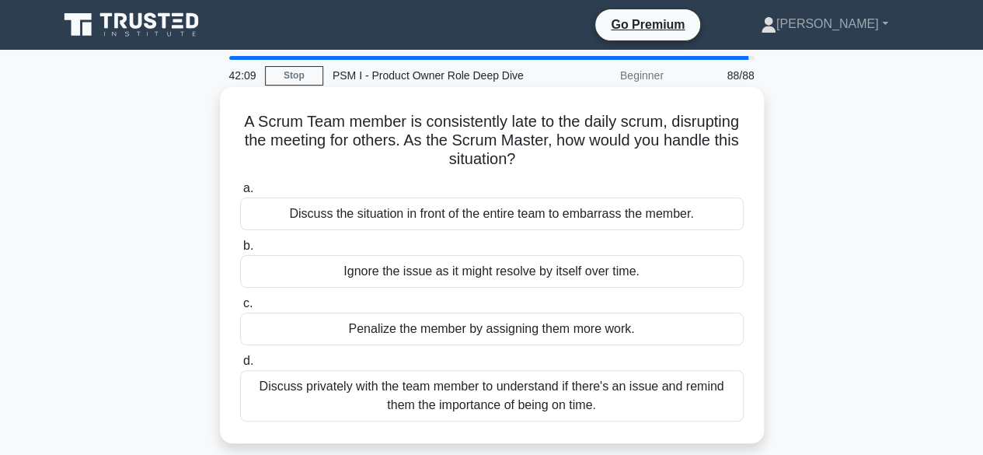
click at [540, 389] on div "Discuss privately with the team member to understand if there's an issue and re…" at bounding box center [492, 395] width 504 height 51
click at [240, 366] on input "d. Discuss privately with the team member to understand if there's an issue and…" at bounding box center [240, 361] width 0 height 10
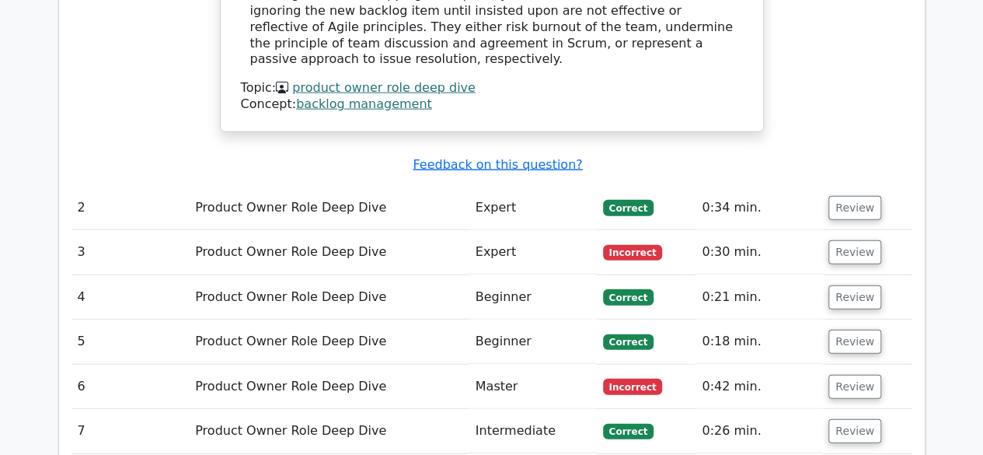
scroll to position [1788, 0]
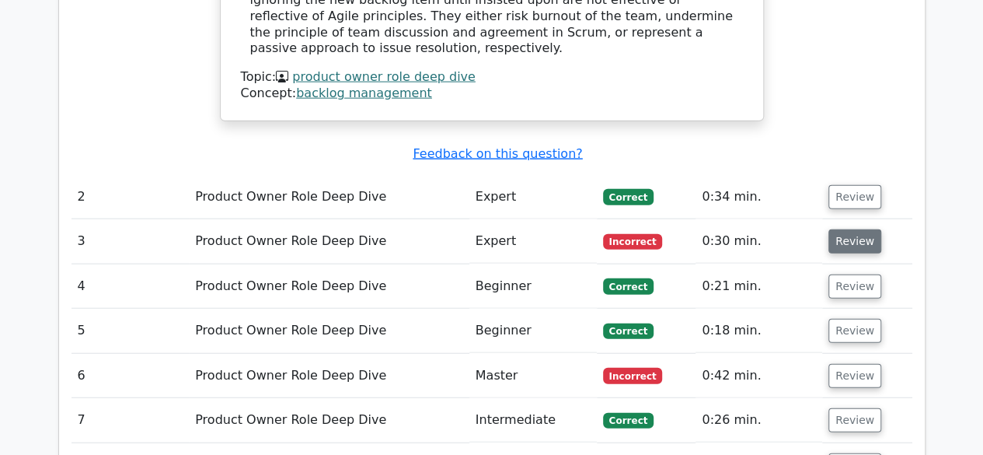
click at [848, 229] on button "Review" at bounding box center [855, 241] width 53 height 24
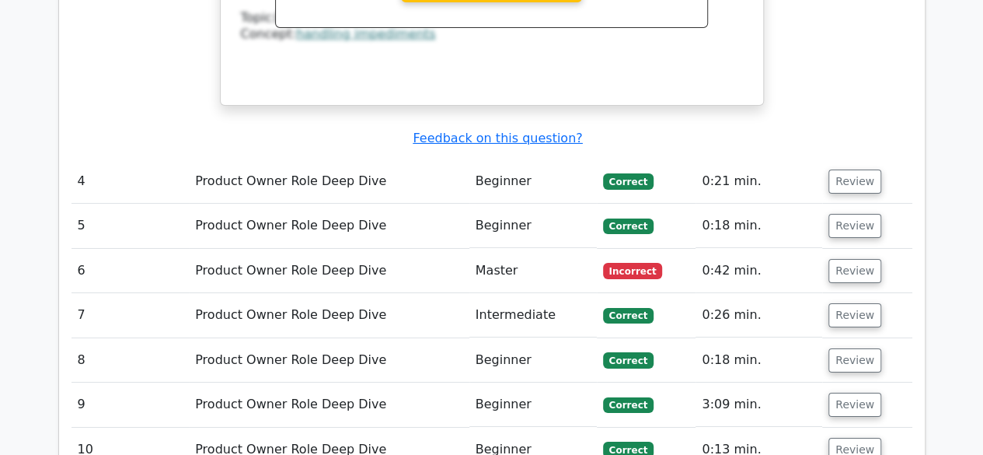
scroll to position [2643, 0]
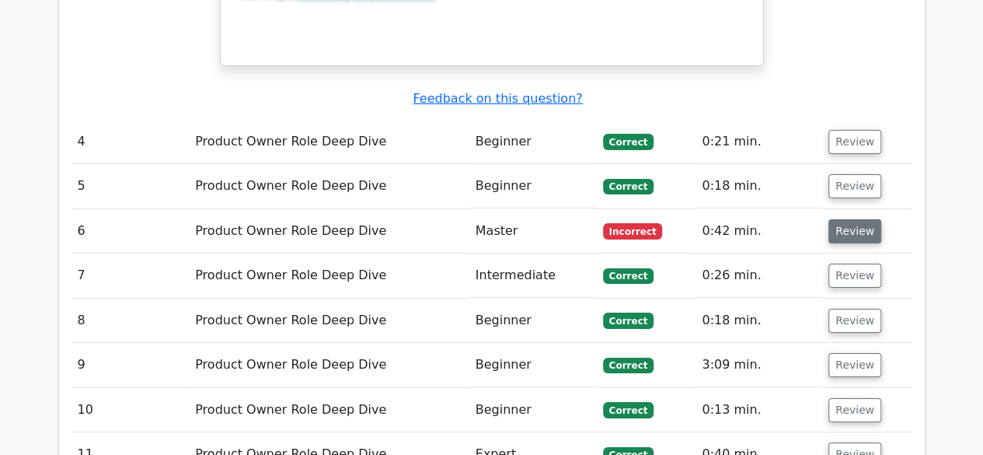
click at [843, 219] on button "Review" at bounding box center [855, 231] width 53 height 24
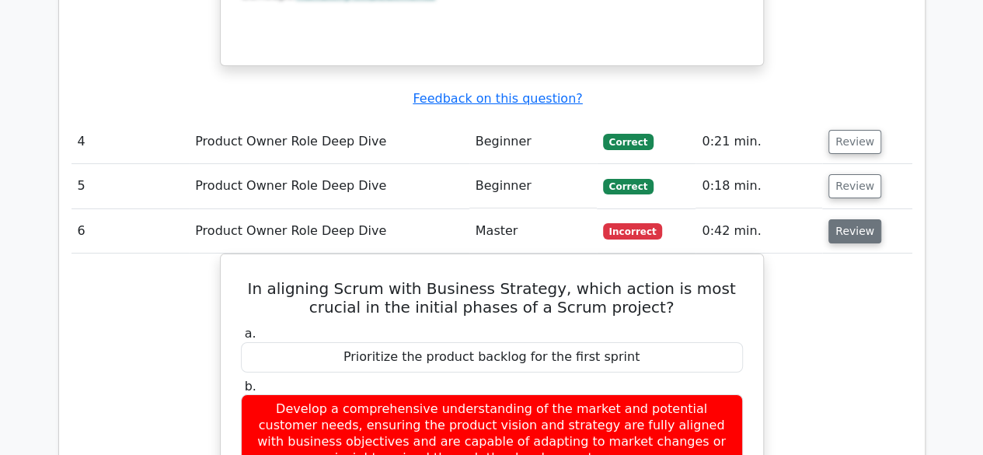
click at [857, 219] on button "Review" at bounding box center [855, 231] width 53 height 24
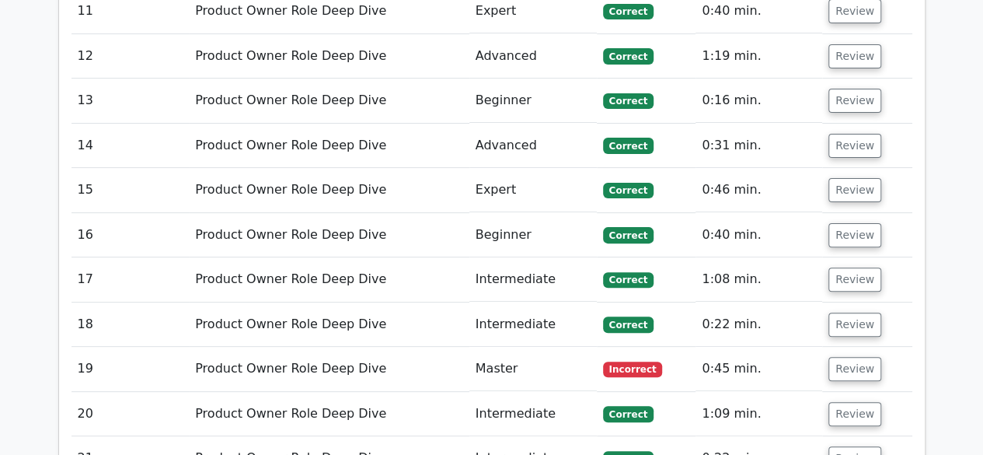
scroll to position [3187, 0]
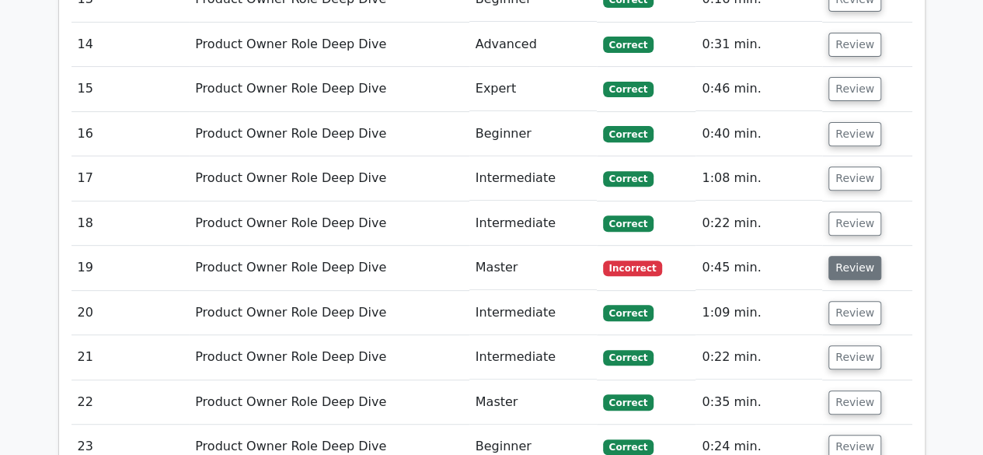
click at [860, 256] on button "Review" at bounding box center [855, 268] width 53 height 24
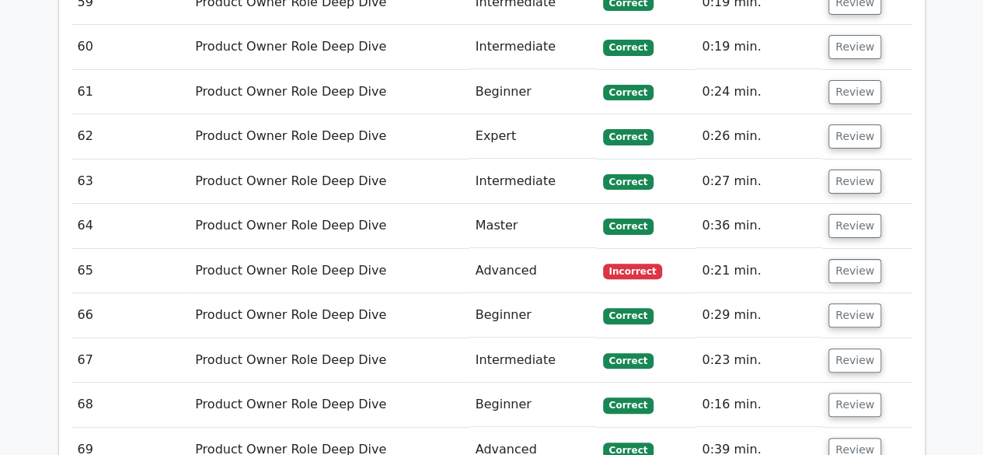
scroll to position [5986, 0]
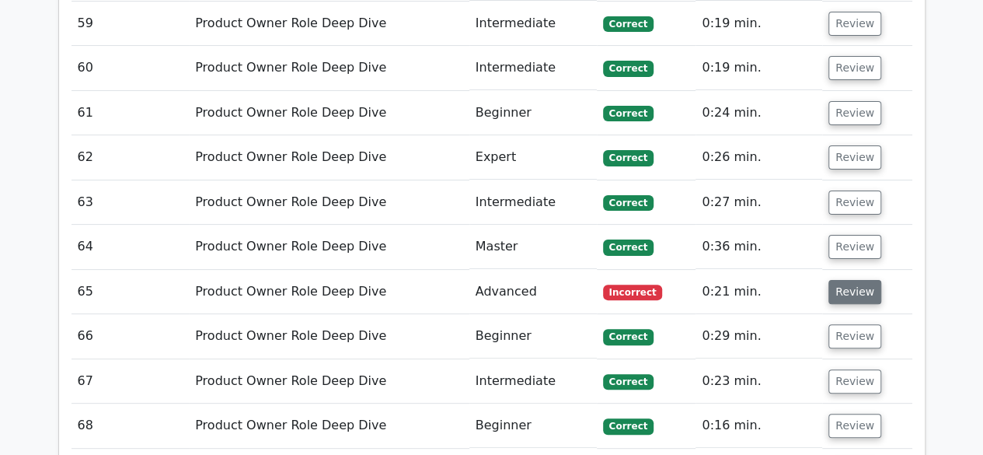
click at [848, 280] on button "Review" at bounding box center [855, 292] width 53 height 24
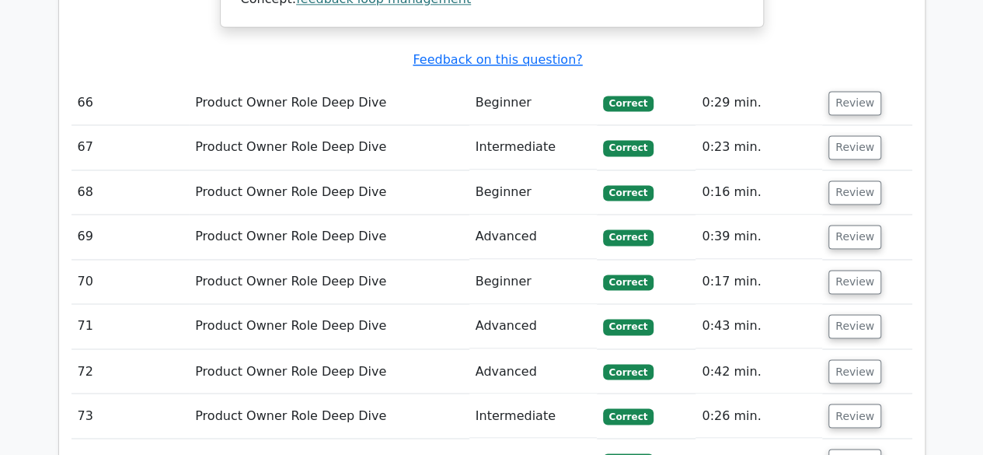
scroll to position [7074, 0]
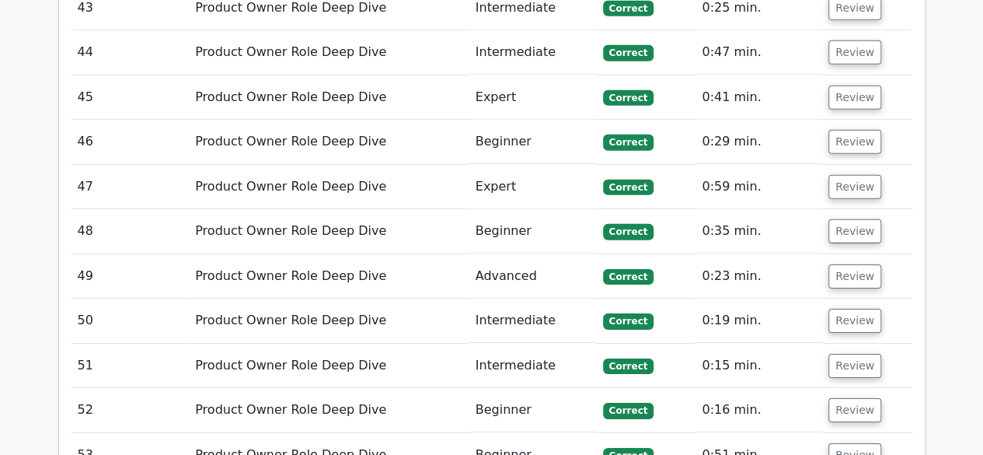
scroll to position [5131, 0]
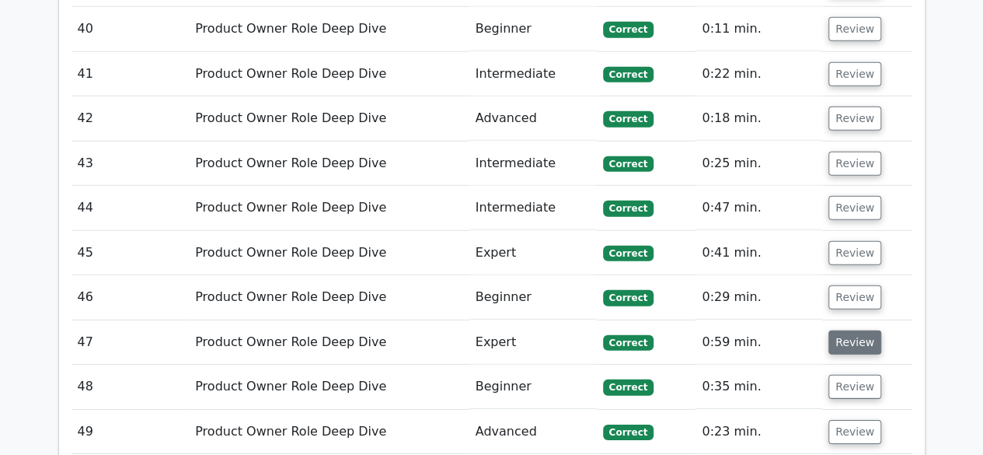
click at [868, 330] on button "Review" at bounding box center [855, 342] width 53 height 24
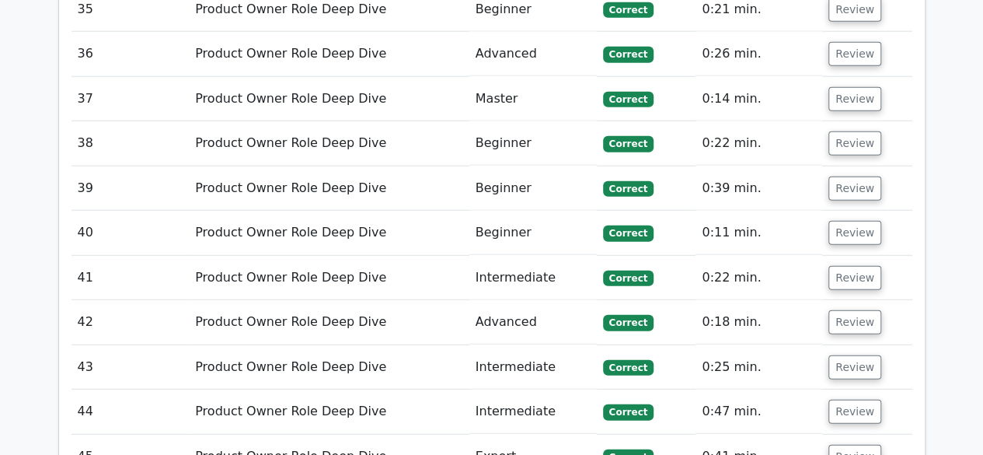
scroll to position [4898, 0]
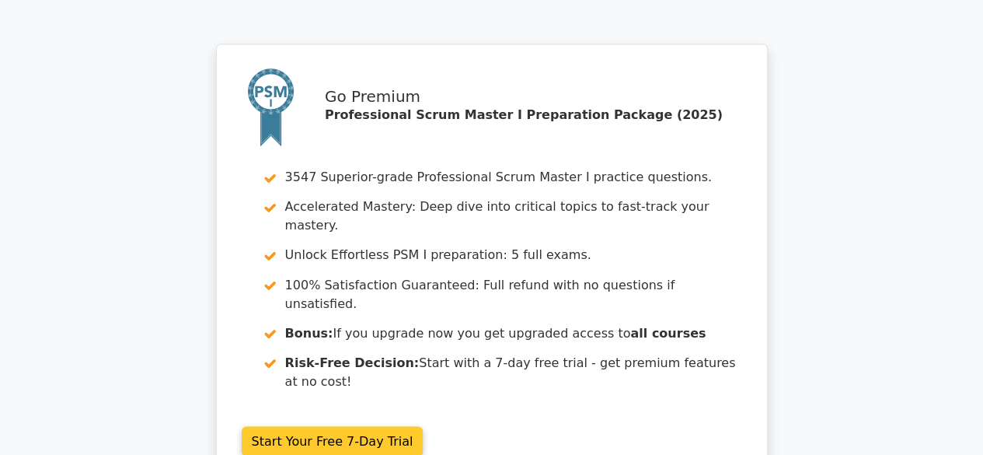
scroll to position [4297, 0]
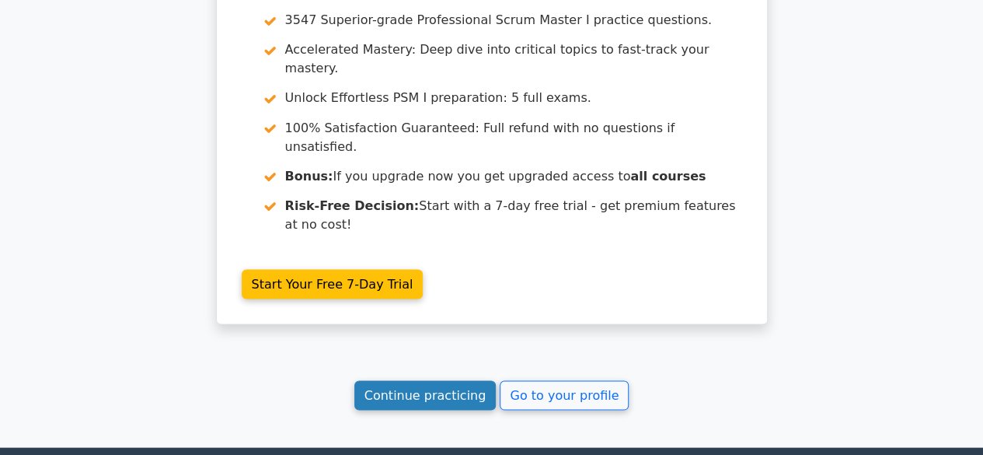
click at [452, 380] on link "Continue practicing" at bounding box center [425, 395] width 142 height 30
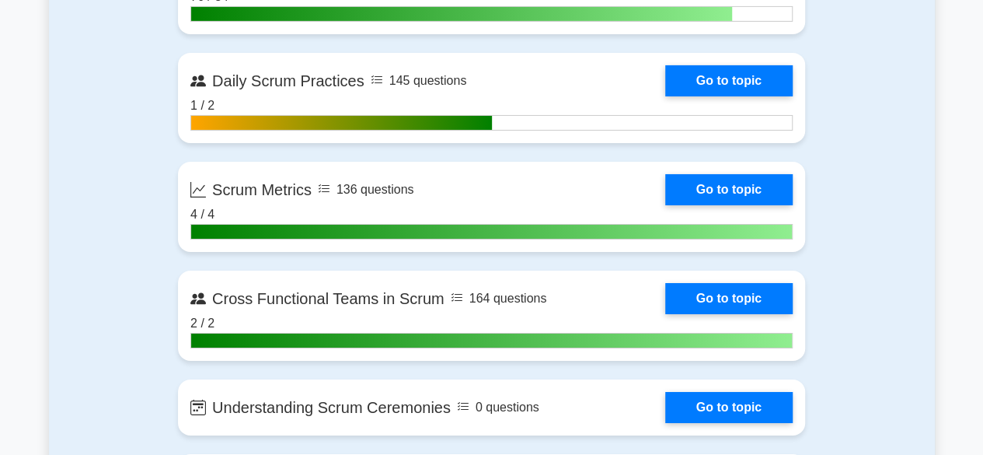
scroll to position [2488, 0]
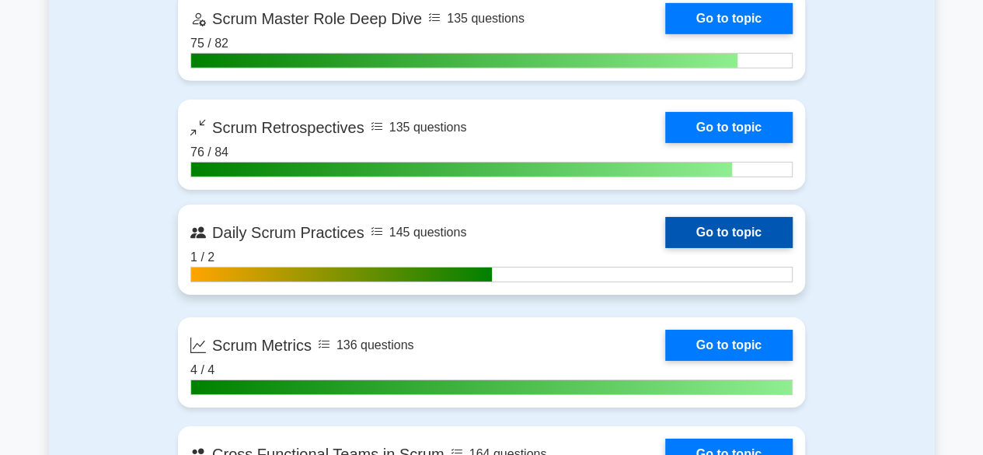
click at [746, 232] on link "Go to topic" at bounding box center [728, 232] width 127 height 31
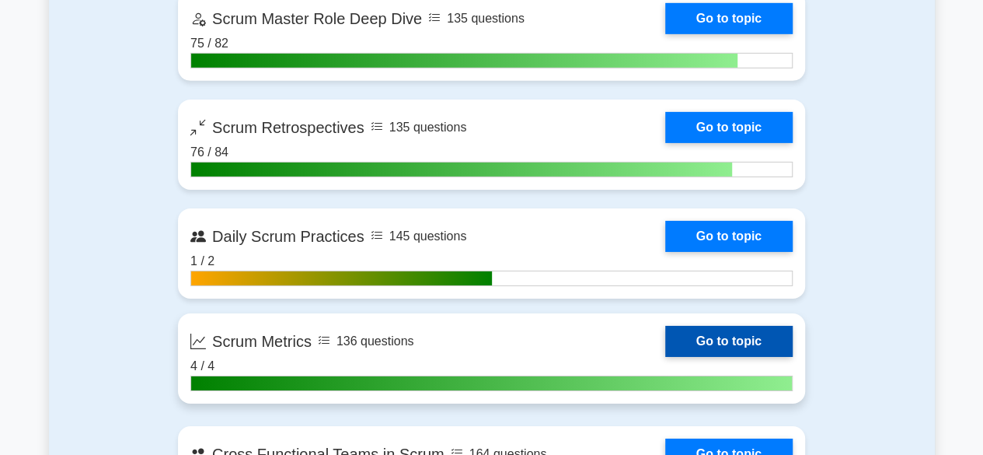
click at [707, 331] on link "Go to topic" at bounding box center [728, 341] width 127 height 31
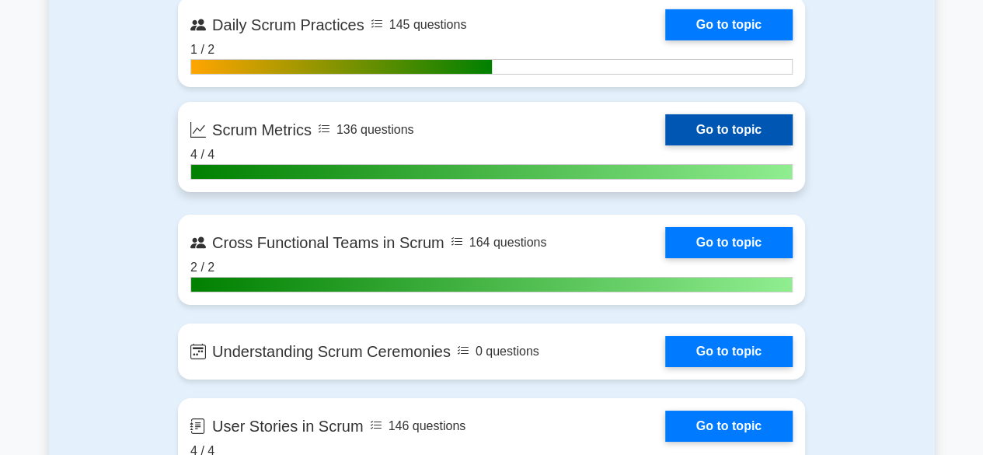
scroll to position [2721, 0]
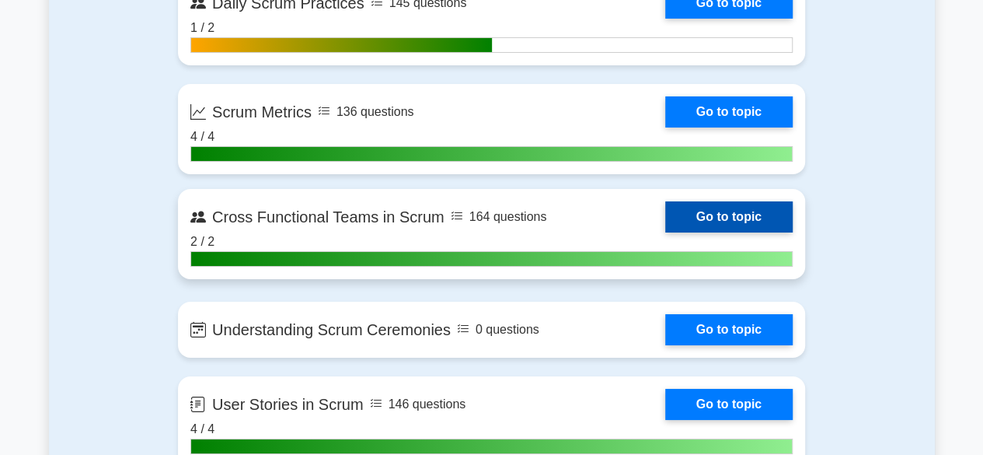
click at [721, 214] on link "Go to topic" at bounding box center [728, 216] width 127 height 31
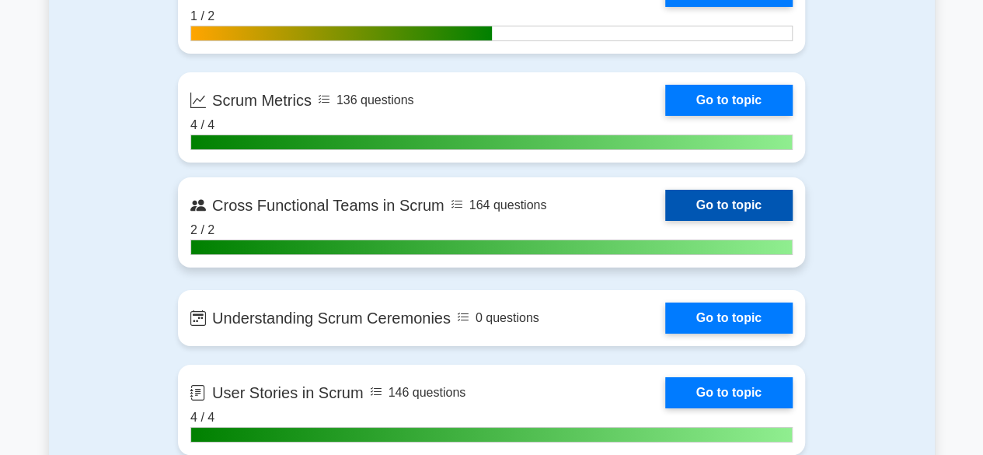
scroll to position [2799, 0]
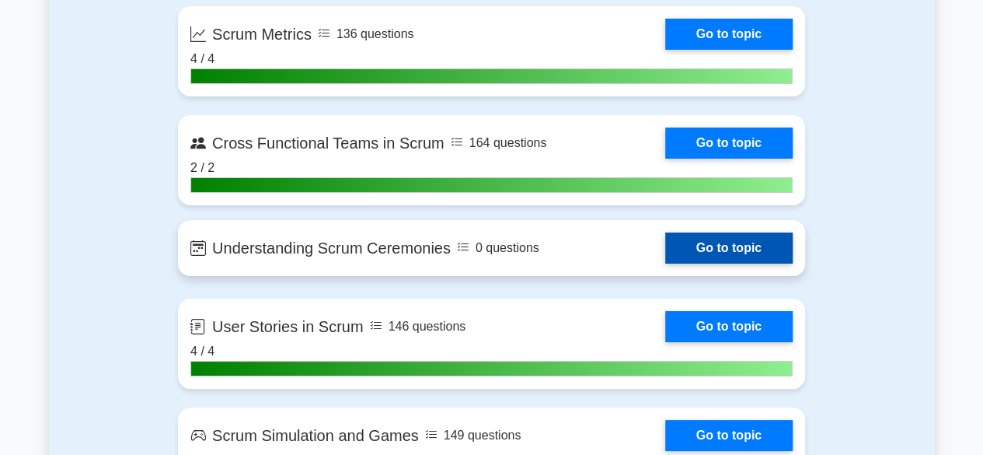
click at [714, 246] on link "Go to topic" at bounding box center [728, 247] width 127 height 31
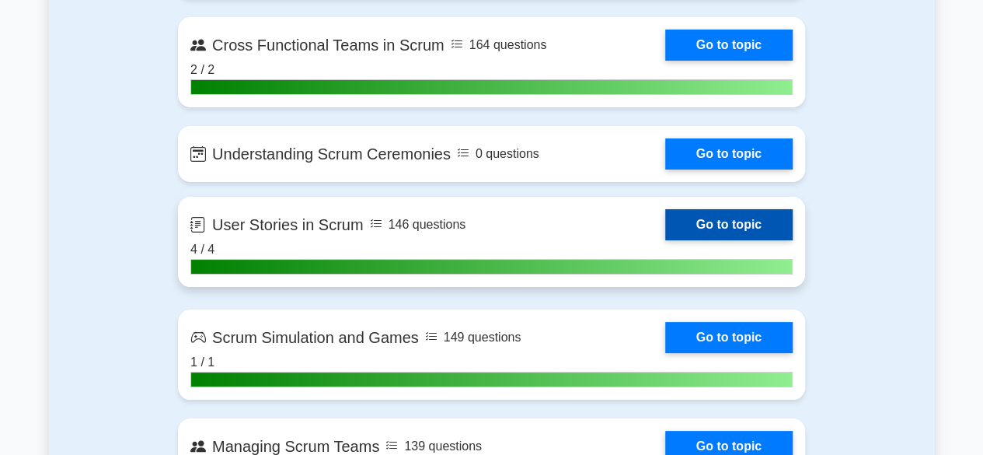
scroll to position [2954, 0]
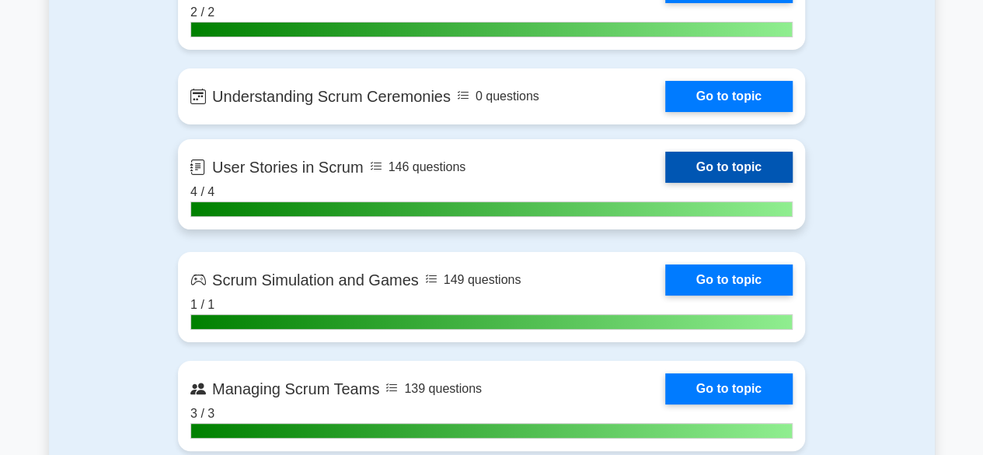
click at [725, 155] on link "Go to topic" at bounding box center [728, 167] width 127 height 31
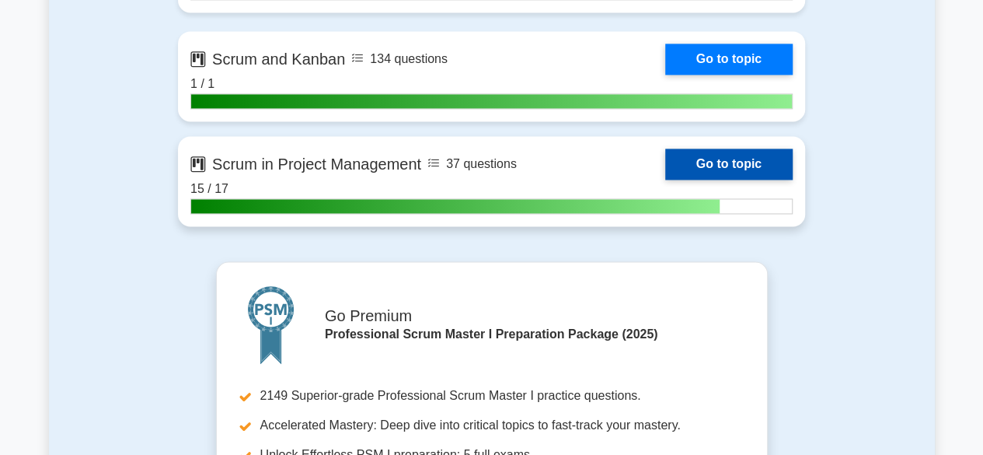
scroll to position [4043, 0]
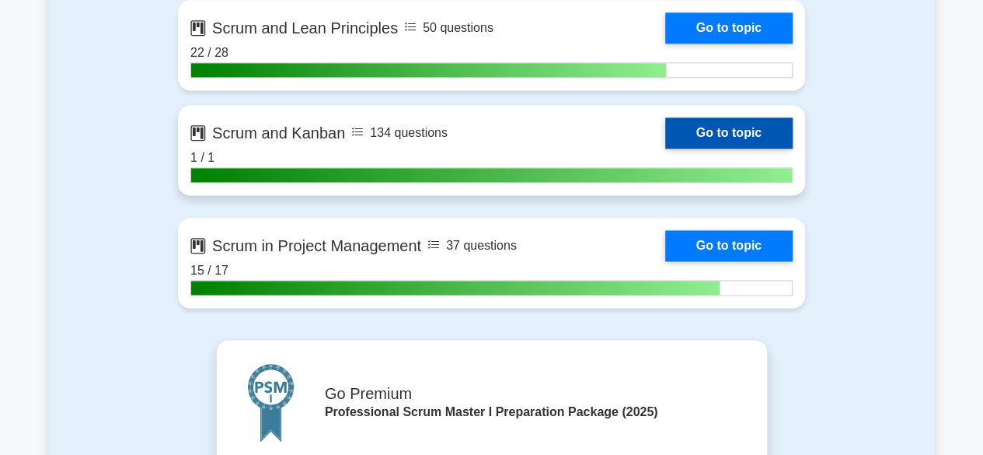
click at [736, 124] on link "Go to topic" at bounding box center [728, 132] width 127 height 31
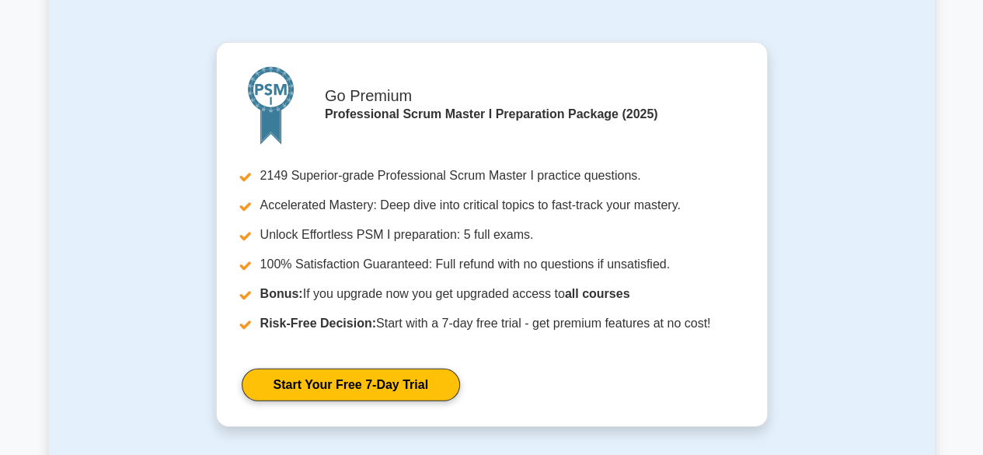
scroll to position [2488, 0]
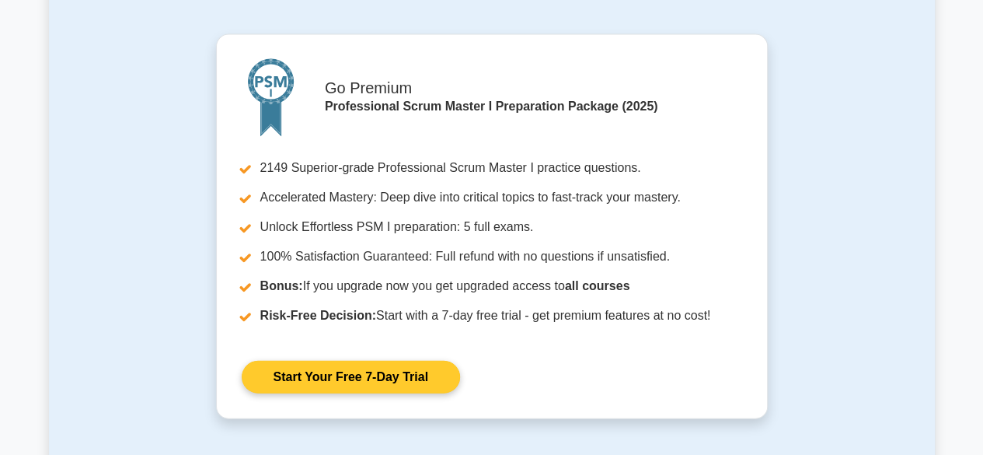
scroll to position [2099, 0]
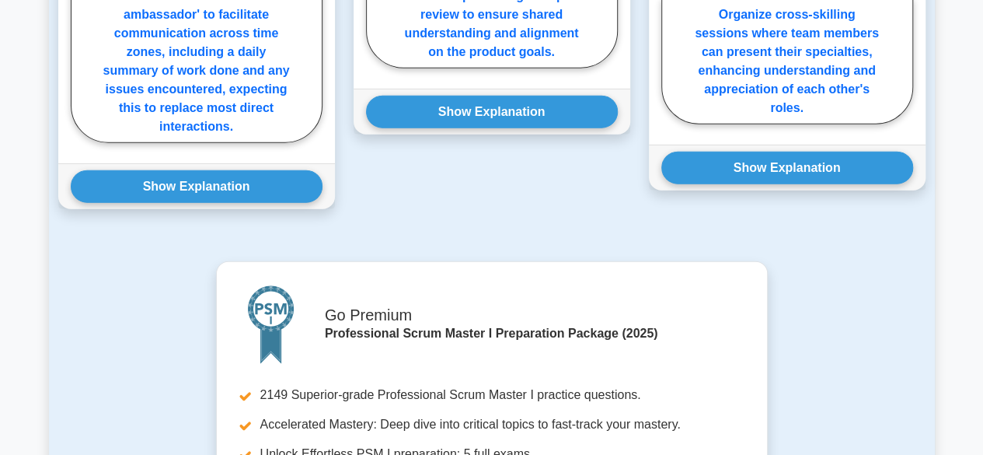
scroll to position [2254, 0]
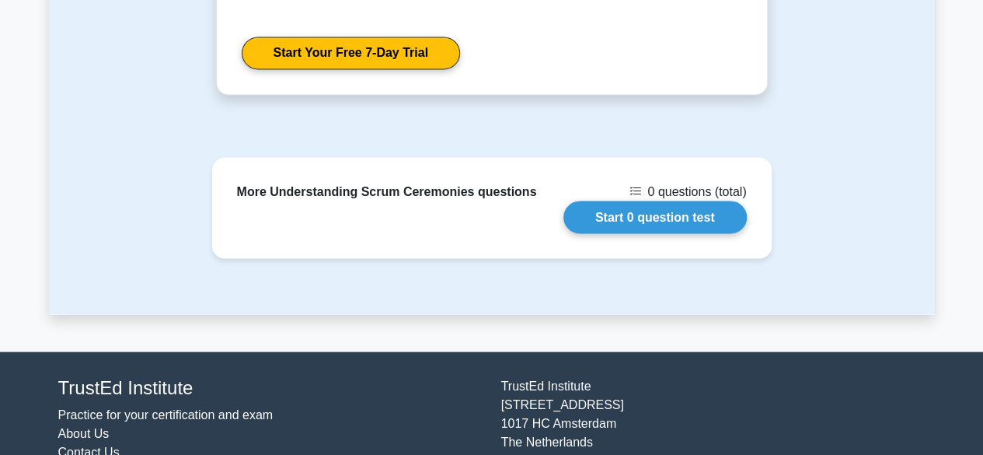
scroll to position [1362, 0]
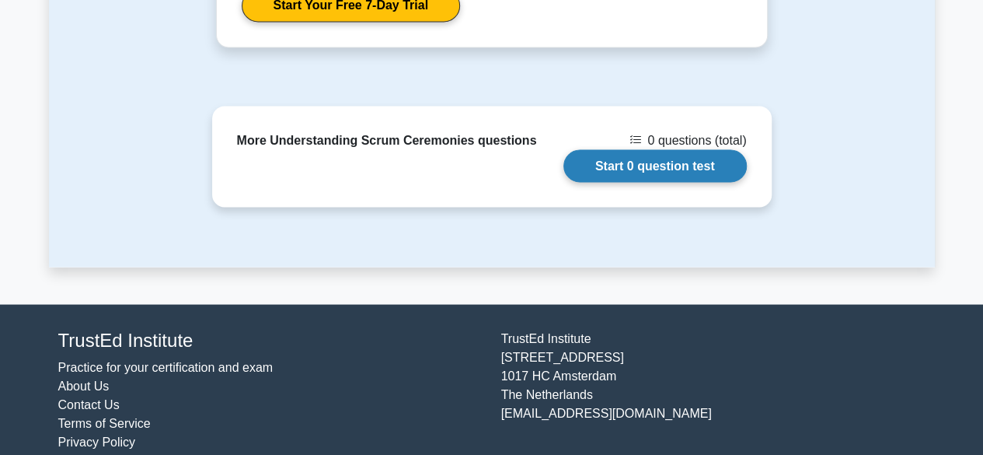
click at [632, 149] on link "Start 0 question test" at bounding box center [655, 165] width 183 height 33
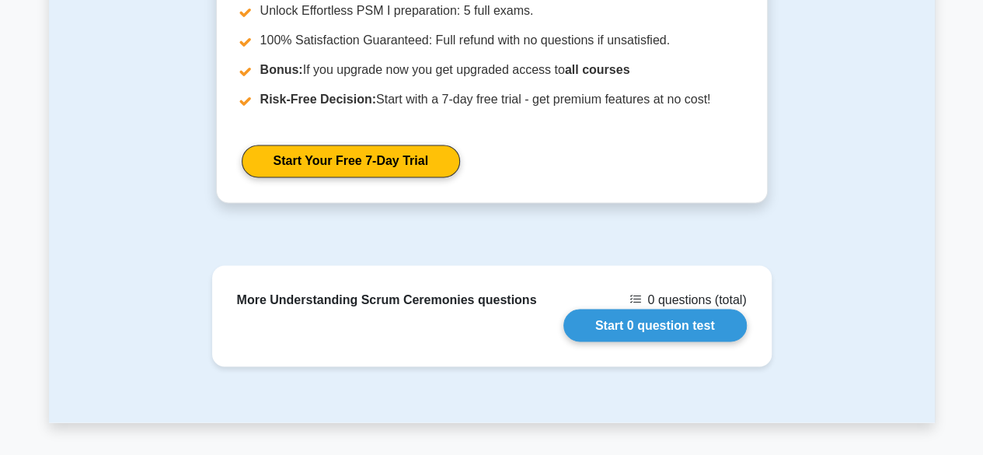
scroll to position [1207, 0]
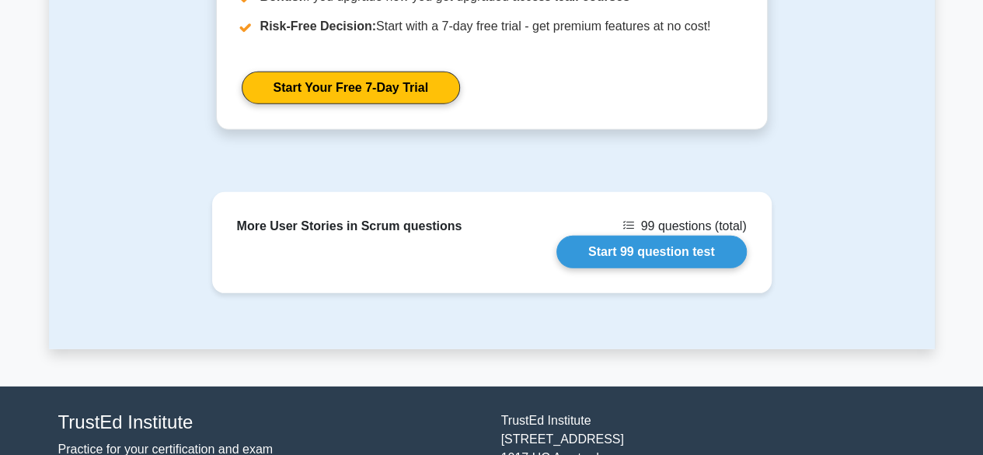
scroll to position [2177, 0]
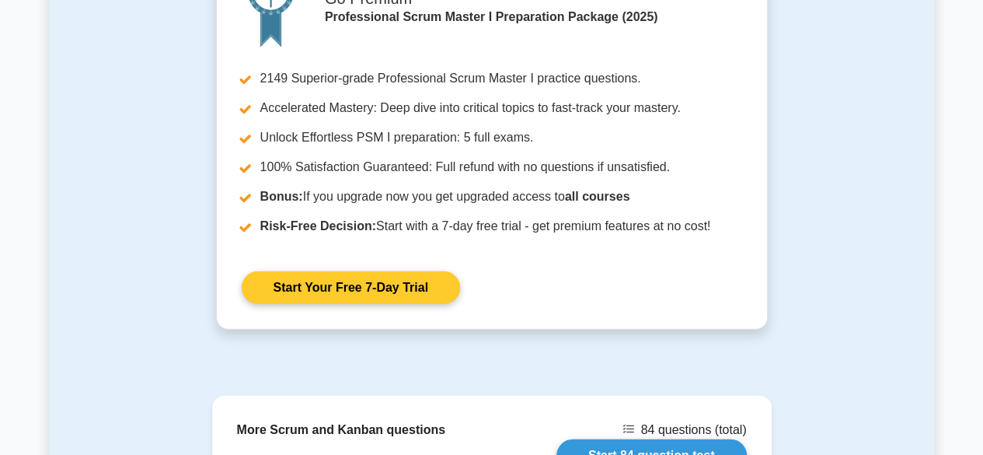
scroll to position [2236, 0]
